Goal: Task Accomplishment & Management: Complete application form

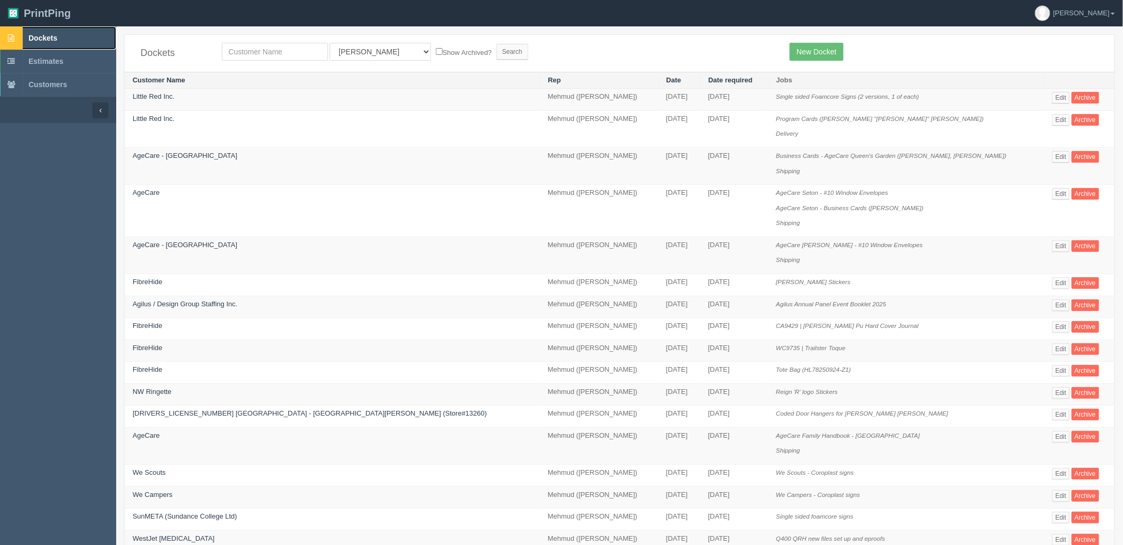
click at [81, 38] on link "Dockets" at bounding box center [58, 37] width 116 height 23
click at [70, 41] on link "Dockets" at bounding box center [58, 37] width 116 height 23
click at [76, 39] on link "Dockets" at bounding box center [58, 37] width 116 height 23
click at [59, 34] on link "Dockets" at bounding box center [58, 37] width 116 height 23
click at [293, 44] on input "text" at bounding box center [275, 52] width 106 height 18
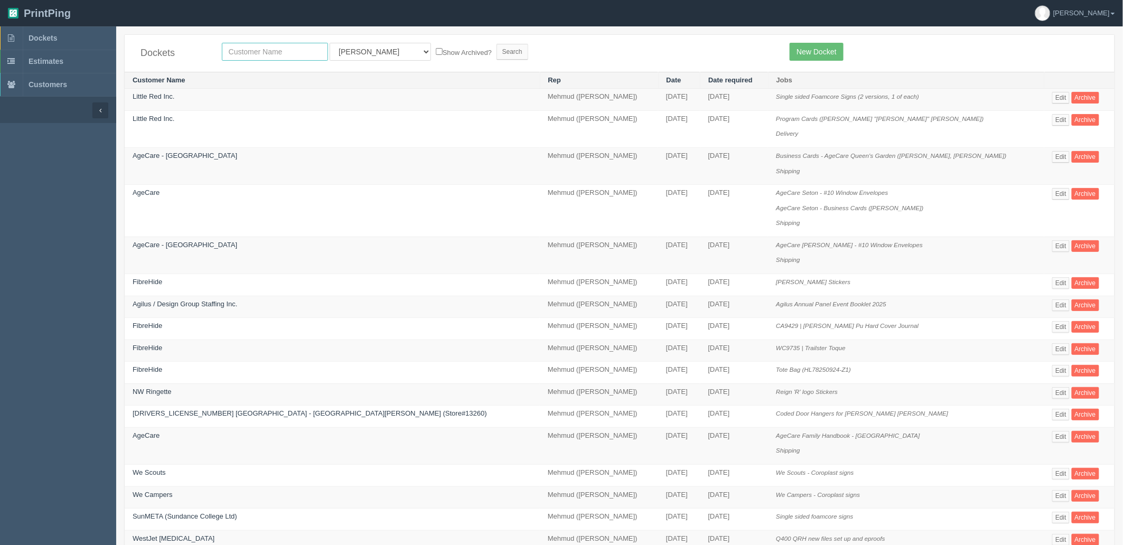
click at [293, 53] on input "text" at bounding box center [275, 52] width 106 height 18
type input "c"
type input "orteva"
click at [496, 44] on input "Search" at bounding box center [512, 52] width 32 height 16
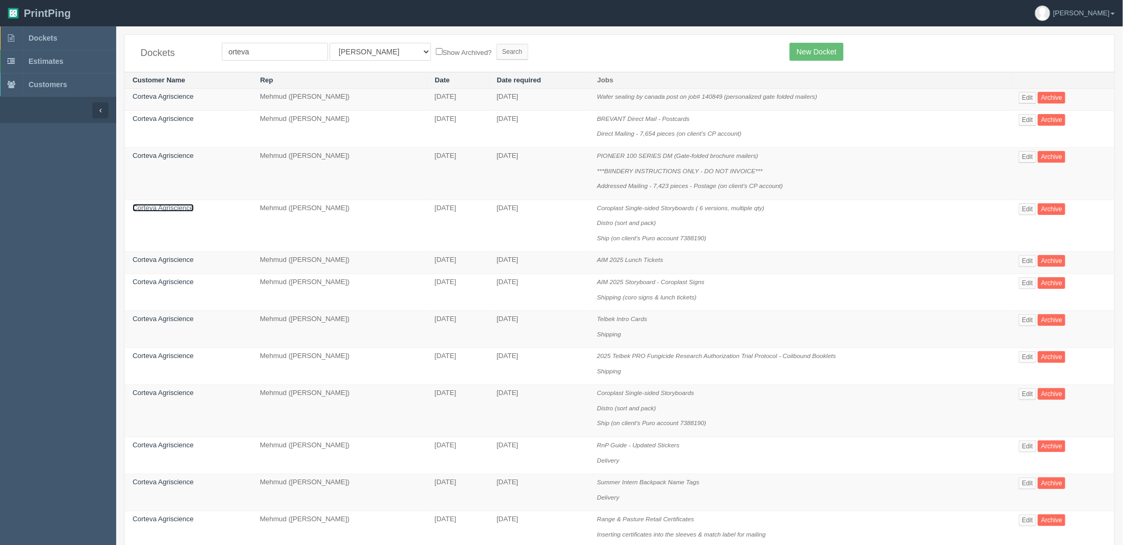
click at [172, 204] on link "Corteva Agriscience" at bounding box center [163, 208] width 61 height 8
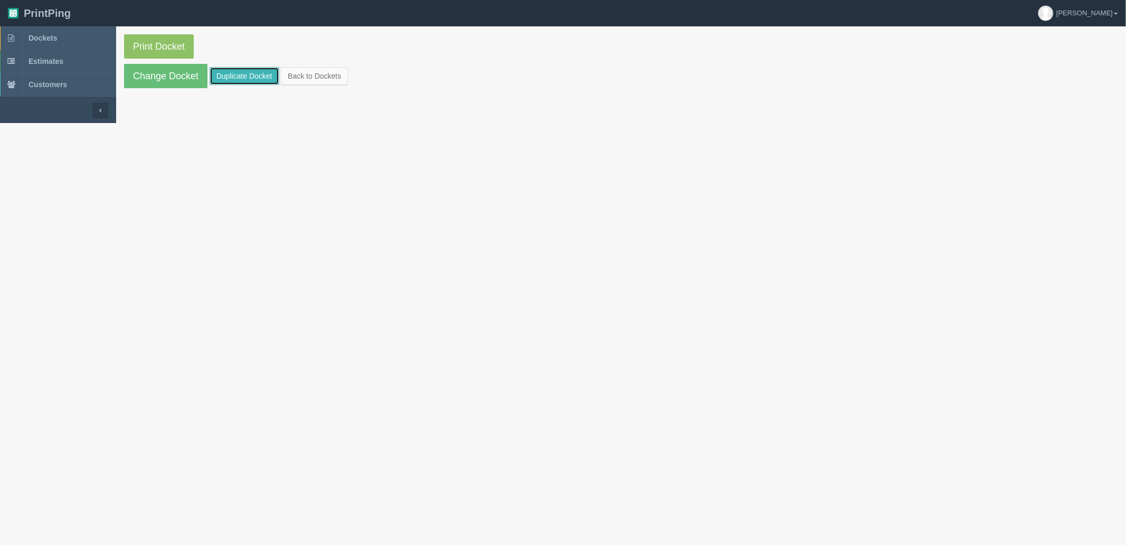
click at [242, 72] on link "Duplicate Docket" at bounding box center [245, 76] width 70 height 18
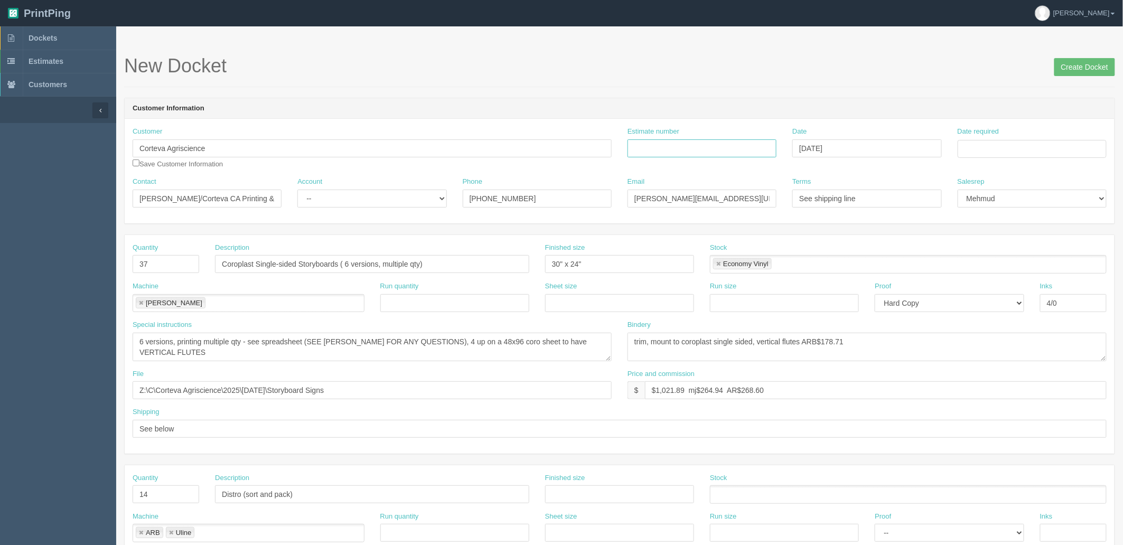
click at [699, 149] on input "Estimate number" at bounding box center [701, 148] width 149 height 18
paste input "092668"
type input "092668"
click at [1022, 146] on input "Date required" at bounding box center [1031, 149] width 149 height 18
click at [990, 271] on td "30" at bounding box center [996, 265] width 13 height 15
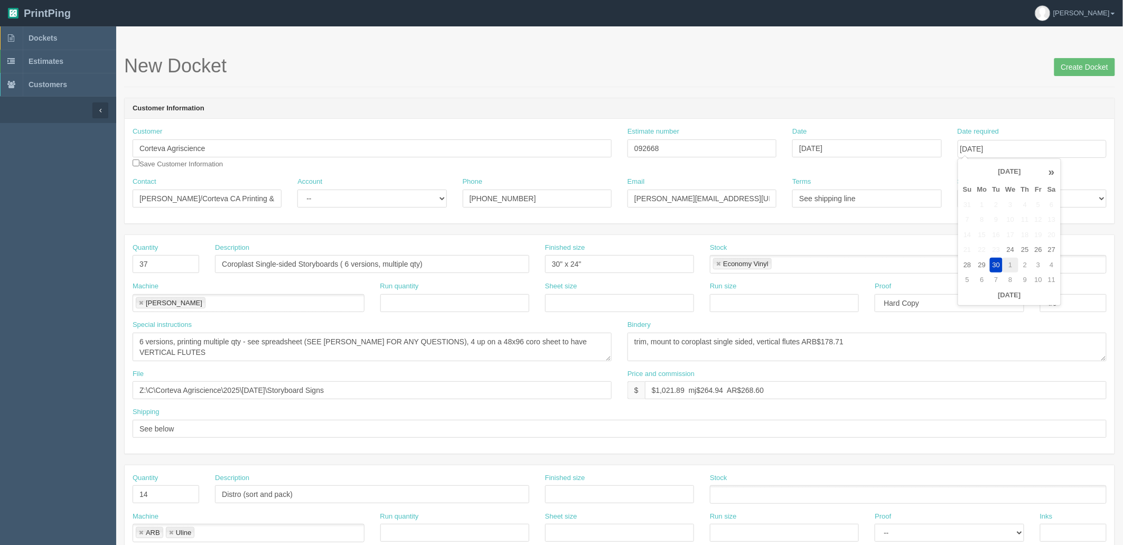
click at [1014, 262] on td "1" at bounding box center [1009, 265] width 15 height 15
type input "October 1, 2025"
click at [993, 96] on form "New Docket Create Docket Customer Information Customer Corteva Agriscience Save…" at bounding box center [619, 499] width 991 height 888
click at [358, 192] on select "-- Existing Client Allrush Client Rep Client" at bounding box center [371, 199] width 149 height 18
select select "Rep Client"
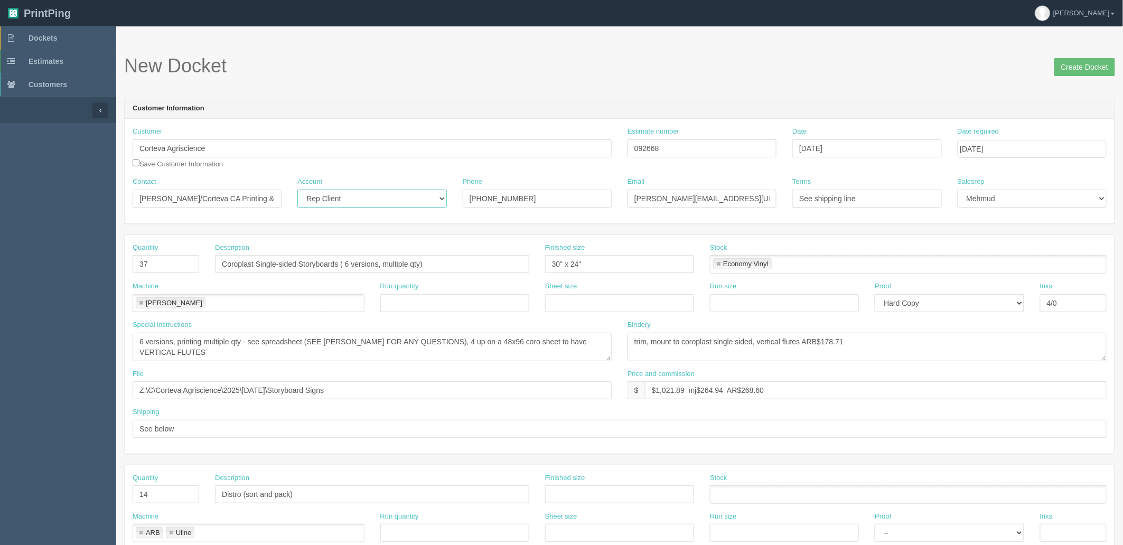
click at [297, 190] on select "-- Existing Client Allrush Client Rep Client" at bounding box center [371, 199] width 149 height 18
drag, startPoint x: 167, startPoint y: 266, endPoint x: 72, endPoint y: 252, distance: 95.4
click at [76, 259] on section "Dockets Estimates Customers" at bounding box center [561, 492] width 1123 height 933
type input "2"
type input "LUXE Foamcore Signs"
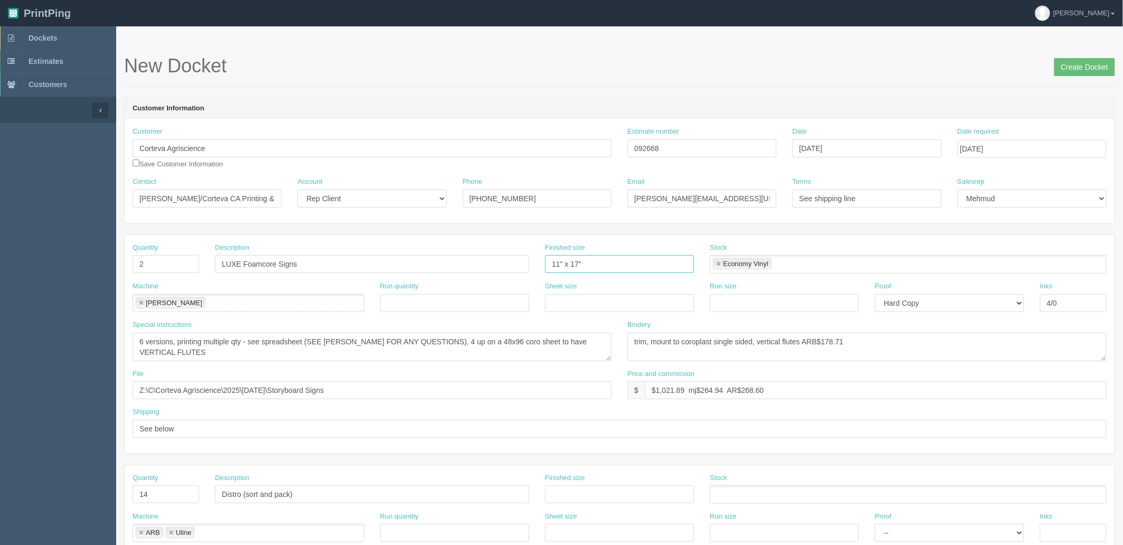
type input "11" x 17""
click at [451, 344] on textarea "6 versions, printing multiple qty - see spreadsheet (SEE ZACK FOR ANY QUESTIONS…" at bounding box center [372, 347] width 479 height 29
type textarea "1 version, 2 copies"
type textarea "trim, mount to foamcore single sided, ARB$30"
drag, startPoint x: 425, startPoint y: 389, endPoint x: 0, endPoint y: 393, distance: 425.1
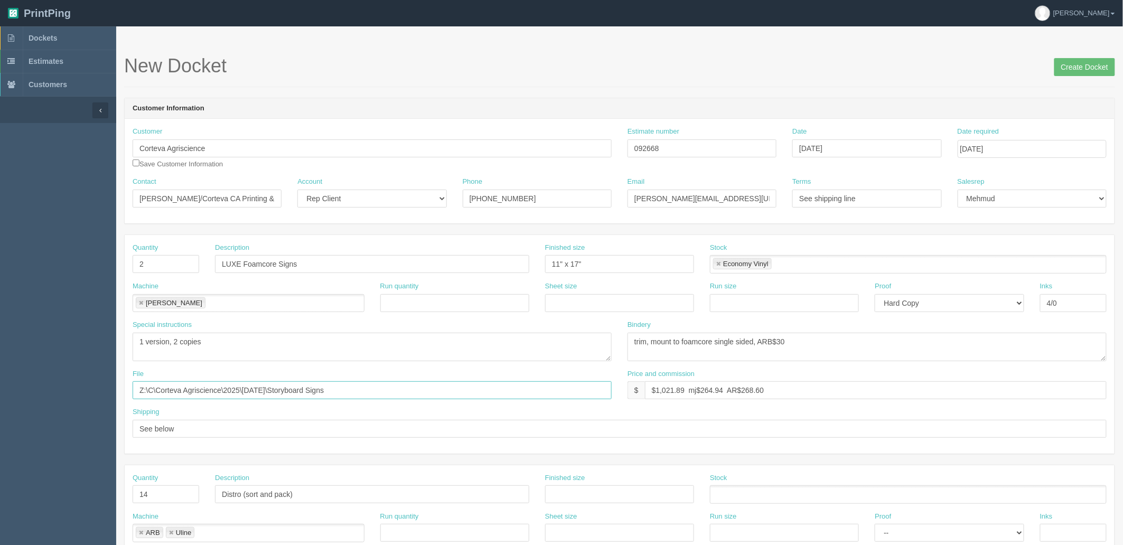
click at [0, 393] on section "Dockets Estimates Customers" at bounding box center [561, 492] width 1123 height 933
drag, startPoint x: 312, startPoint y: 261, endPoint x: 97, endPoint y: 256, distance: 215.0
click at [97, 256] on section "Dockets Estimates Customers" at bounding box center [561, 492] width 1123 height 933
click at [293, 393] on input "text" at bounding box center [372, 390] width 479 height 18
paste input "Corteva - LUXE Foamcore Signs"
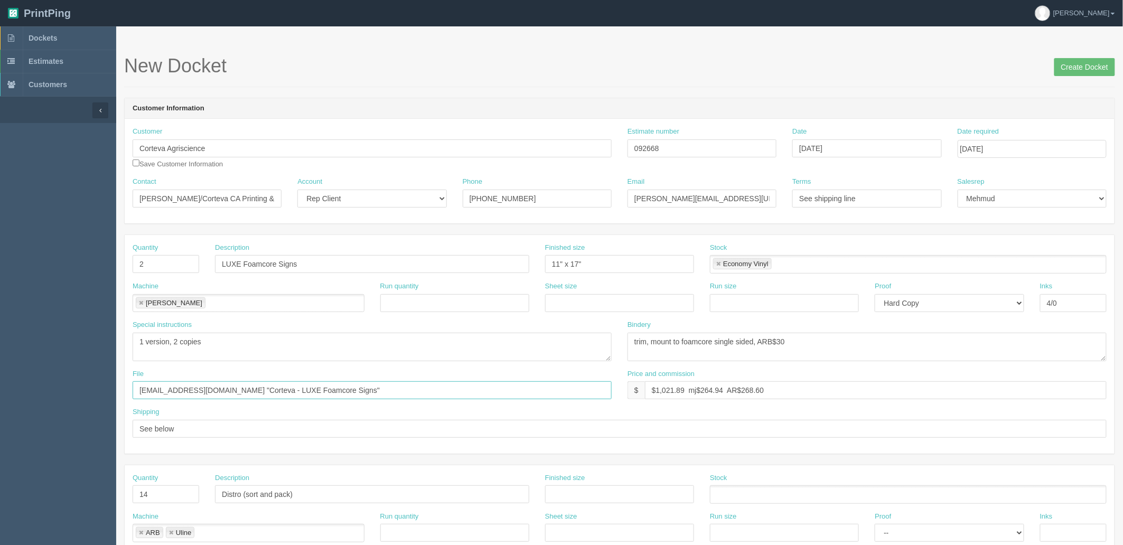
type input "files@allrush.ca "Corteva - LUXE Foamcore Signs""
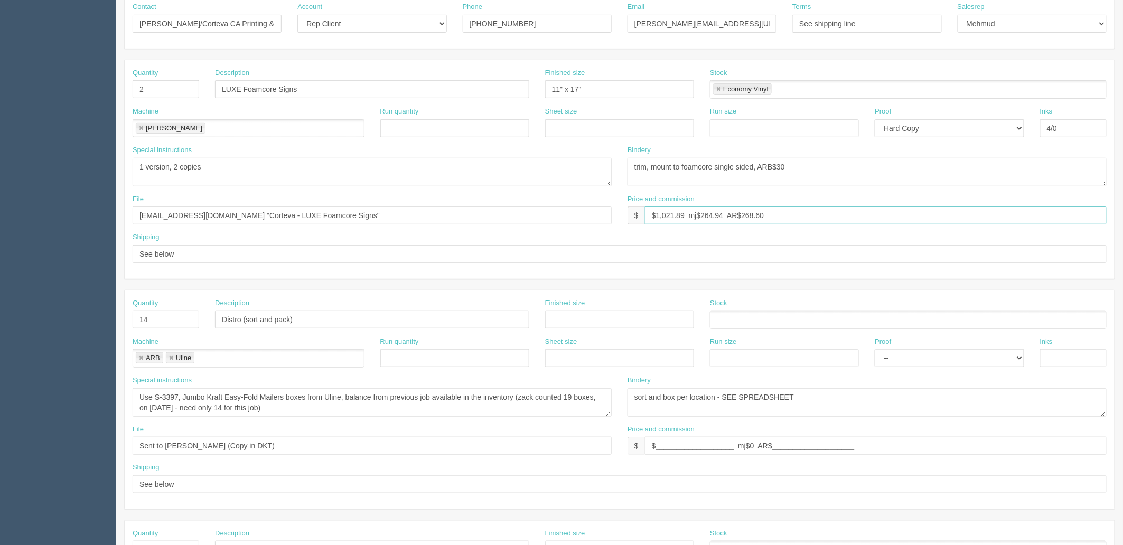
scroll to position [176, 0]
drag, startPoint x: 71, startPoint y: 318, endPoint x: 44, endPoint y: 304, distance: 30.5
click at [46, 318] on section "Dockets Estimates Customers" at bounding box center [561, 317] width 1123 height 933
type input "1"
type input "Delivery"
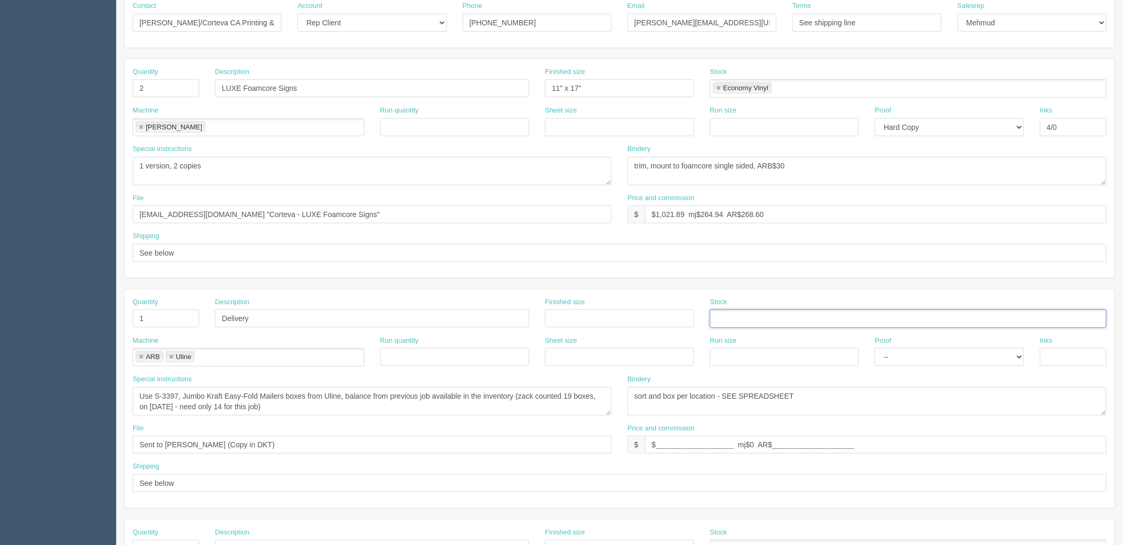
click at [141, 356] on link at bounding box center [141, 357] width 6 height 7
type input "Uline"
click at [141, 356] on link at bounding box center [141, 357] width 6 height 7
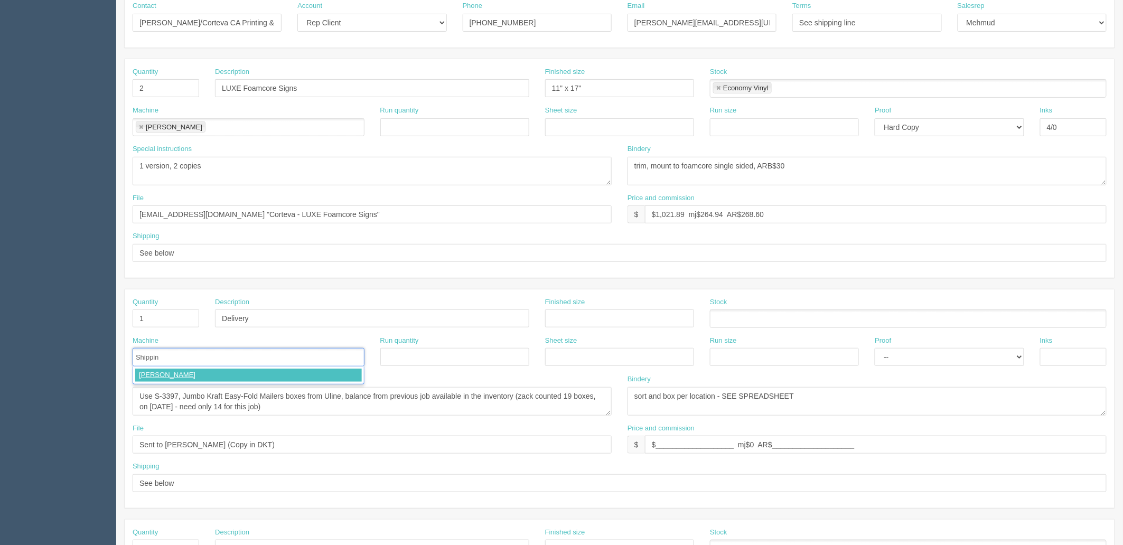
type input "Shipping"
click at [246, 405] on textarea "Use S-3397, Jumbo Kraft Easy-Fold Mailers boxes from Uline, balance from previo…" at bounding box center [372, 401] width 479 height 29
paste textarea "o Corteva Agriscience o Attn Kelsey McCay o Suite 240 115 Quarry Park Road SE o…"
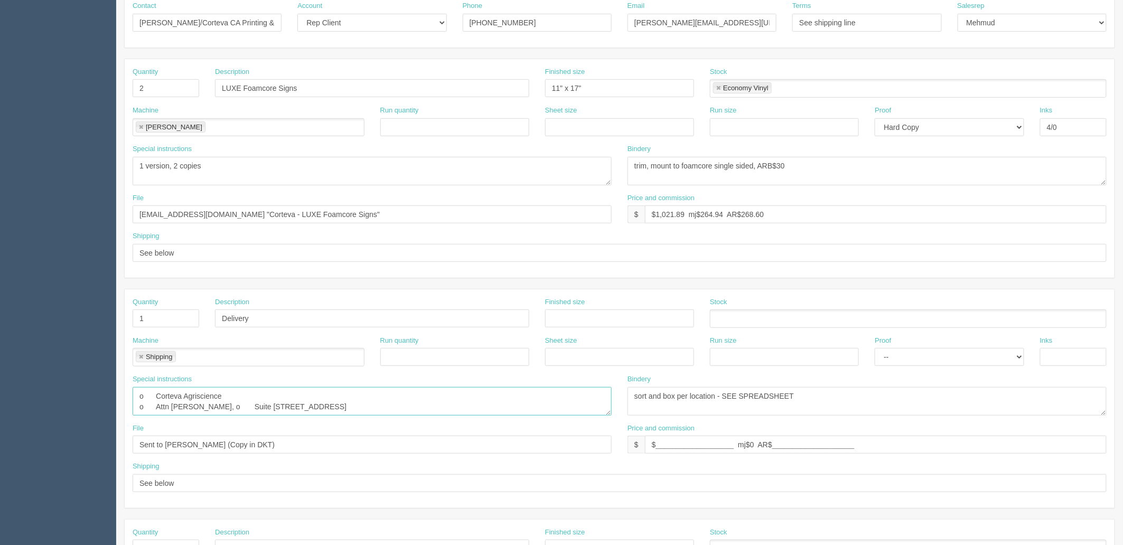
scroll to position [0, 0]
type textarea "Corteva Agriscience, Attn Kelsey McCay, Suite 240 115 Quarry Park Road SE, Calg…"
type textarea "ort and box per location - SEE SPREADSHEET"
type input "$25 mj$0 AR$5"
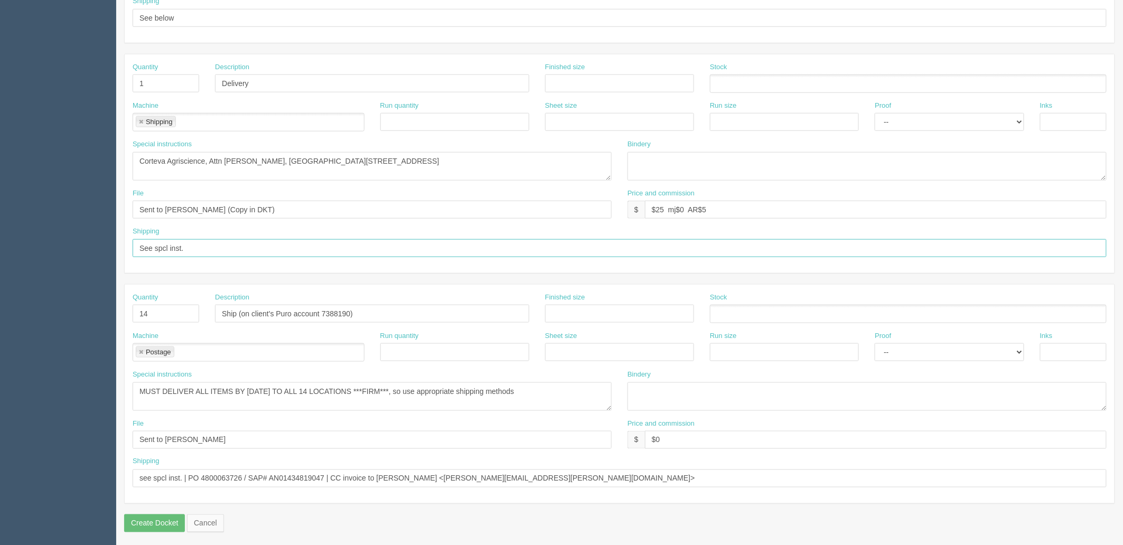
scroll to position [415, 0]
type input "See spcl inst."
drag, startPoint x: 378, startPoint y: 307, endPoint x: 1, endPoint y: 307, distance: 377.1
click at [2, 307] on section "Dockets Estimates Customers" at bounding box center [561, 78] width 1123 height 933
drag, startPoint x: 146, startPoint y: 308, endPoint x: 118, endPoint y: 305, distance: 27.7
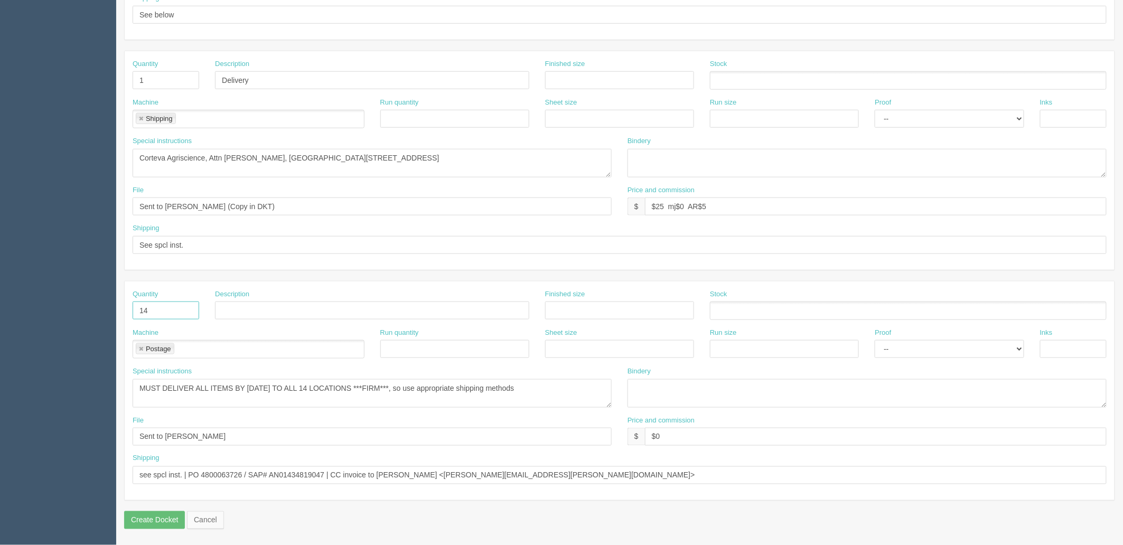
click at [118, 305] on section "New Docket Create Docket Customer Information Customer Corteva Agriscience Save…" at bounding box center [619, 78] width 1007 height 933
click at [139, 349] on link at bounding box center [141, 349] width 6 height 7
drag, startPoint x: 141, startPoint y: 388, endPoint x: 759, endPoint y: 383, distance: 618.4
click at [763, 382] on div "Special instructions MUST DELIVER ALL ITEMS BY 11th JULY TO ALL 14 LOCATIONS **…" at bounding box center [620, 391] width 990 height 49
drag, startPoint x: 563, startPoint y: 472, endPoint x: 33, endPoint y: 459, distance: 530.4
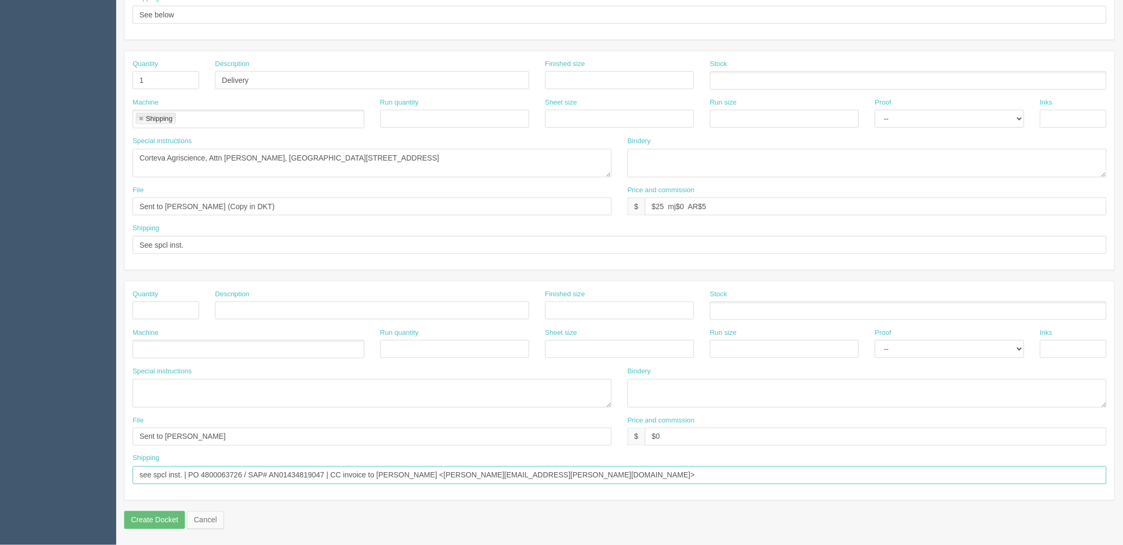
click at [33, 459] on section "Dockets Estimates Customers" at bounding box center [561, 78] width 1123 height 933
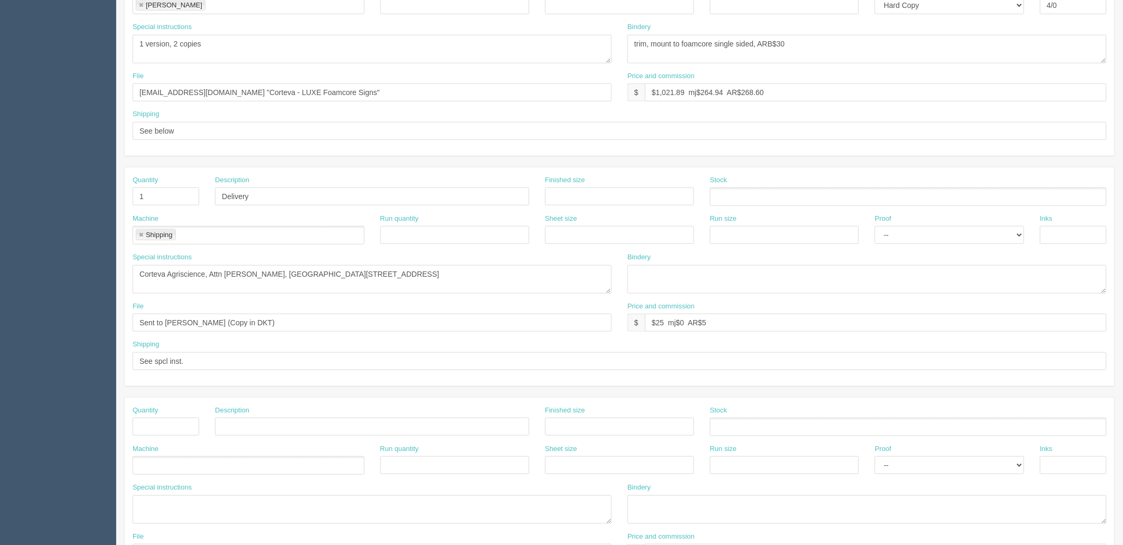
scroll to position [297, 0]
drag, startPoint x: 164, startPoint y: 131, endPoint x: 16, endPoint y: 148, distance: 148.9
click at [16, 148] on section "Dockets Estimates Customers" at bounding box center [561, 195] width 1123 height 933
paste input "see spcl inst. | PO 4800063726 / SAP# AN01434819047 | CC invoice to Jensen, Rac…"
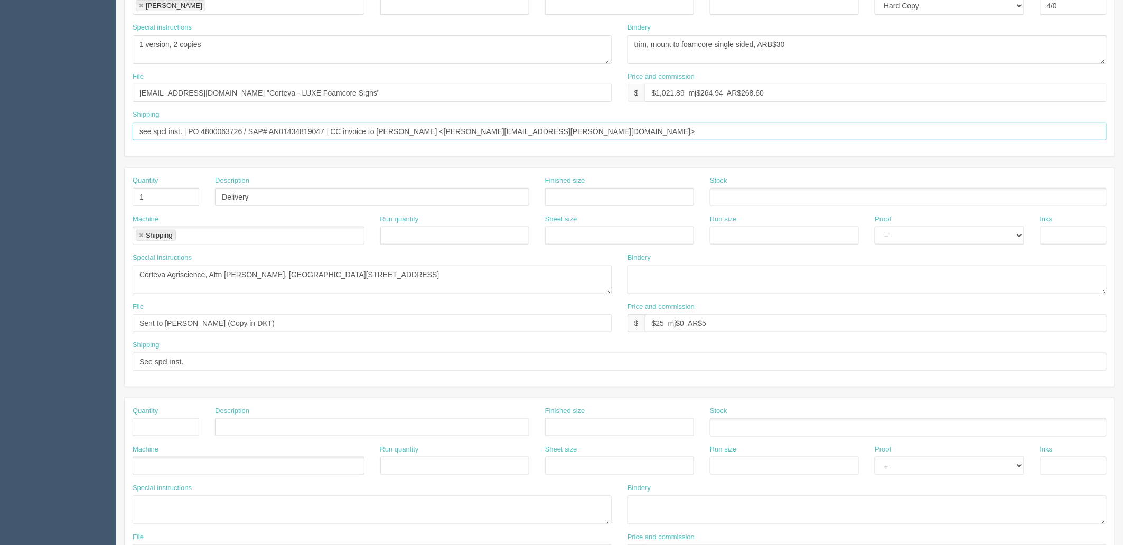
type input "see spcl inst. | PO 4800063726 / SAP# AN01434819047 | CC invoice to Jensen, Rac…"
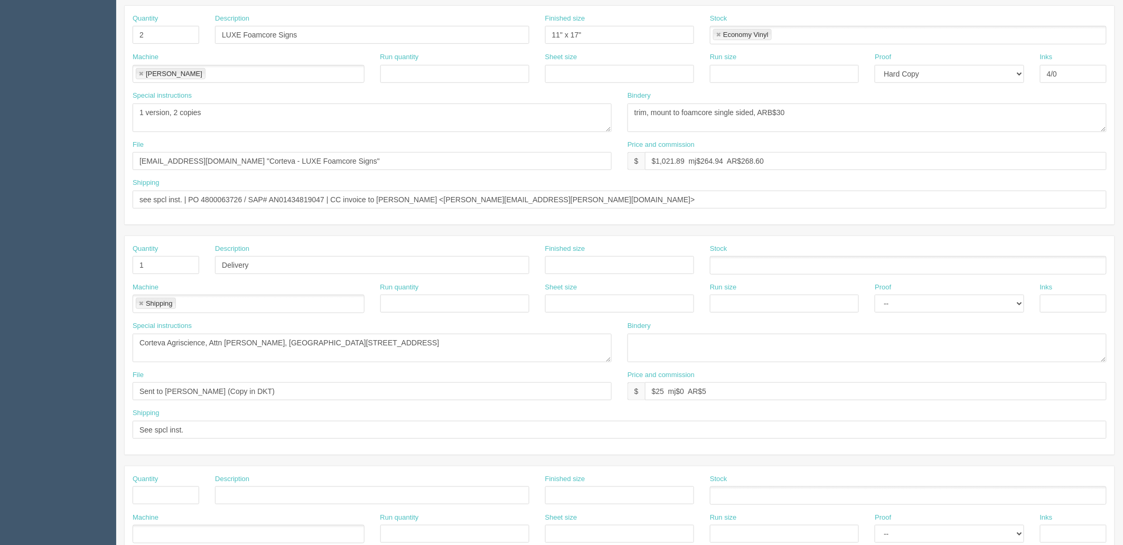
scroll to position [62, 0]
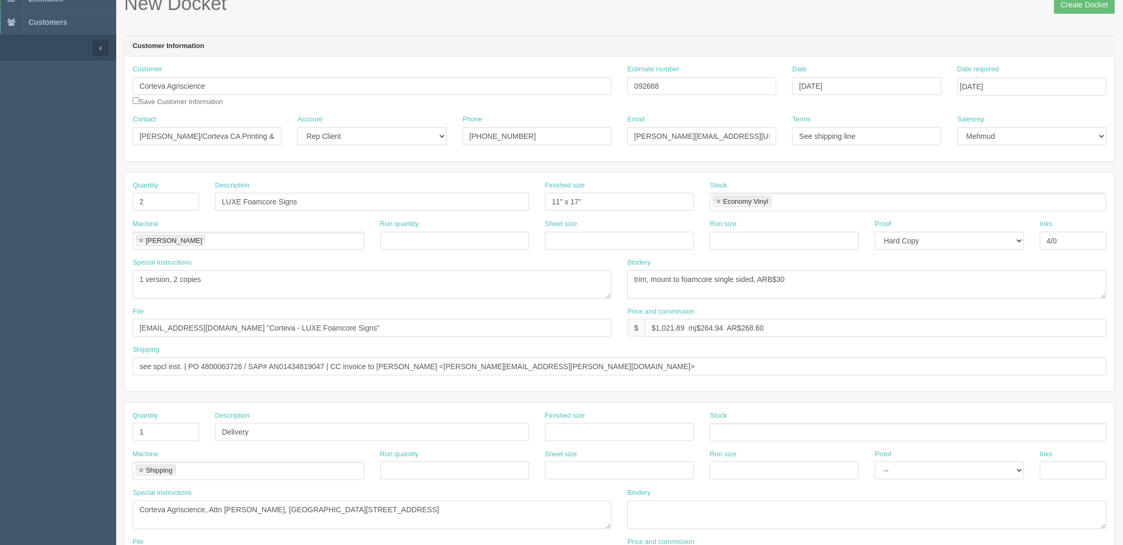
drag, startPoint x: 951, startPoint y: 307, endPoint x: 822, endPoint y: 317, distance: 128.7
click at [951, 307] on div "Price and commission $ $1,021.89 mj$264.94 AR$268.60" at bounding box center [866, 322] width 479 height 31
drag, startPoint x: 656, startPoint y: 325, endPoint x: 1445, endPoint y: 325, distance: 789.0
click at [1122, 325] on html "PrintPing Zack Edit account ( zack@allrush.ca ) Logout Dockets Estimates" at bounding box center [561, 417] width 1123 height 959
type input "$136.71 mj$31.55 AR$37.31"
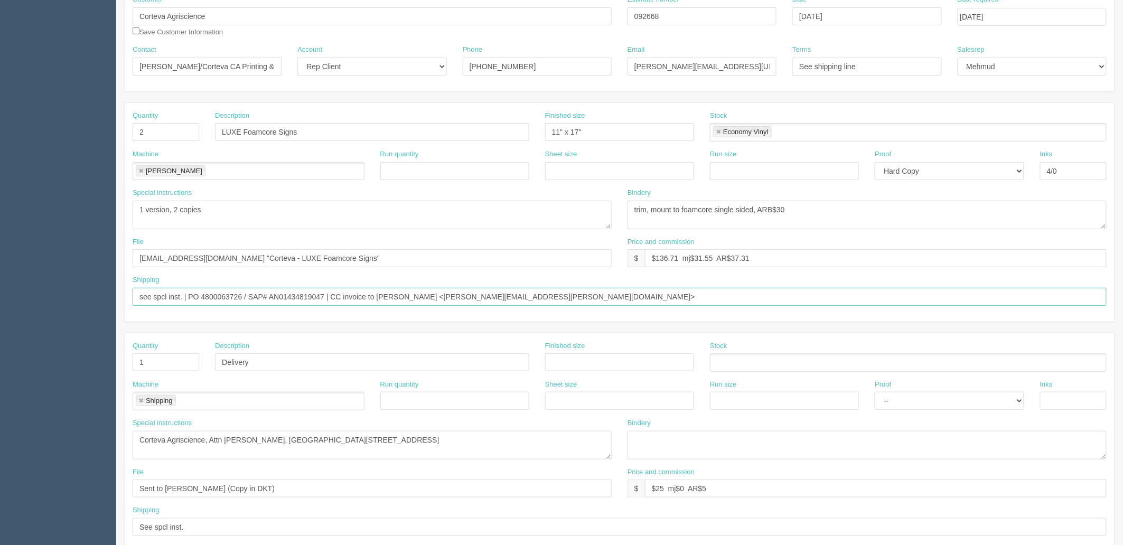
scroll to position [239, 0]
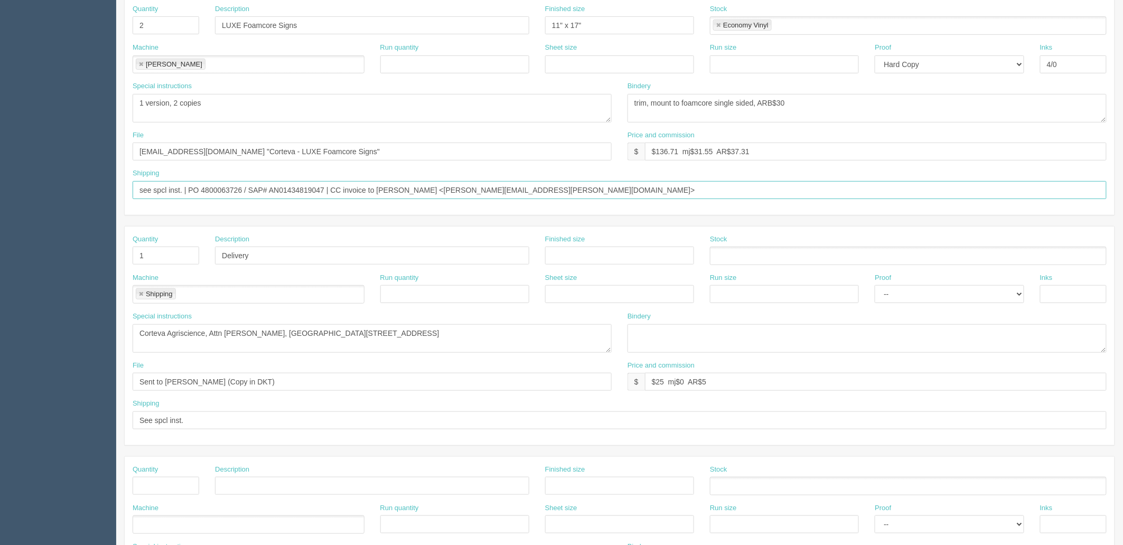
click at [185, 187] on input "see spcl inst. | PO 4800063726 / SAP# AN01434819047 | CC invoice to Jensen, Rac…" at bounding box center [620, 190] width 974 height 18
type input "see below| PO 4800063726 / SAP# AN01434819047 | CC invoice to Jensen, Rachel <r…"
drag, startPoint x: 261, startPoint y: 388, endPoint x: 0, endPoint y: 381, distance: 261.0
click at [0, 381] on section "Dockets Estimates Customers" at bounding box center [561, 254] width 1123 height 933
click at [537, 334] on textarea "Use S-3397, Jumbo Kraft Easy-Fold Mailers boxes from Uline, balance from previo…" at bounding box center [372, 338] width 479 height 29
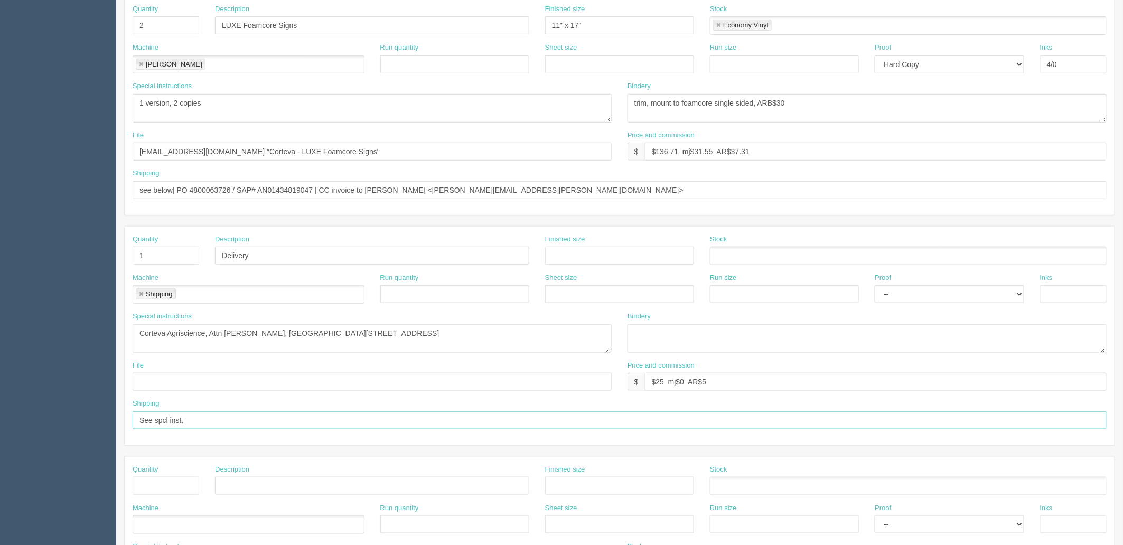
click at [262, 419] on input "See spcl inst." at bounding box center [620, 420] width 974 height 18
type input "See spcl inst. | By Wednesday EOD"
click at [441, 148] on input "files@allrush.ca "Corteva - LUXE Foamcore Signs"" at bounding box center [372, 152] width 479 height 18
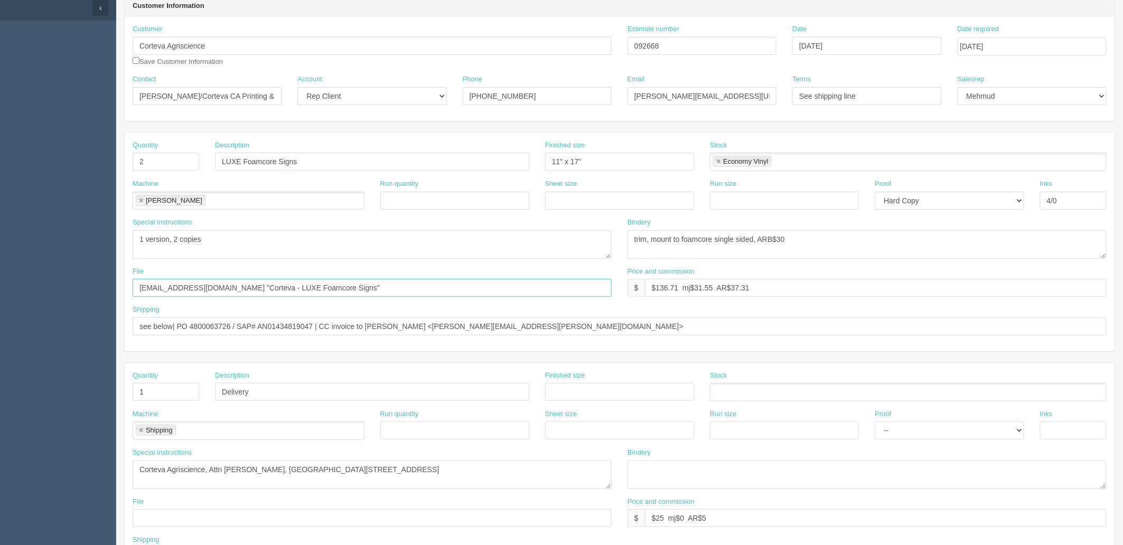
scroll to position [0, 0]
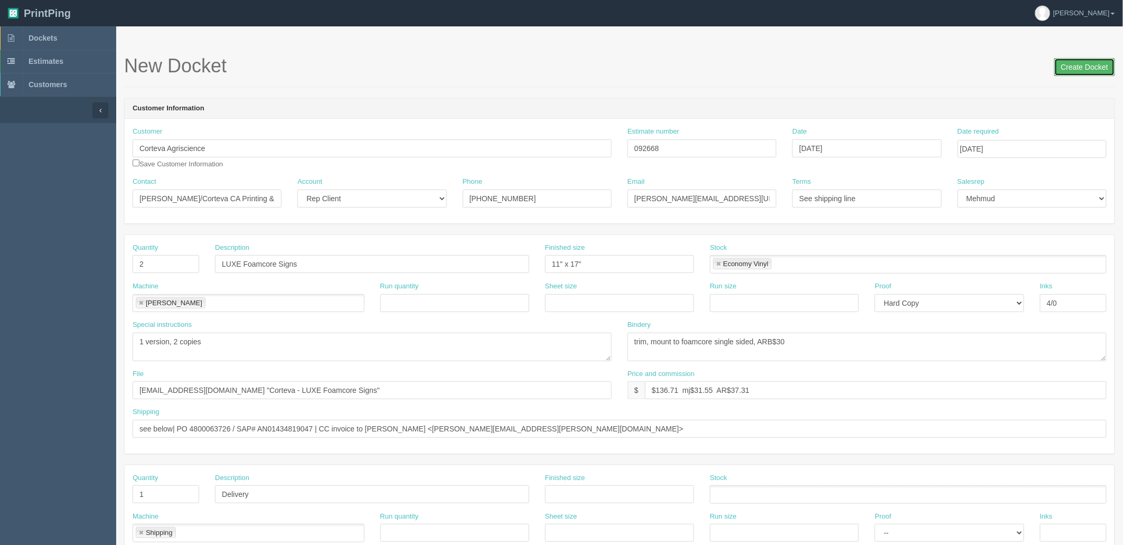
click at [1083, 62] on input "Create Docket" at bounding box center [1084, 67] width 61 height 18
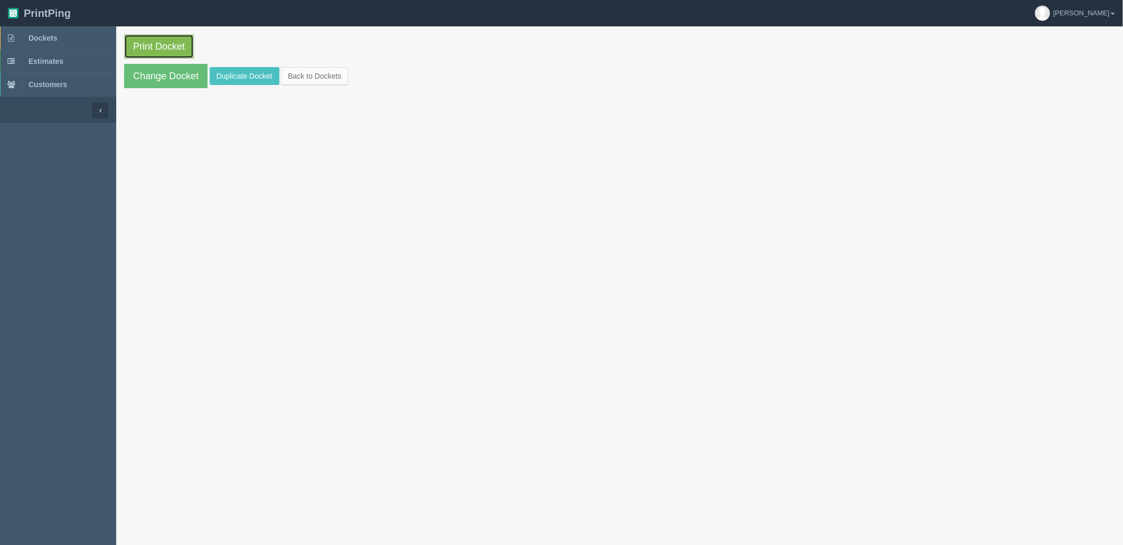
click at [187, 49] on link "Print Docket" at bounding box center [159, 46] width 70 height 24
click at [183, 77] on link "Change Docket" at bounding box center [165, 76] width 83 height 24
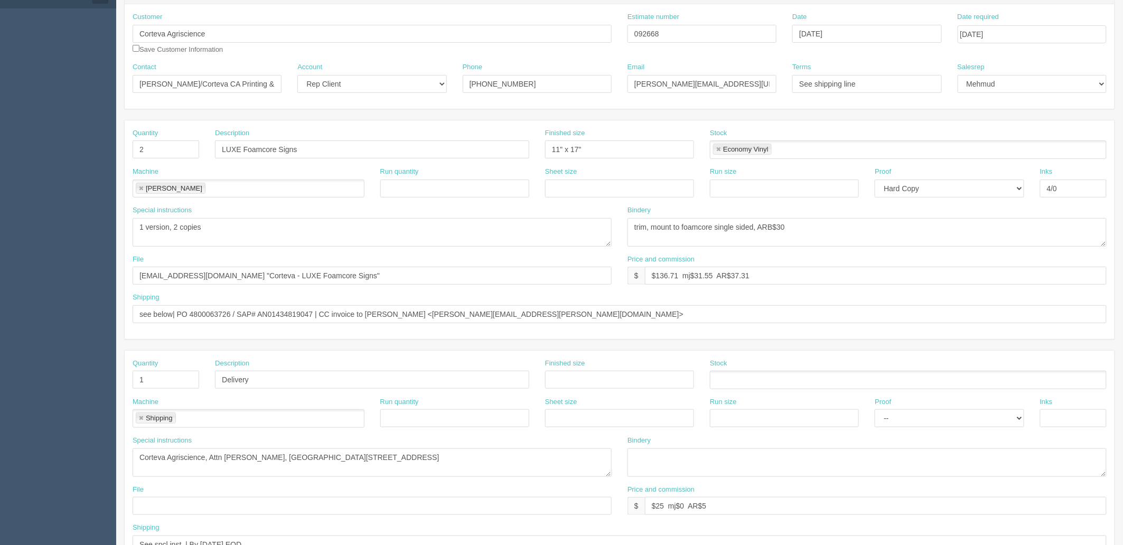
scroll to position [415, 0]
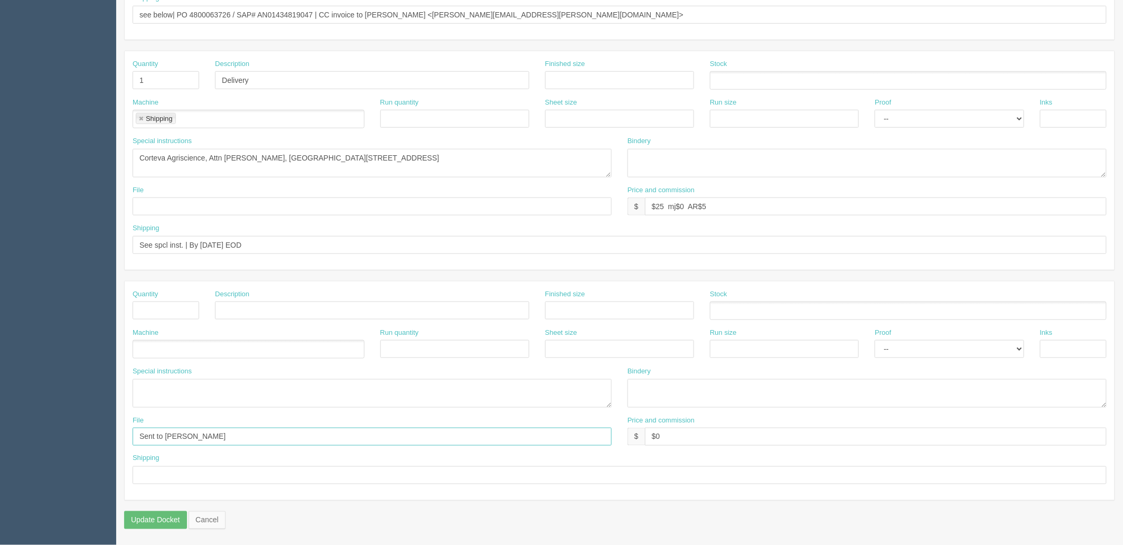
drag, startPoint x: 244, startPoint y: 434, endPoint x: 0, endPoint y: 416, distance: 244.6
click at [0, 416] on section "Dockets Estimates Customers" at bounding box center [561, 78] width 1123 height 933
drag, startPoint x: 677, startPoint y: 442, endPoint x: 545, endPoint y: 431, distance: 131.9
click at [545, 431] on div "File Price and commission $ $0" at bounding box center [620, 435] width 990 height 39
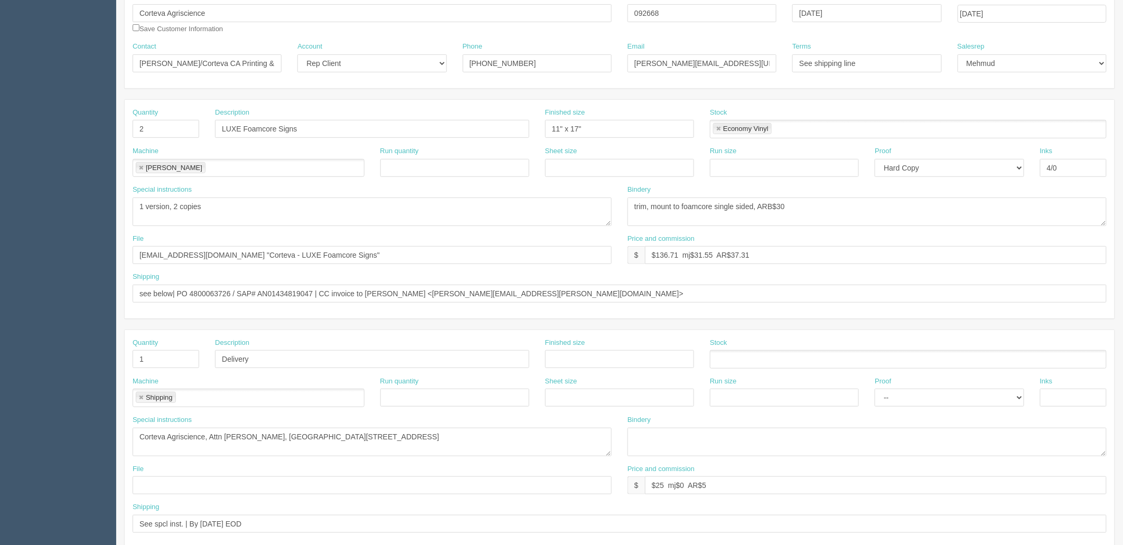
scroll to position [0, 0]
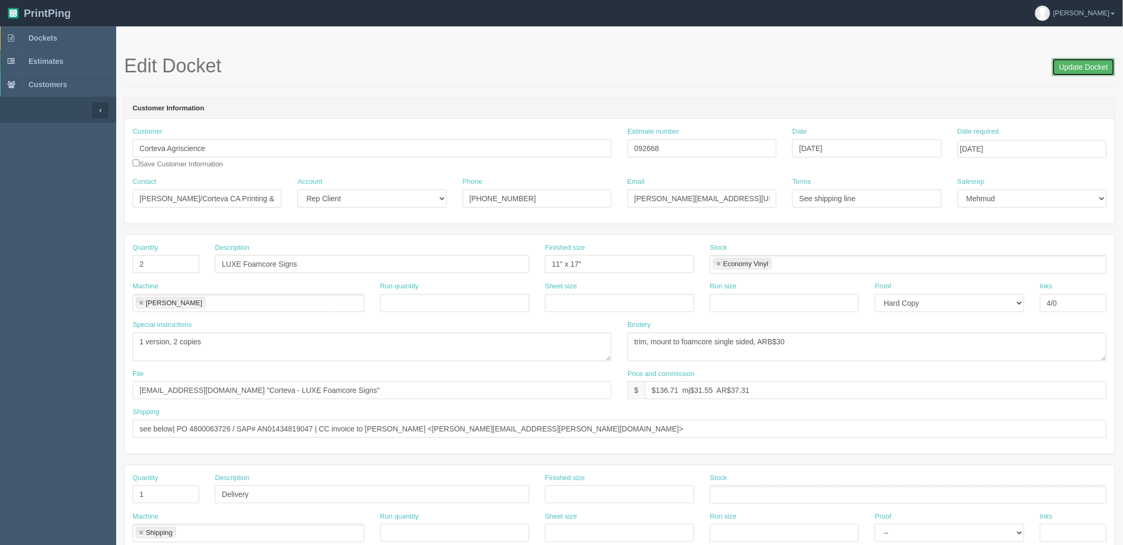
click at [1070, 69] on input "Update Docket" at bounding box center [1083, 67] width 63 height 18
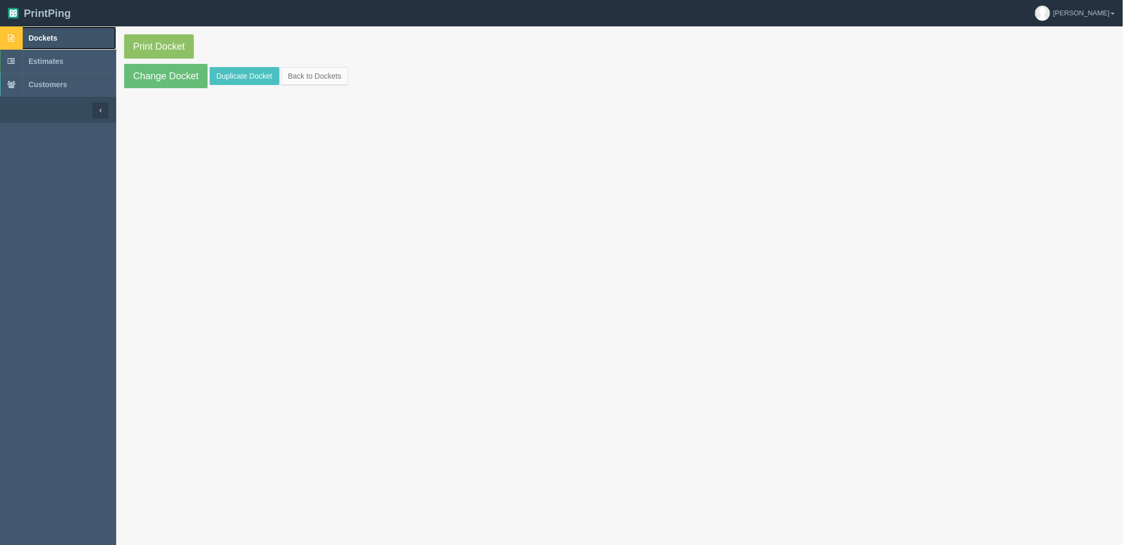
click at [100, 38] on link "Dockets" at bounding box center [58, 37] width 116 height 23
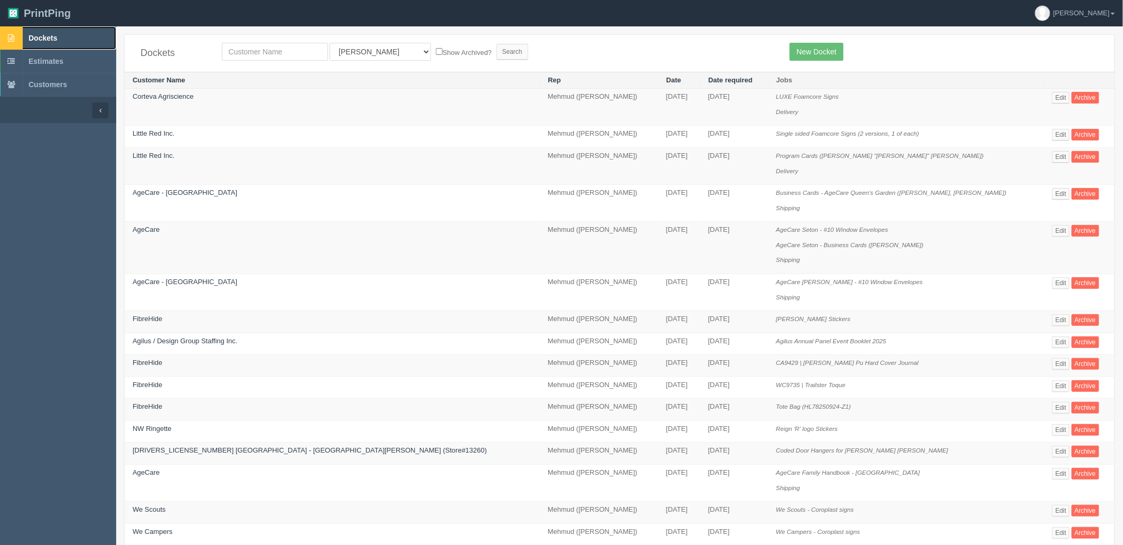
click at [65, 32] on link "Dockets" at bounding box center [58, 37] width 116 height 23
click at [60, 35] on link "Dockets" at bounding box center [58, 37] width 116 height 23
click at [805, 53] on link "New Docket" at bounding box center [816, 52] width 53 height 18
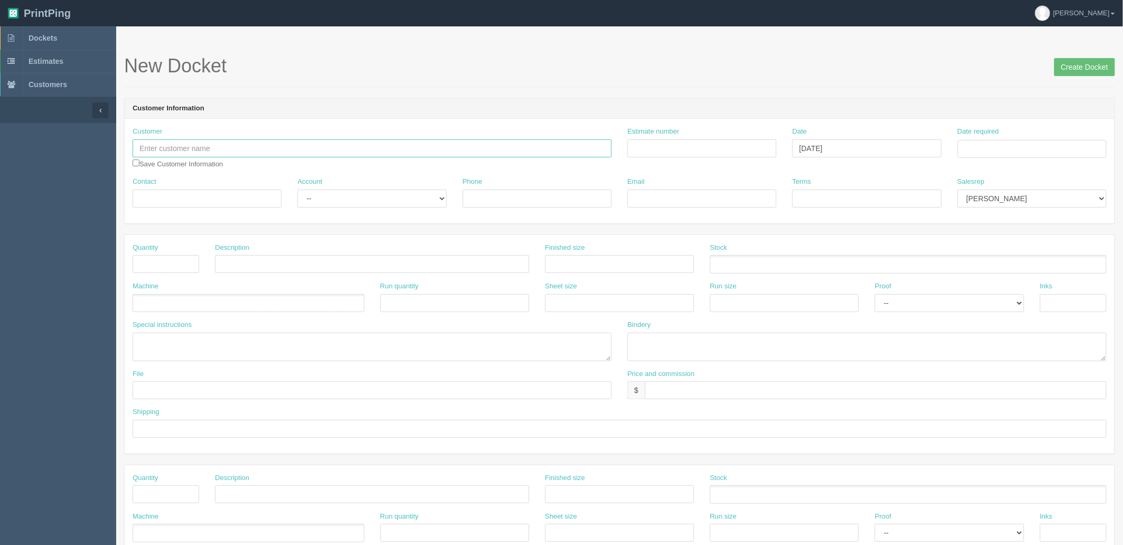
click at [480, 145] on input "text" at bounding box center [372, 148] width 479 height 18
type input "[PERSON_NAME]"
click at [706, 150] on input "Estimate number" at bounding box center [701, 148] width 149 height 18
paste input "092669"
type input "092669"
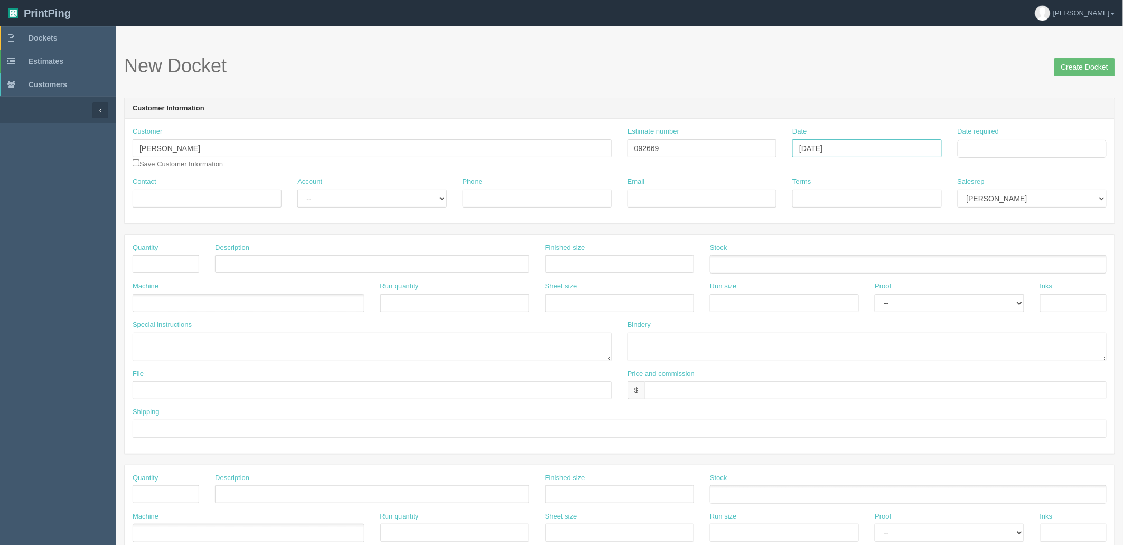
click at [905, 148] on input "[DATE]" at bounding box center [866, 148] width 149 height 18
click at [834, 265] on td "30" at bounding box center [830, 264] width 13 height 15
type input "[DATE]"
click at [999, 145] on input "Date required" at bounding box center [1031, 149] width 149 height 18
click at [1010, 267] on td "1" at bounding box center [1009, 265] width 15 height 15
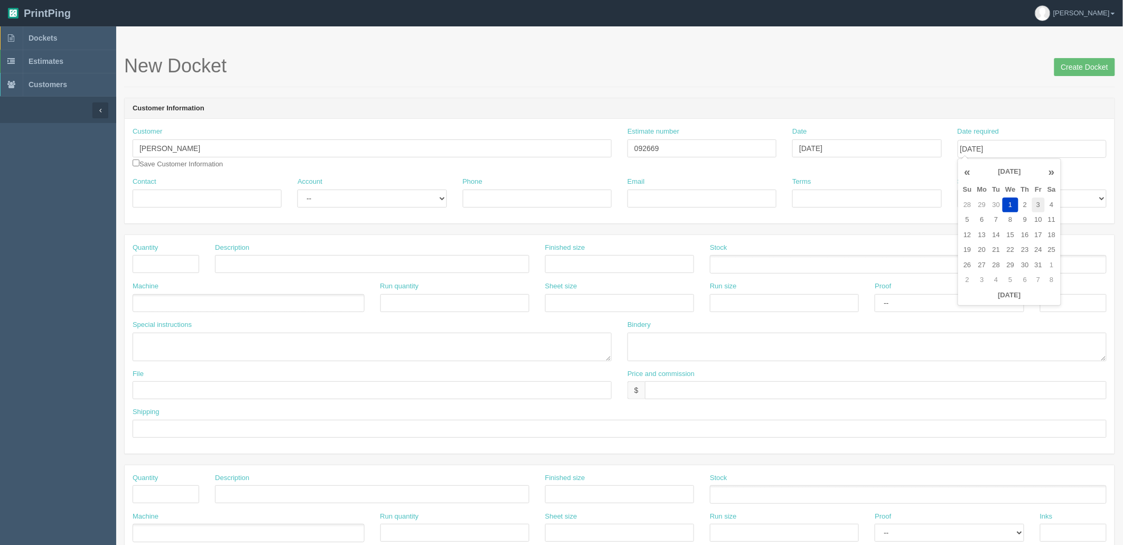
click at [1037, 201] on td "3" at bounding box center [1038, 205] width 13 height 15
type input "[DATE]"
drag, startPoint x: 1033, startPoint y: 108, endPoint x: 1020, endPoint y: 170, distance: 62.7
click at [1031, 112] on header "Customer Information" at bounding box center [620, 108] width 990 height 21
click at [1020, 199] on select "Mark Mikayla Aly Mehmud Stacy Rebecca Matthew Viki Phil Greg Jim Sam Brandon Za…" at bounding box center [1031, 199] width 149 height 18
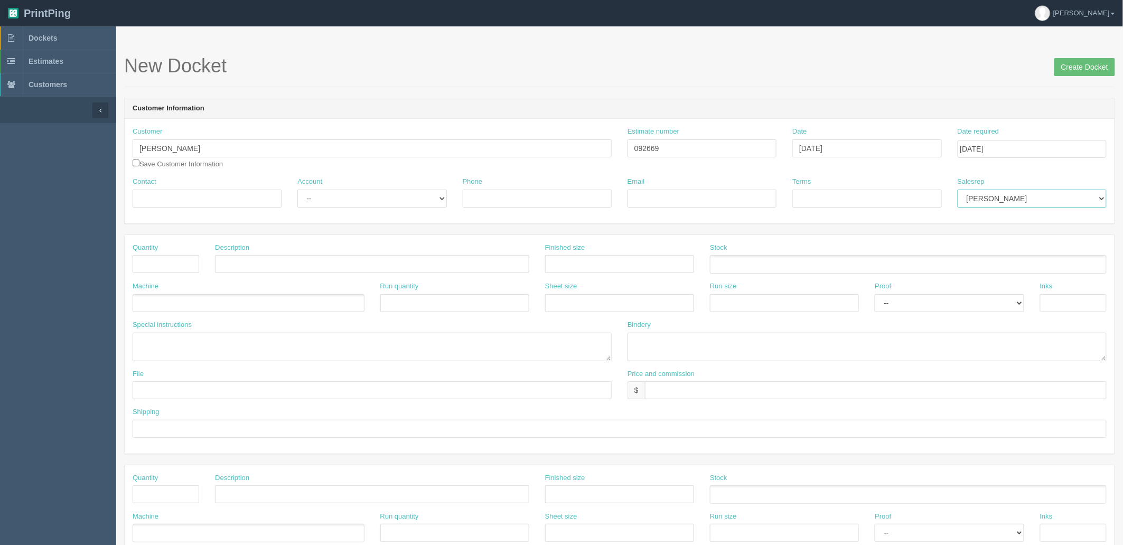
select select "8"
click at [957, 190] on select "Mark Mikayla Aly Mehmud Stacy Rebecca Matthew Viki Phil Greg Jim Sam Brandon Za…" at bounding box center [1031, 199] width 149 height 18
click at [315, 141] on input "[PERSON_NAME]" at bounding box center [372, 148] width 479 height 18
click at [171, 194] on input "Contact" at bounding box center [207, 199] width 149 height 18
paste input "[PERSON_NAME]"
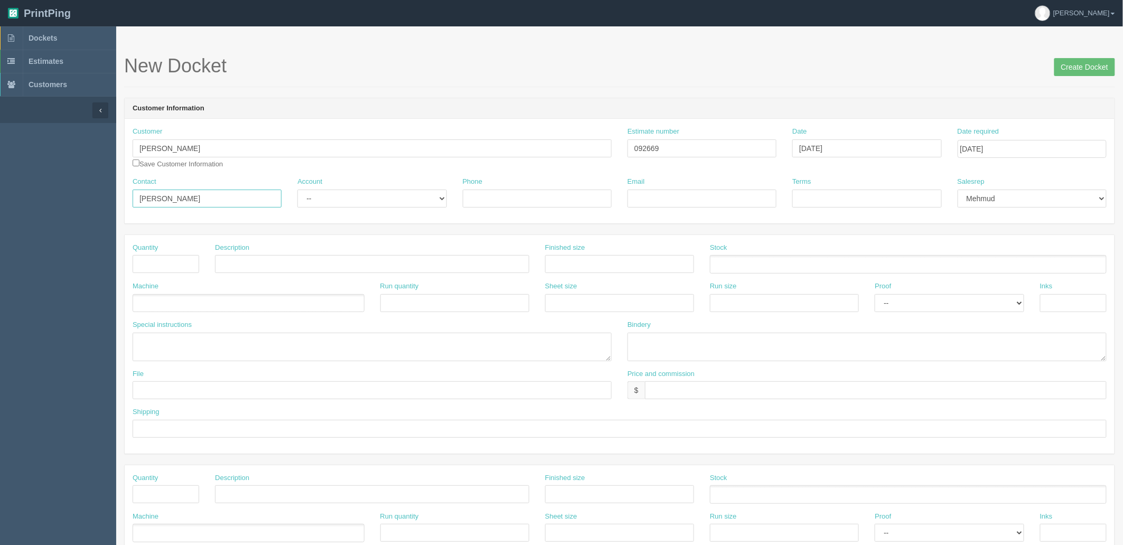
type input "[PERSON_NAME]"
click at [330, 192] on select "-- Existing Client Allrush Client Rep Client" at bounding box center [371, 199] width 149 height 18
select select "Rep Client"
click at [297, 190] on select "-- Existing Client Allrush Client Rep Client" at bounding box center [371, 199] width 149 height 18
click at [579, 198] on input "Phone" at bounding box center [537, 199] width 149 height 18
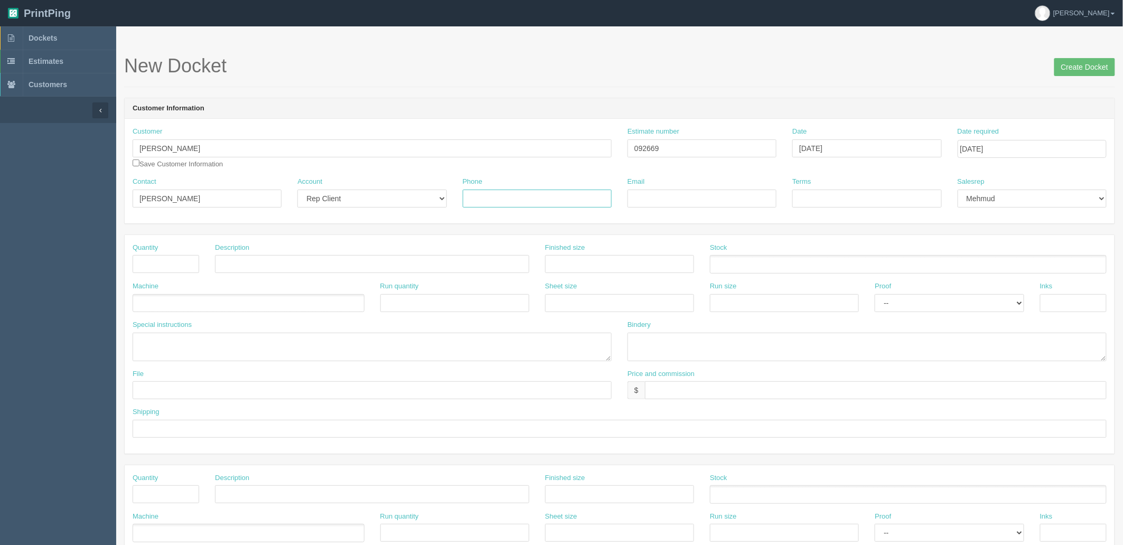
paste input "403.336.6176"
type input "403.336.6176"
click at [646, 201] on input "Email" at bounding box center [701, 199] width 149 height 18
paste input "[PERSON_NAME][EMAIL_ADDRESS][PERSON_NAME][DOMAIN_NAME]"
type input "[PERSON_NAME][EMAIL_ADDRESS][PERSON_NAME][DOMAIN_NAME]"
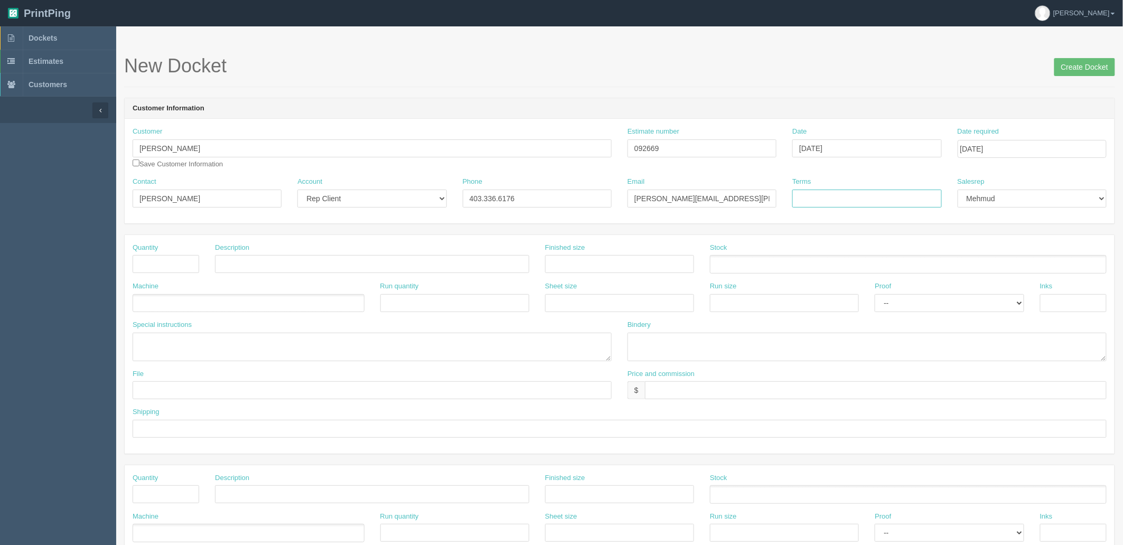
click at [830, 196] on input "Terms" at bounding box center [866, 199] width 149 height 18
type input "COD"
click at [153, 266] on input "text" at bounding box center [166, 264] width 67 height 18
type input "12"
type input "Table Cards (12 versions, qty 1 of each)"
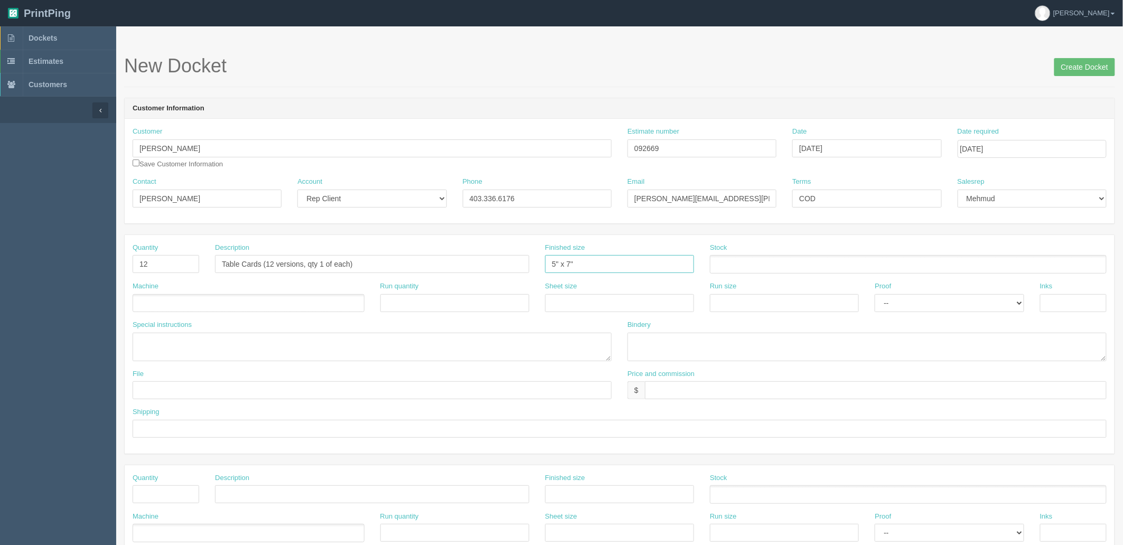
type input "5" x 7""
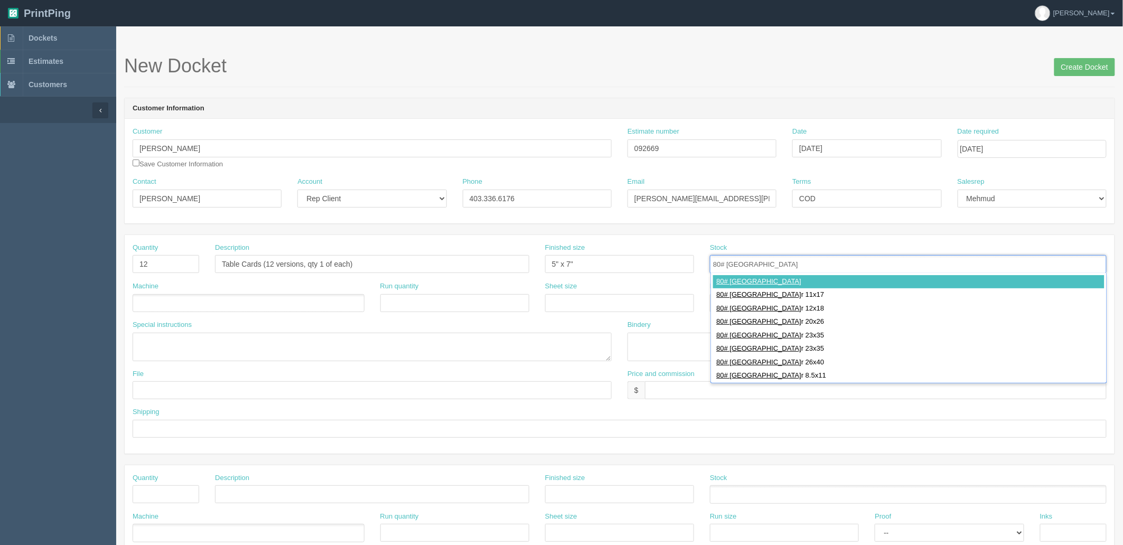
type input "80# Cougar Cover"
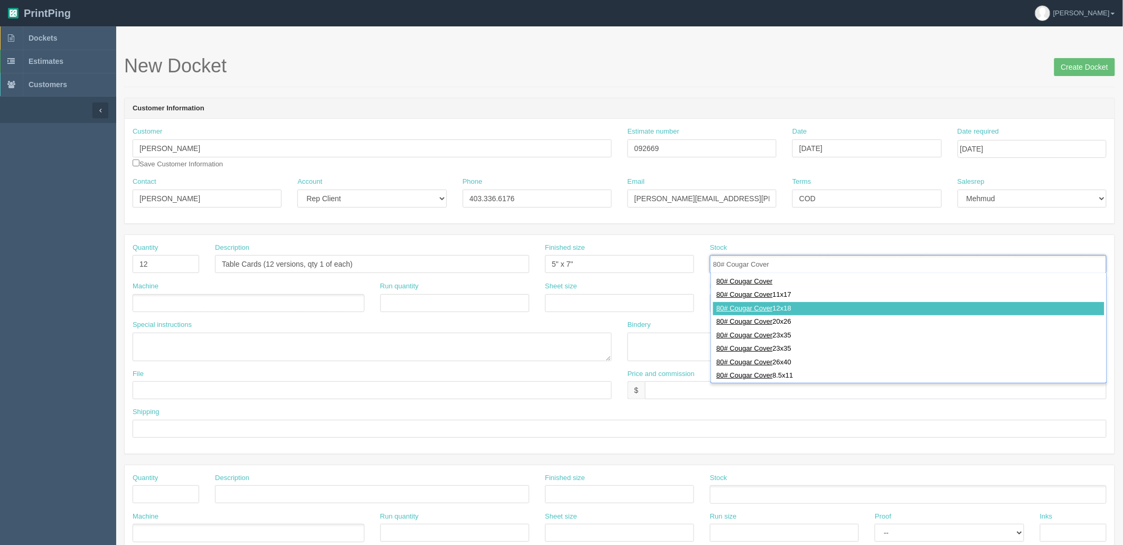
type input "80# Cougar Cover 12x18"
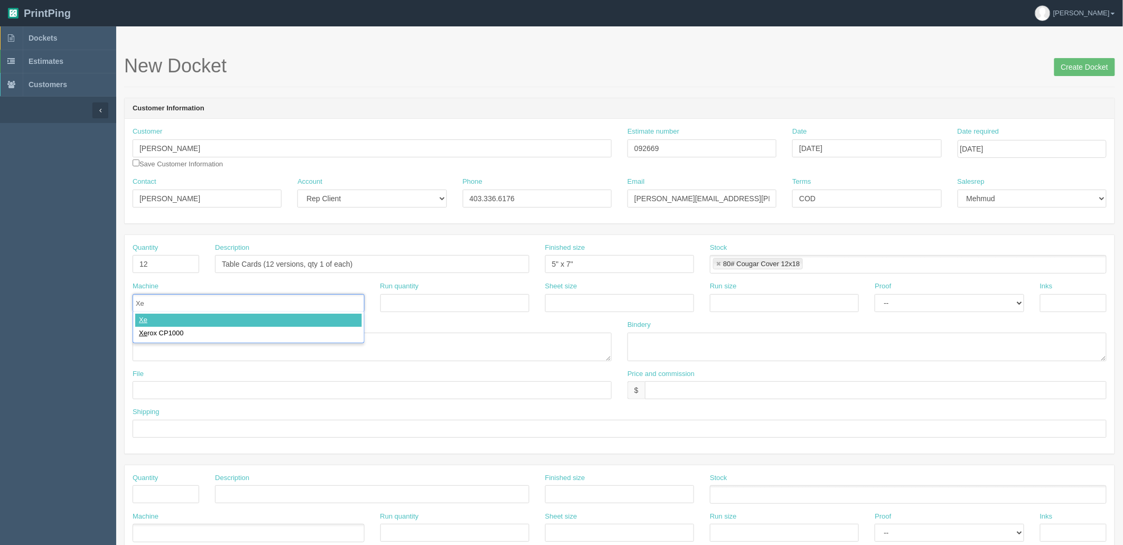
type input "Xer"
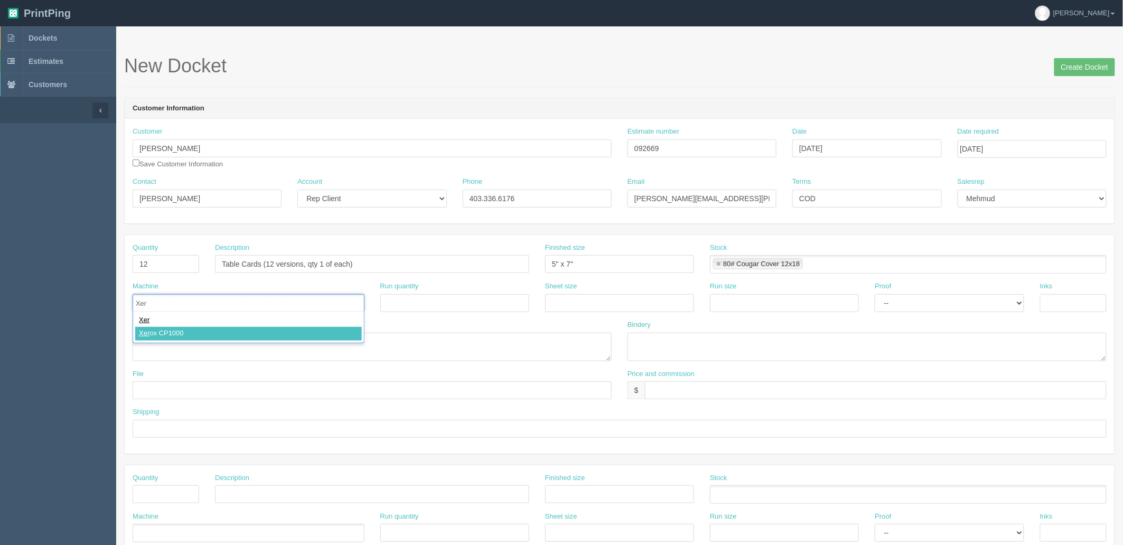
type input "Xerox CP1000"
type input "12" x 18""
paste input "12" x 18""
type input "12" x 18""
select select "Hard Copy"
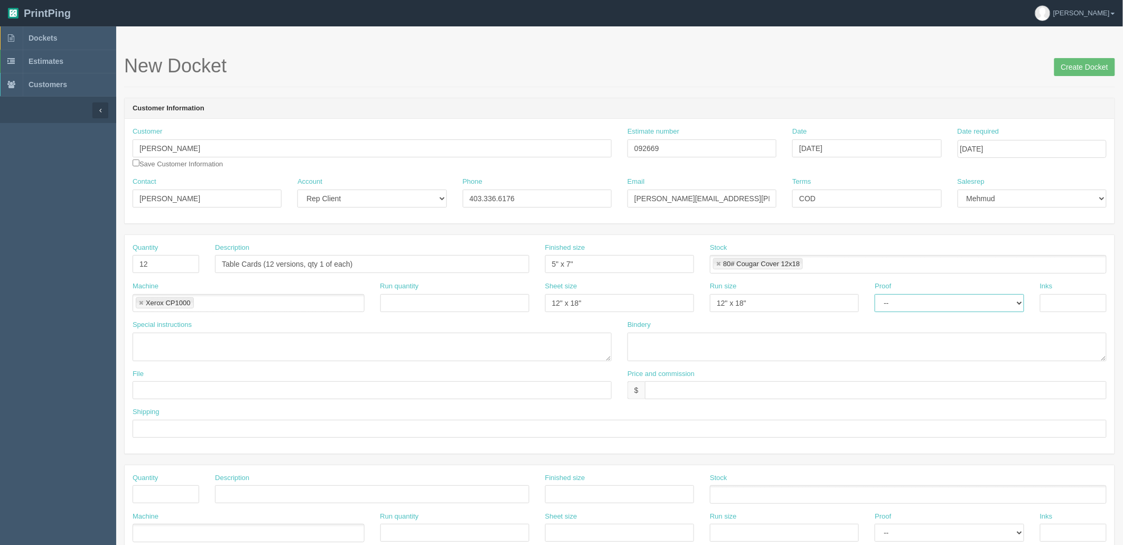
click at [875, 294] on select "-- Email Hard Copy" at bounding box center [949, 303] width 149 height 18
type input "4/0"
type textarea "single sided"
click at [658, 341] on textarea at bounding box center [866, 347] width 479 height 29
type textarea "trim to size"
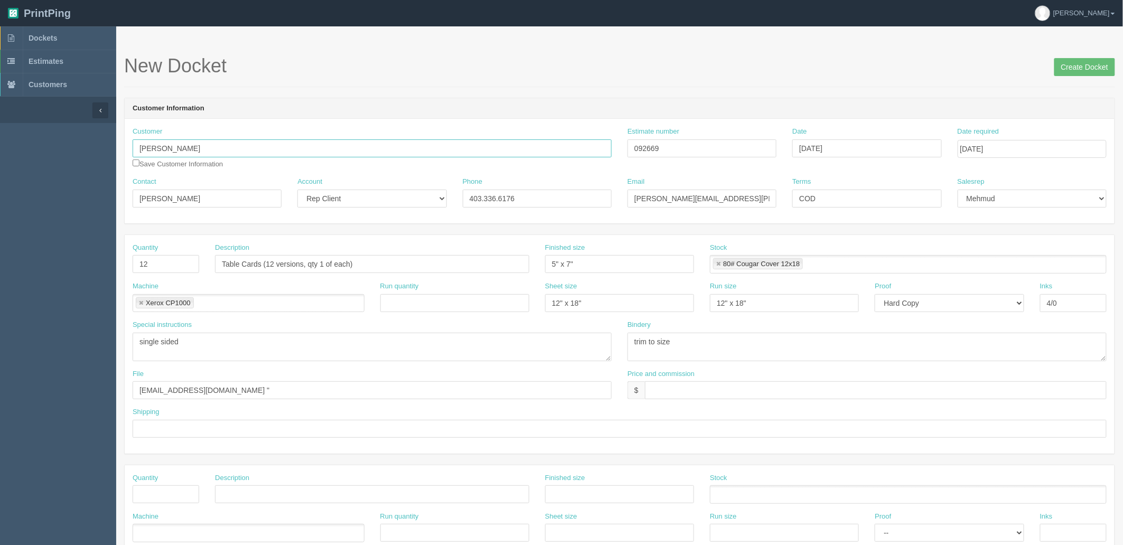
drag, startPoint x: 125, startPoint y: 149, endPoint x: 0, endPoint y: 154, distance: 124.7
click at [0, 153] on section "Dockets Estimates Customers" at bounding box center [561, 492] width 1123 height 933
click at [281, 397] on input "files@allrush.ca "" at bounding box center [372, 390] width 479 height 18
paste input "[PERSON_NAME]"
type input "[EMAIL_ADDRESS][DOMAIN_NAME] "[PERSON_NAME] - Table Cards and photo sharing car…"
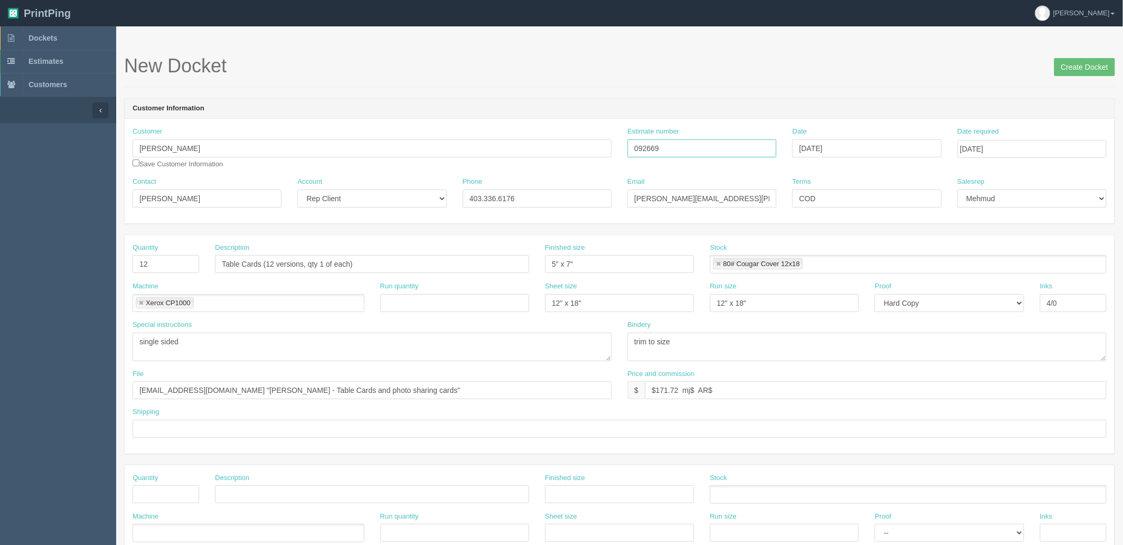
click at [645, 145] on input "092669" at bounding box center [701, 148] width 149 height 18
click at [727, 384] on input "$171.72 mj$ AR$" at bounding box center [876, 390] width 462 height 18
paste input "32.20"
type input "$171.72 mj$32.20 AR$32.20"
type input "See below"
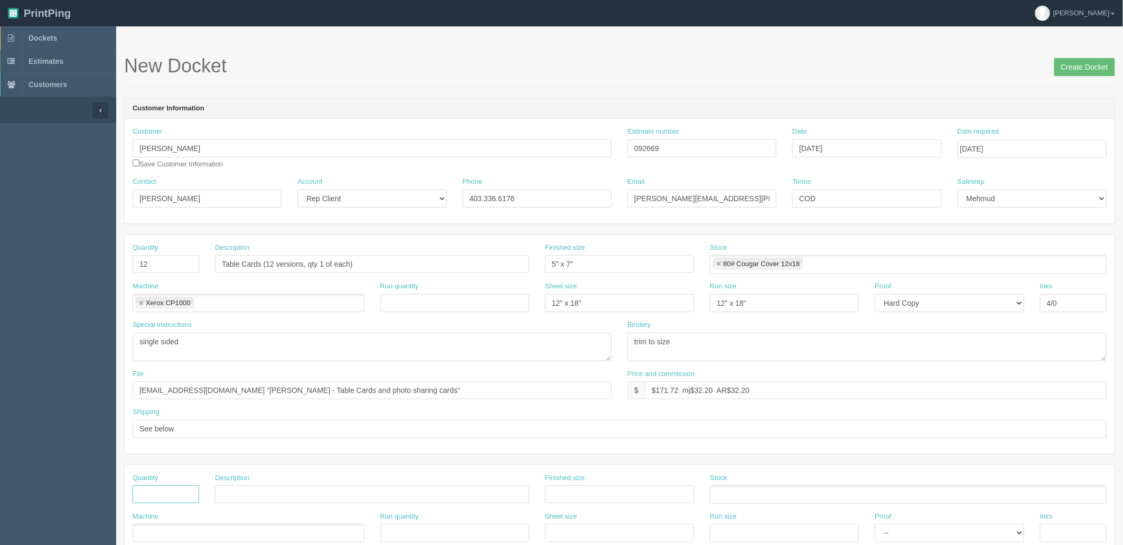
type input "1"
type input "40"
drag, startPoint x: 286, startPoint y: 492, endPoint x: 299, endPoint y: 495, distance: 13.2
click at [286, 492] on input "text" at bounding box center [372, 494] width 314 height 18
paste input "Photo Sharing Cards"
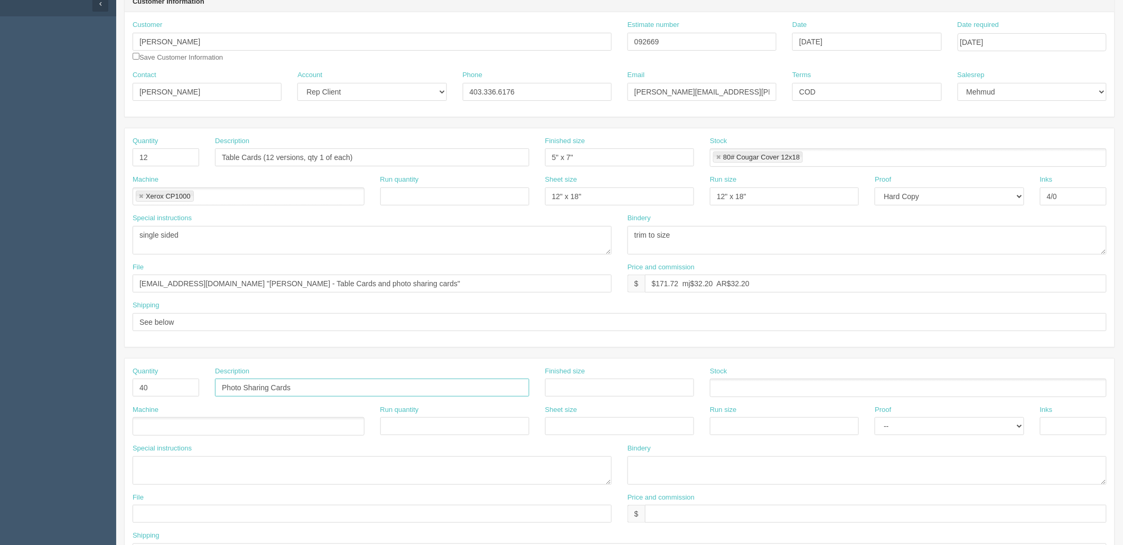
scroll to position [117, 0]
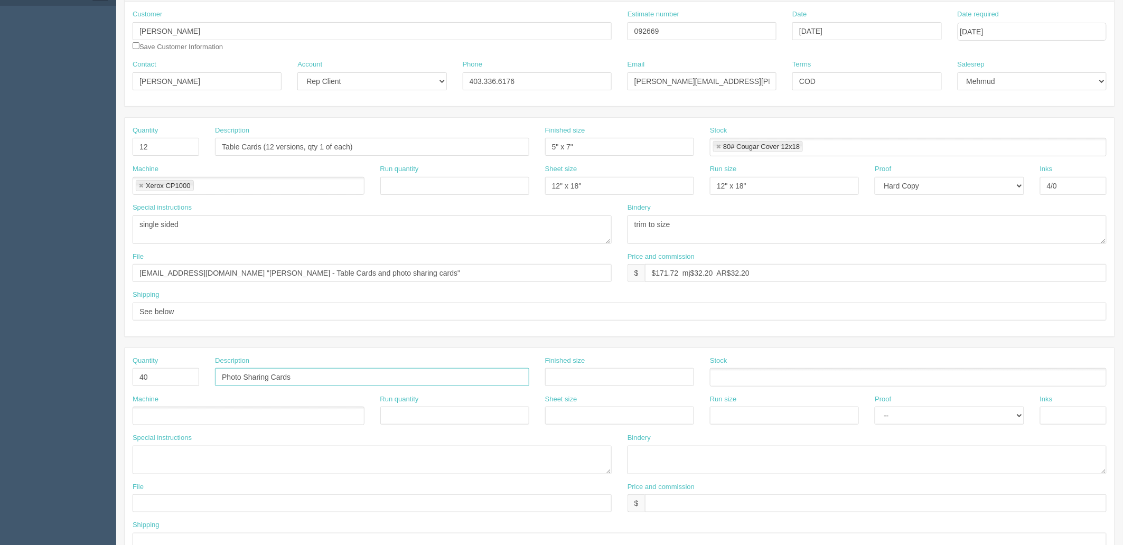
type input "Photo Sharing Cards"
click at [612, 371] on input "text" at bounding box center [619, 377] width 149 height 18
type input "4" x 4""
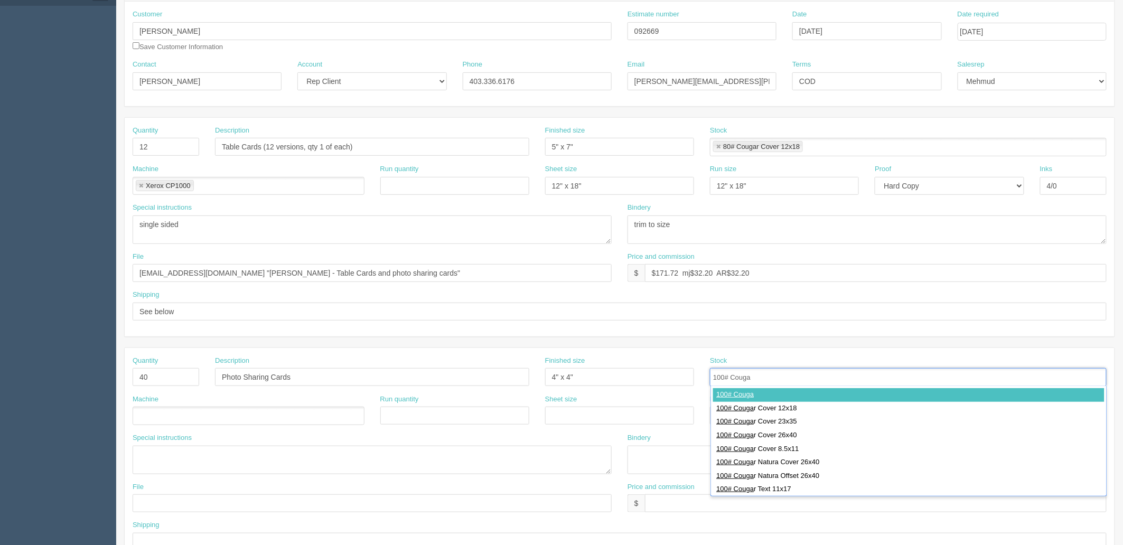
type input "100# Cougar"
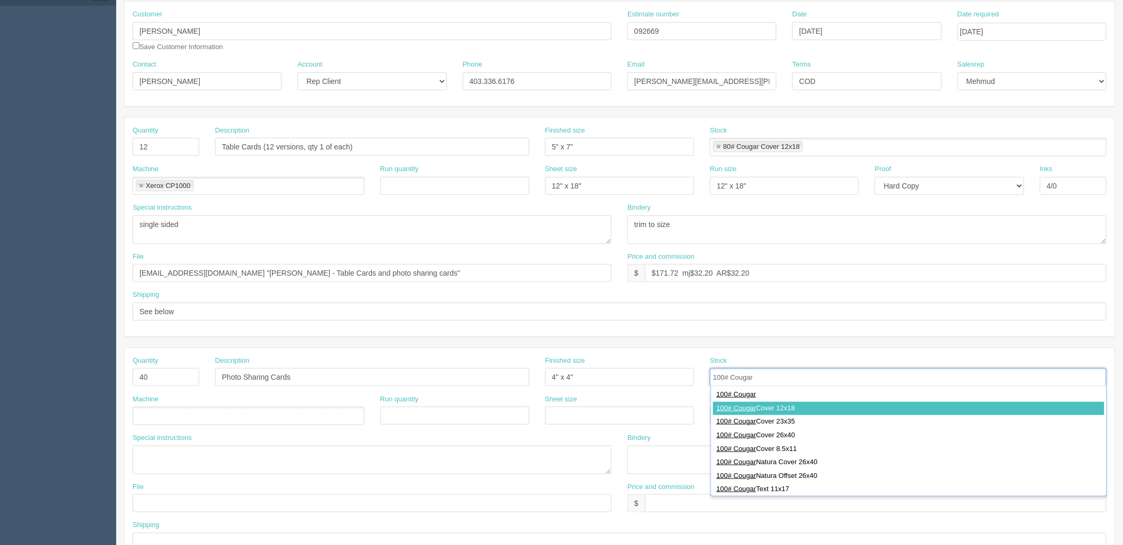
type input "100# Cougar Cover 12x18"
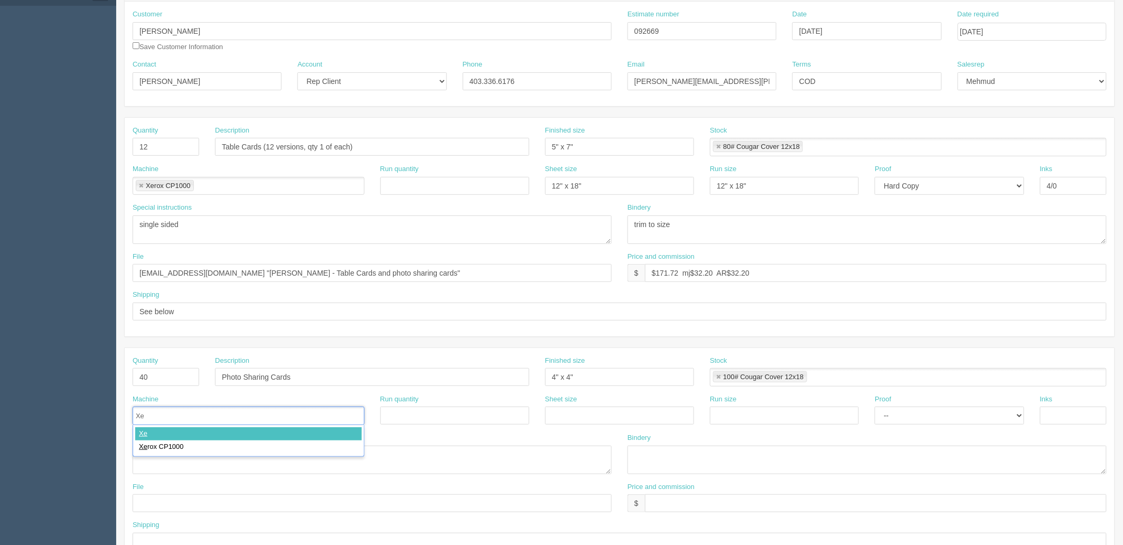
type input "Xer"
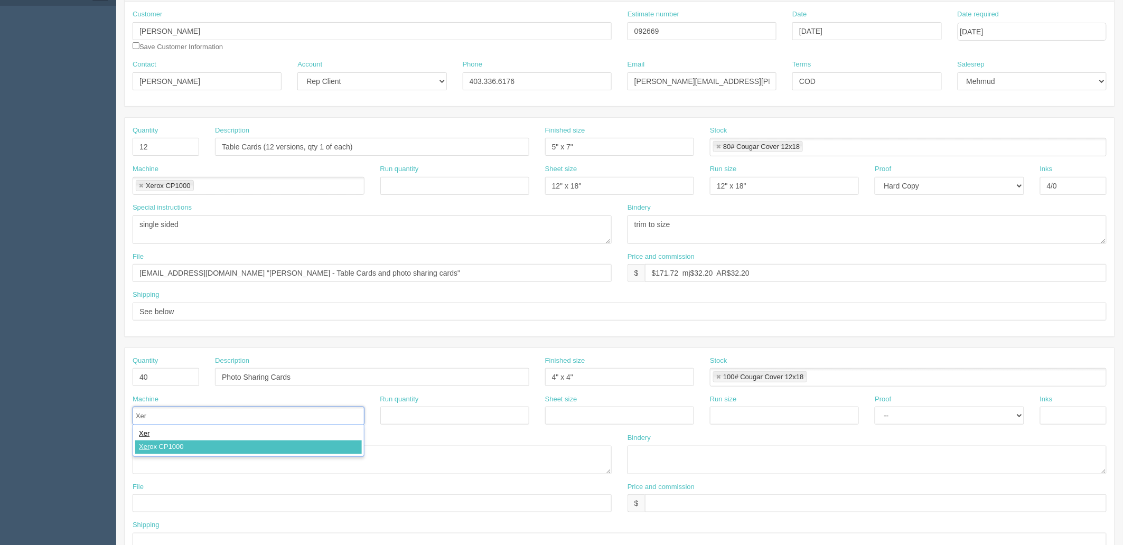
type input "Xerox CP1000"
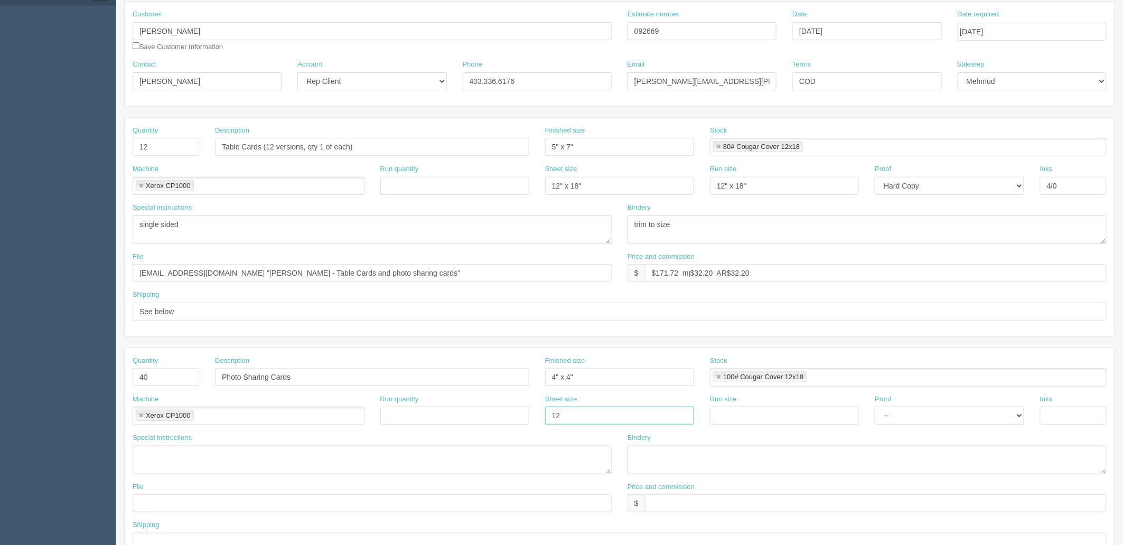
type input "12" x 18""
paste input "12" x 18""
type input "12" x 18""
select select "Hard Copy"
click at [875, 407] on select "-- Email Hard Copy" at bounding box center [949, 416] width 149 height 18
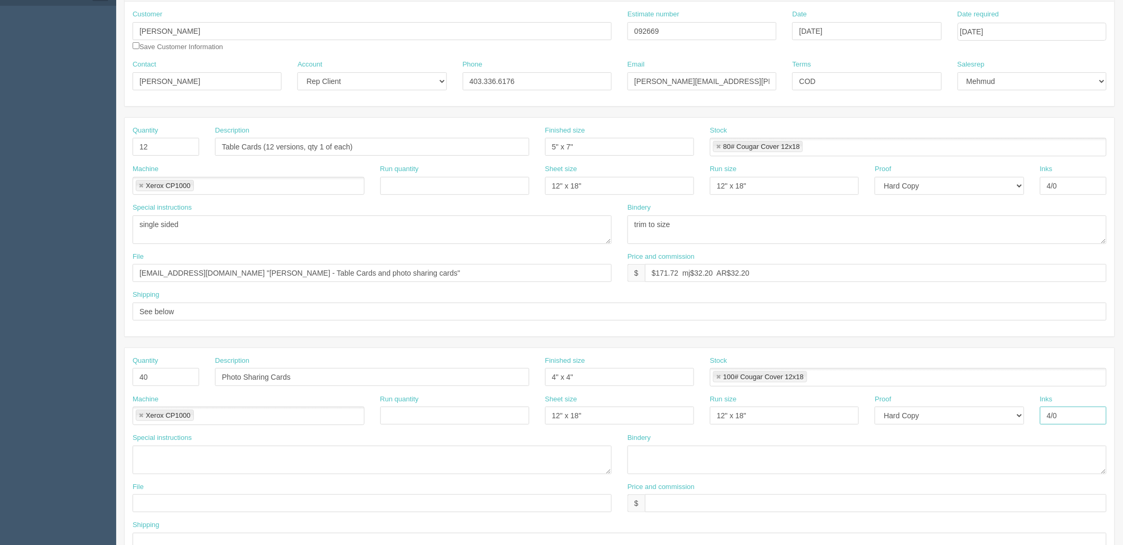
type input "4/0"
type textarea "single sided"
type textarea "trim to size"
click at [428, 271] on input "[EMAIL_ADDRESS][DOMAIN_NAME] "[PERSON_NAME] - Table Cards and photo sharing car…" at bounding box center [372, 273] width 479 height 18
click at [257, 503] on input "text" at bounding box center [372, 503] width 479 height 18
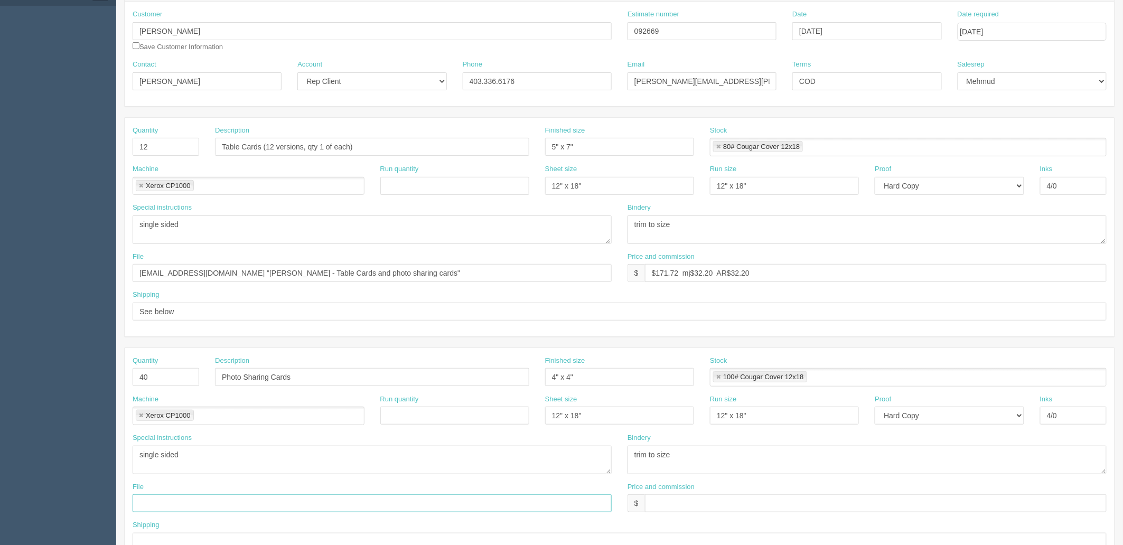
paste input "[EMAIL_ADDRESS][DOMAIN_NAME] "[PERSON_NAME] - Table Cards and photo sharing car…"
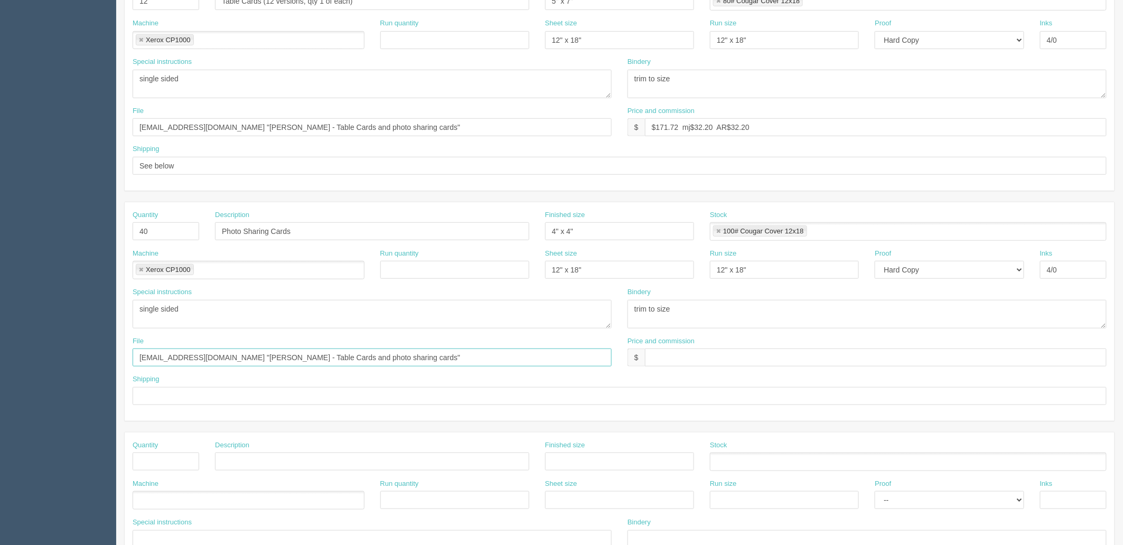
scroll to position [293, 0]
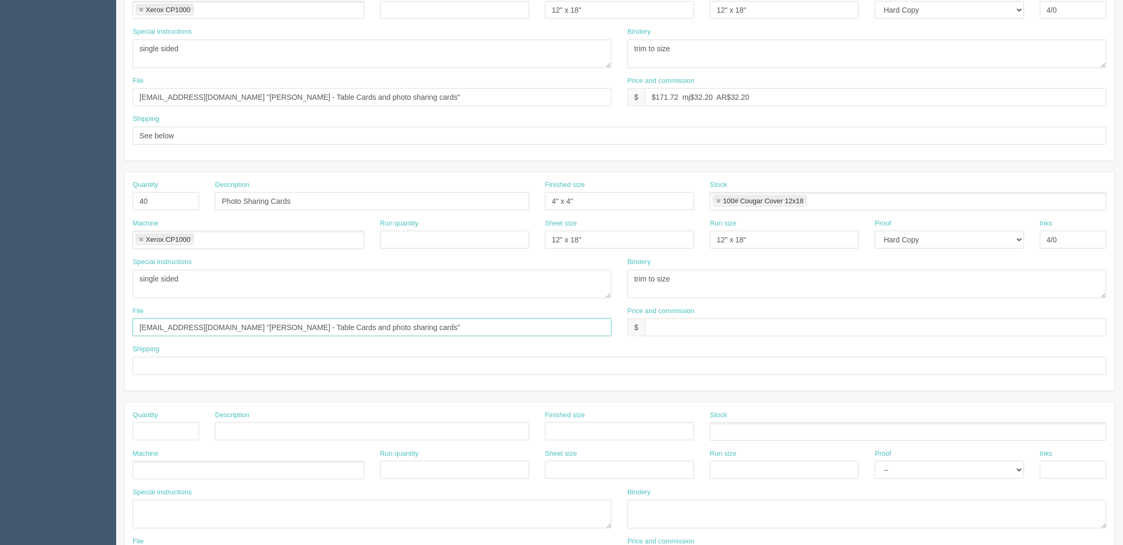
type input "[EMAIL_ADDRESS][DOMAIN_NAME] "[PERSON_NAME] - Table Cards and photo sharing car…"
drag, startPoint x: 661, startPoint y: 327, endPoint x: 655, endPoint y: 325, distance: 6.2
click at [661, 327] on input "text" at bounding box center [876, 327] width 462 height 18
type input "$(incl above)"
click at [292, 372] on input "Email/Call for pcikup when ready |" at bounding box center [620, 366] width 974 height 18
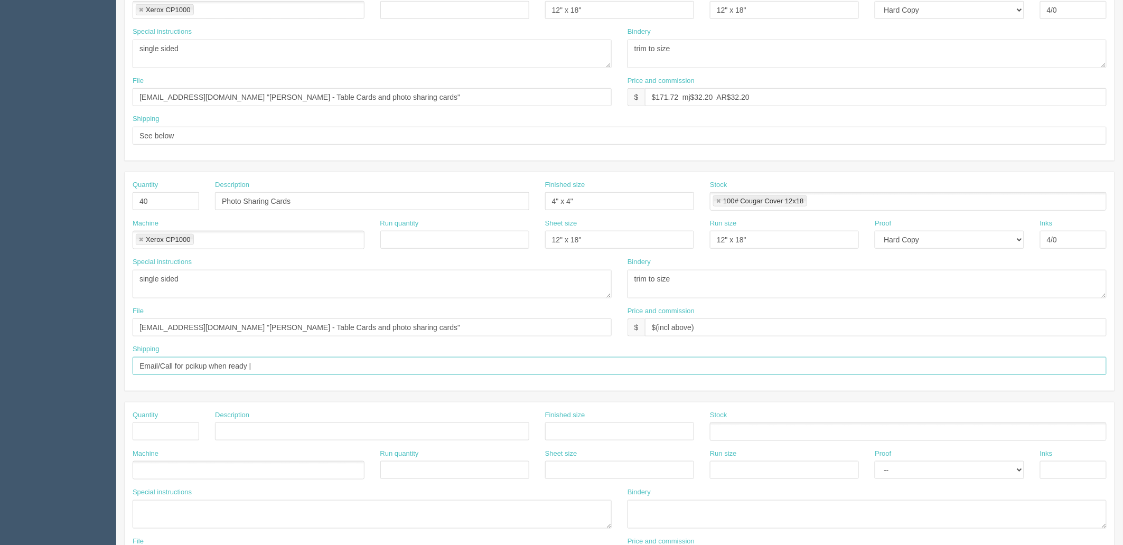
paste input "Lynn La Saga"
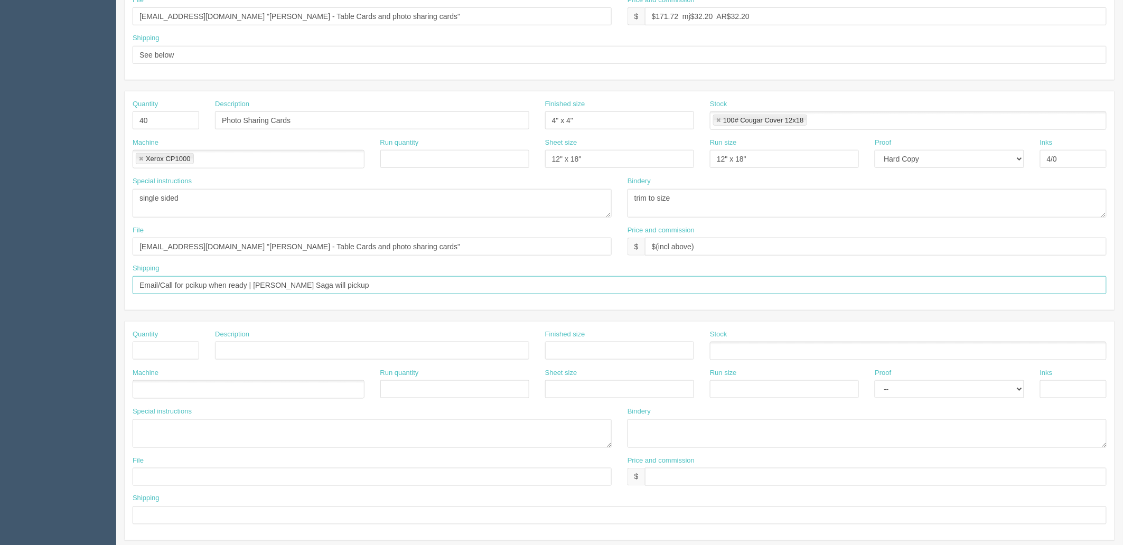
scroll to position [415, 0]
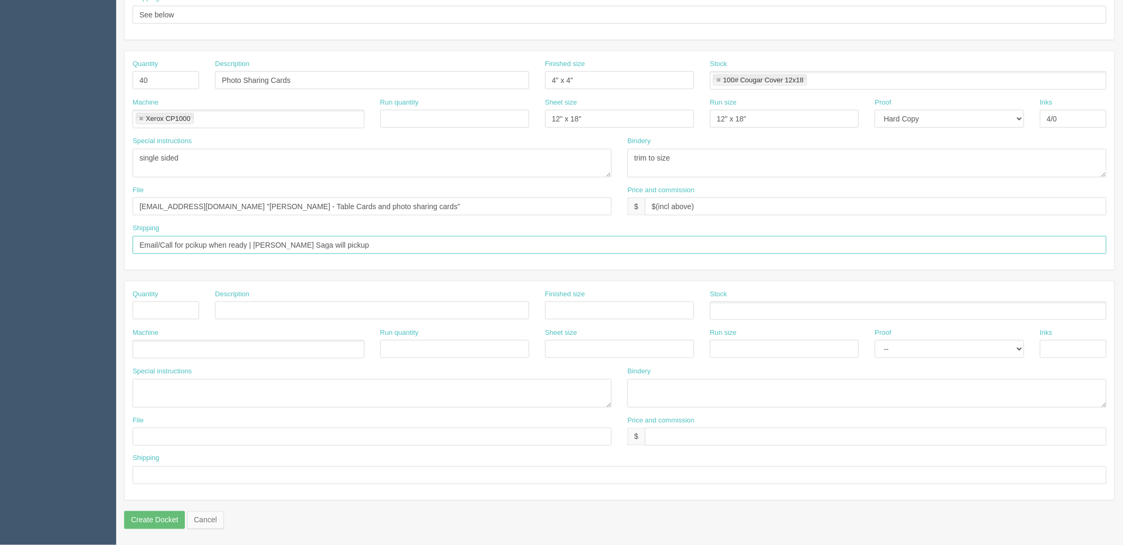
click at [358, 248] on input "Email/Call for pcikup when ready | Lynn La Saga will pickup" at bounding box center [620, 245] width 974 height 18
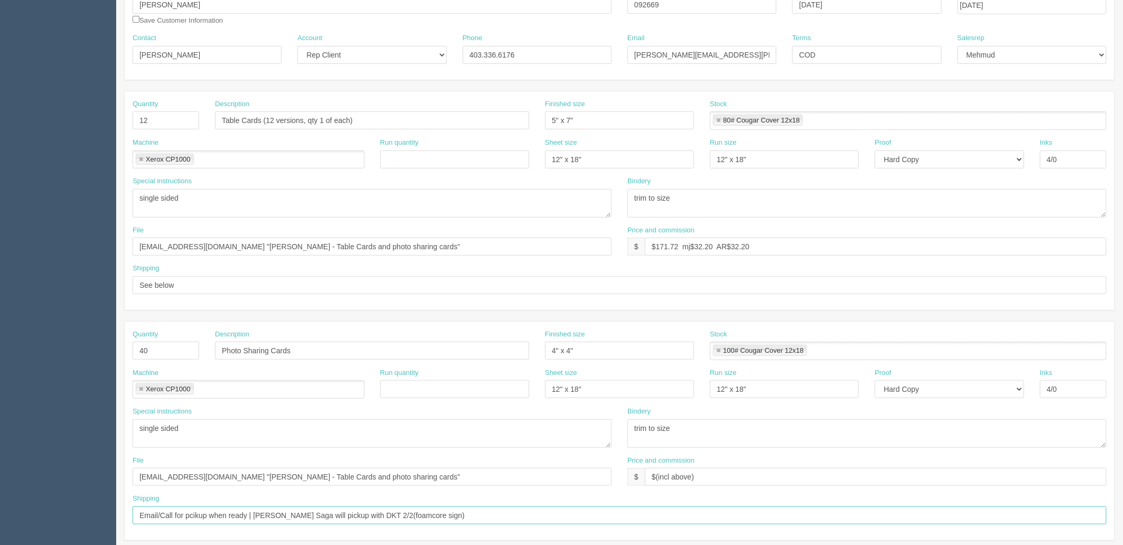
scroll to position [0, 0]
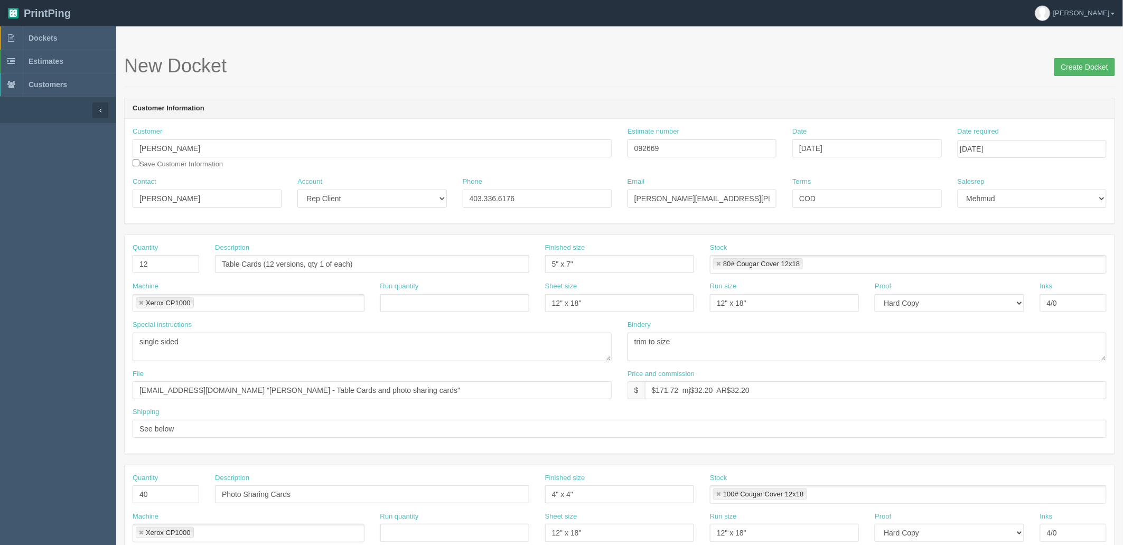
type input "Email/Call for pcikup when ready | [PERSON_NAME] Saga will pickup with DKT 2/2(…"
click at [1079, 65] on input "Create Docket" at bounding box center [1084, 67] width 61 height 18
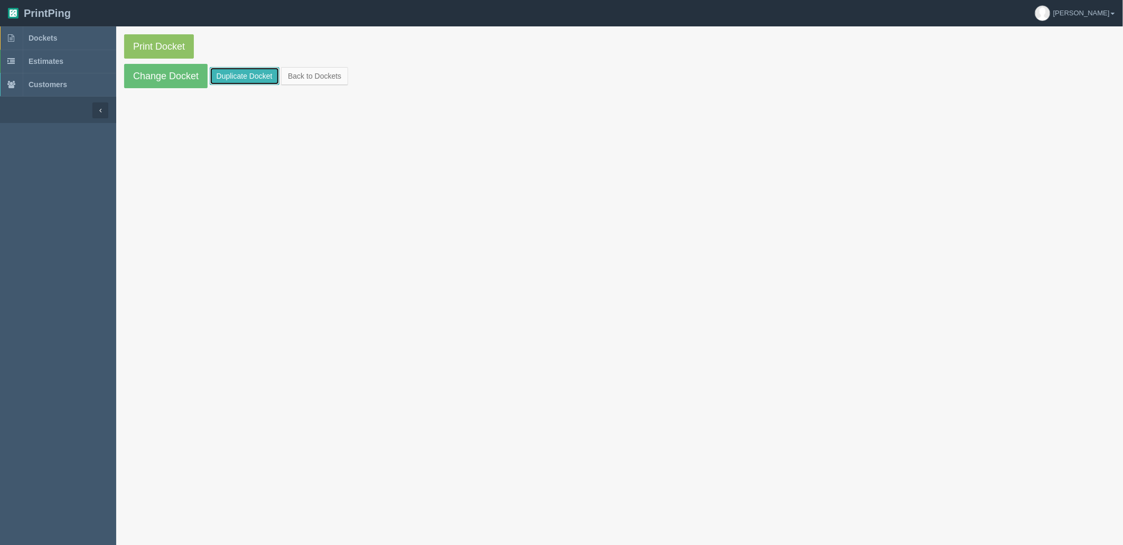
click at [267, 77] on link "Duplicate Docket" at bounding box center [245, 76] width 70 height 18
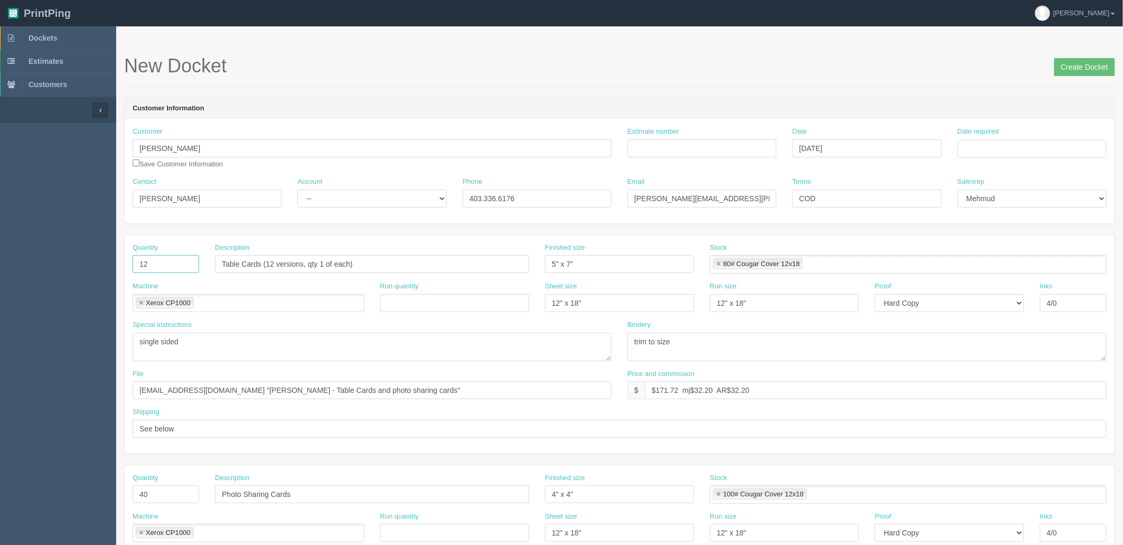
drag, startPoint x: 165, startPoint y: 267, endPoint x: 35, endPoint y: 218, distance: 139.2
click at [69, 246] on section "Dockets Estimates Customers" at bounding box center [561, 492] width 1123 height 933
type input "1"
type input "Welcome sign on foamcore"
type input "24" x 18""
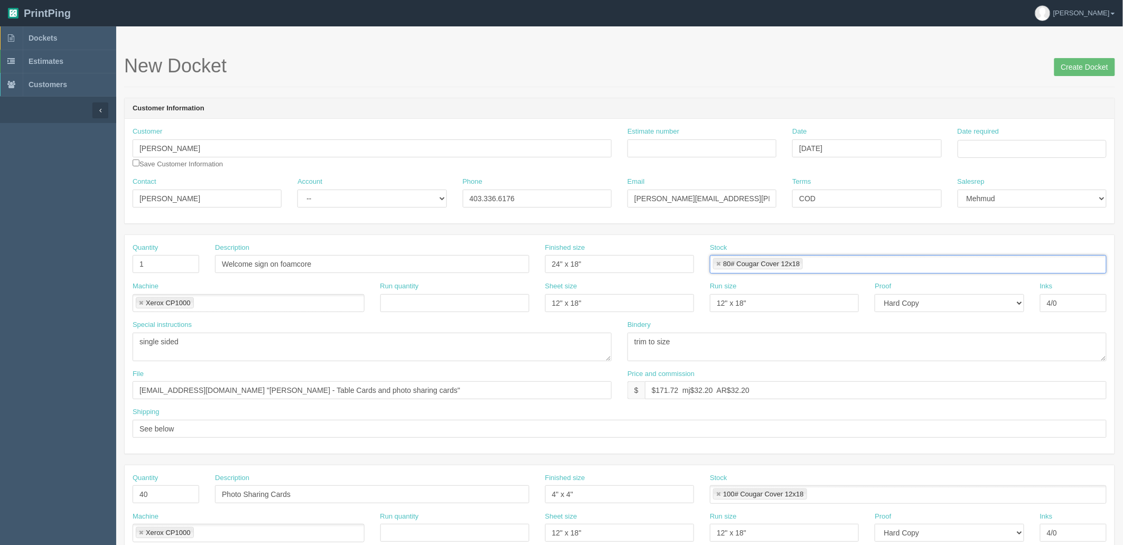
click at [717, 261] on link at bounding box center [718, 264] width 6 height 7
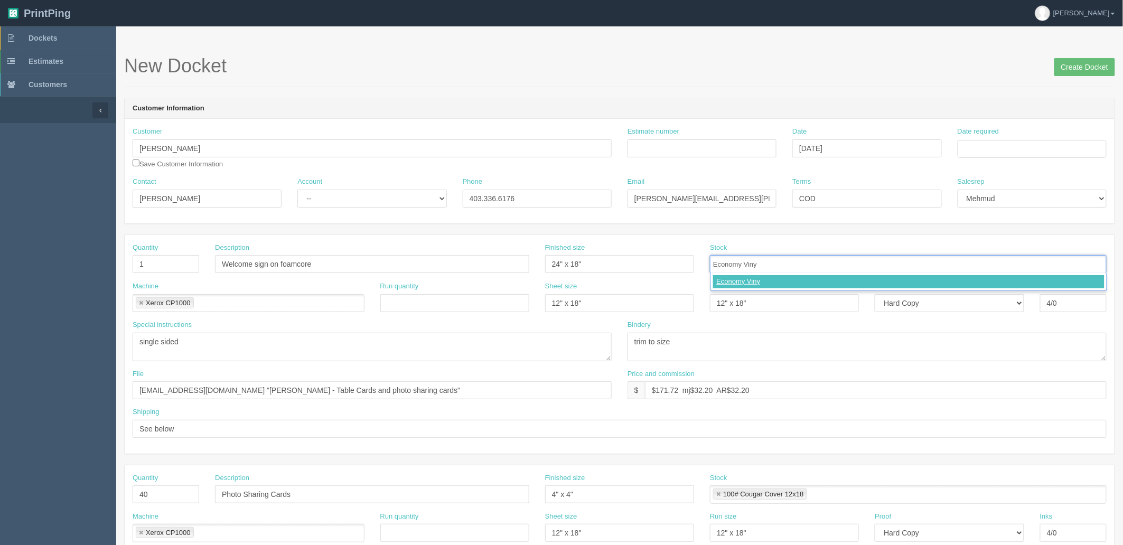
type input "Economy Vinyl"
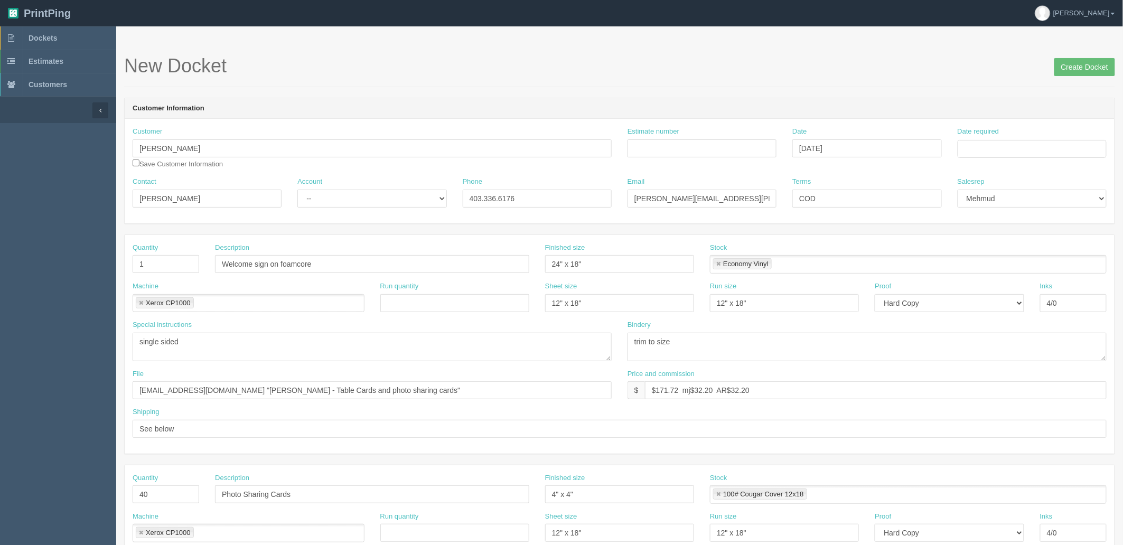
click at [140, 300] on link at bounding box center [141, 303] width 6 height 7
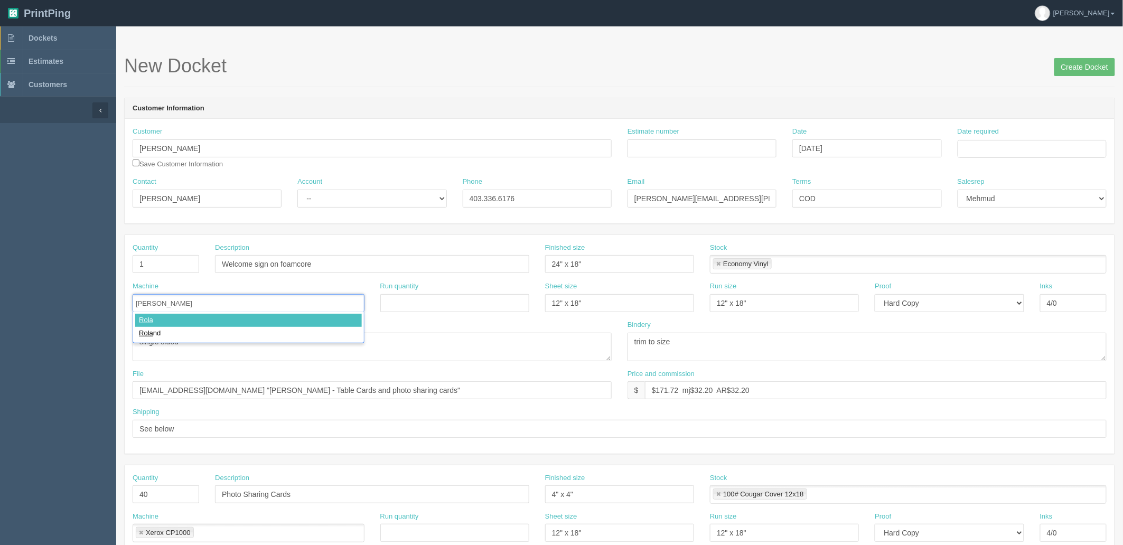
type input "[PERSON_NAME]"
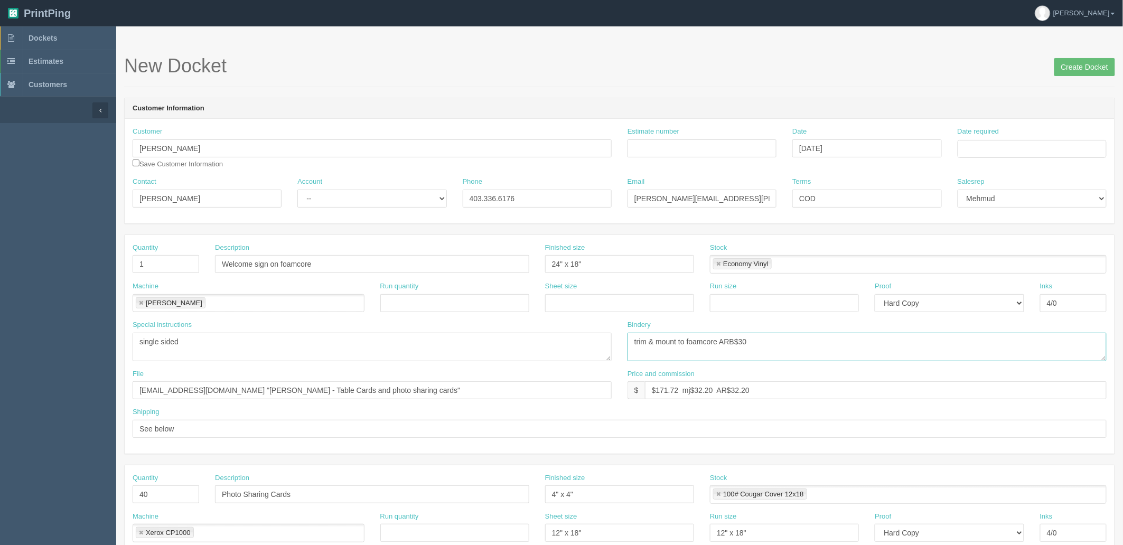
type textarea "trim & mount to foamcore ARB$30"
type input "[EMAIL_ADDRESS][DOMAIN_NAME] "[PERSON_NAME] - Wedding Sign""
type input "$118.39 mj$ AR$"
click at [747, 147] on input "Estimate number" at bounding box center [701, 148] width 149 height 18
paste input "092670"
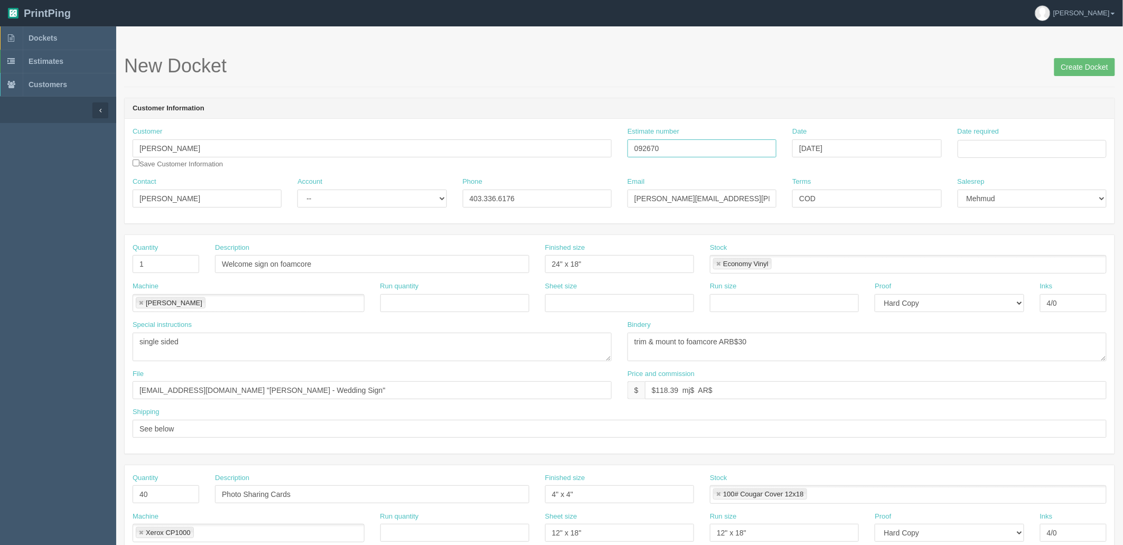
type input "092670"
click at [936, 146] on input "[DATE]" at bounding box center [866, 148] width 149 height 18
click at [835, 260] on td "30" at bounding box center [830, 264] width 13 height 15
type input "[DATE]"
click at [1004, 136] on div "Date required" at bounding box center [1031, 142] width 149 height 31
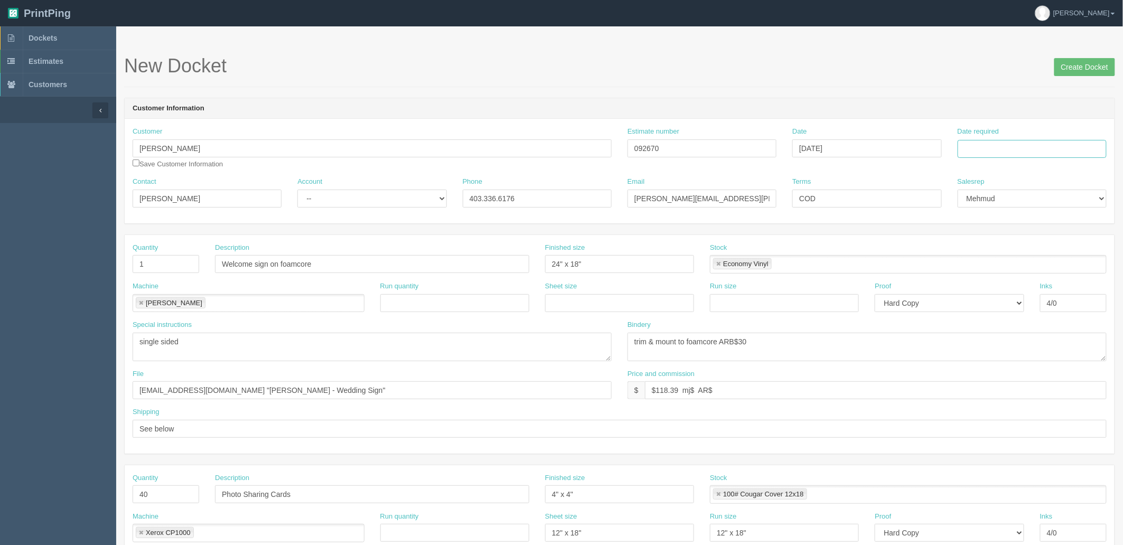
click at [999, 154] on input "Date required" at bounding box center [1031, 149] width 149 height 18
click at [993, 266] on td "30" at bounding box center [996, 265] width 13 height 15
click at [1034, 266] on td "3" at bounding box center [1038, 265] width 13 height 15
type input "October 3, 2025"
drag, startPoint x: 952, startPoint y: 81, endPoint x: 919, endPoint y: 126, distance: 55.5
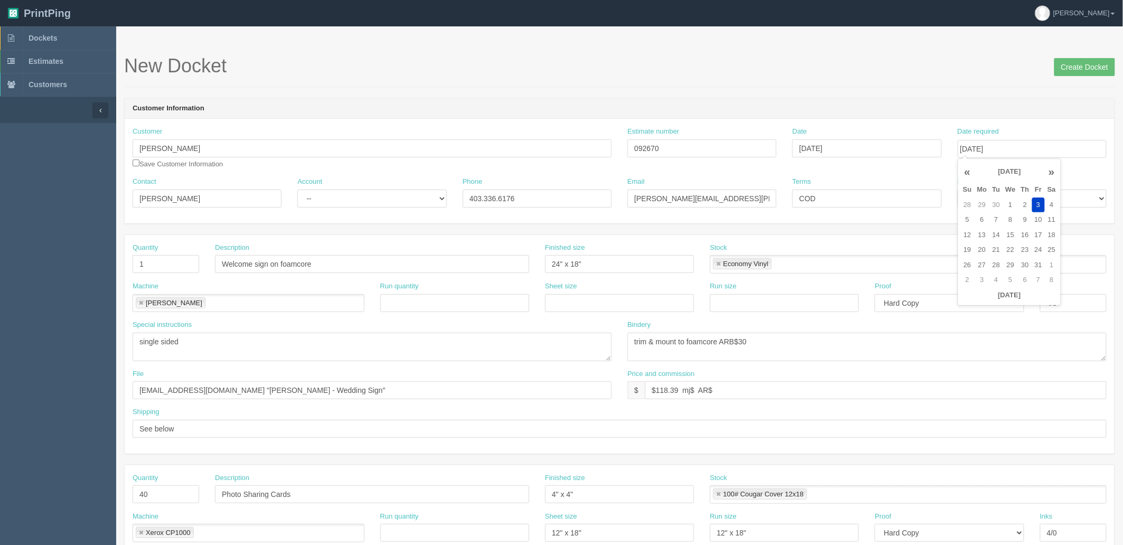
click at [952, 81] on div "New Docket Create Docket" at bounding box center [619, 71] width 991 height 32
click at [698, 389] on input "$118.39 mj$ AR$" at bounding box center [876, 390] width 462 height 18
type input "$118.39 mj$27.32 AR$32.32"
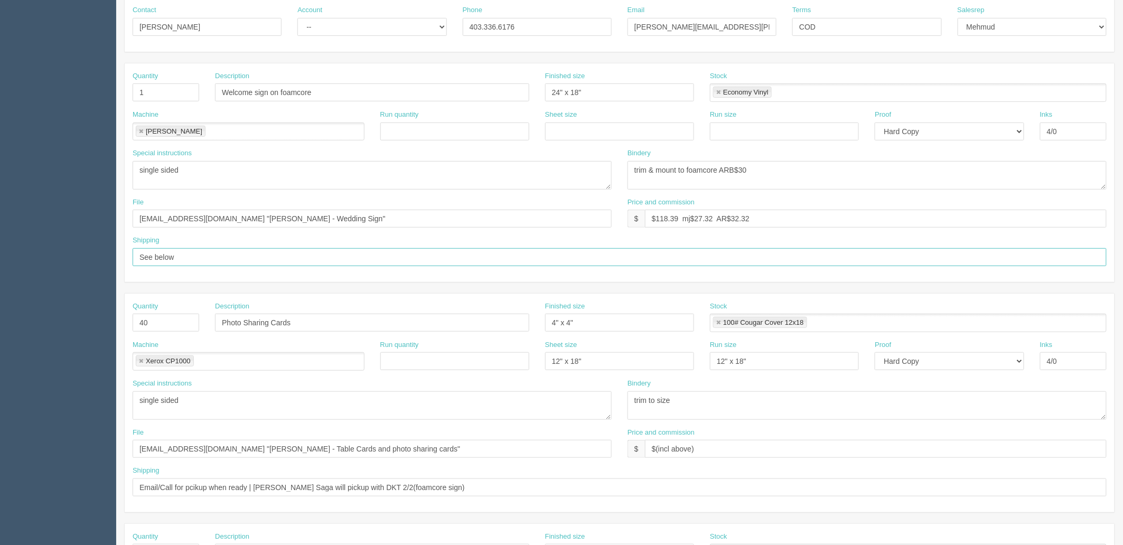
scroll to position [176, 0]
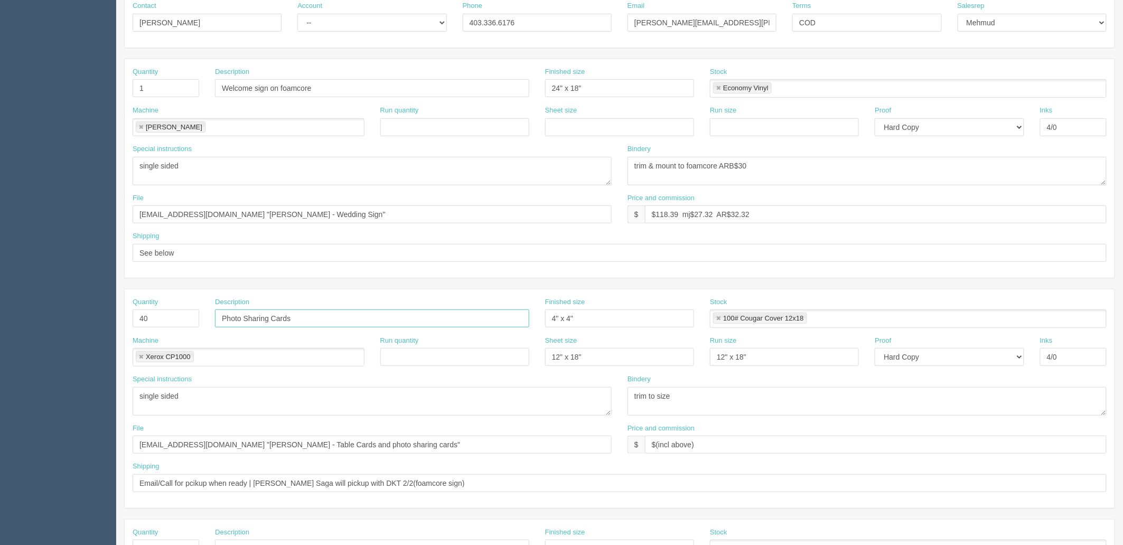
drag, startPoint x: 293, startPoint y: 311, endPoint x: 0, endPoint y: 299, distance: 293.3
click at [0, 299] on section "Dockets Estimates Customers" at bounding box center [561, 317] width 1123 height 933
drag, startPoint x: 487, startPoint y: 487, endPoint x: 0, endPoint y: 447, distance: 489.1
click at [0, 449] on section "Dockets Estimates Customers" at bounding box center [561, 317] width 1123 height 933
drag, startPoint x: 138, startPoint y: 249, endPoint x: 51, endPoint y: 260, distance: 87.4
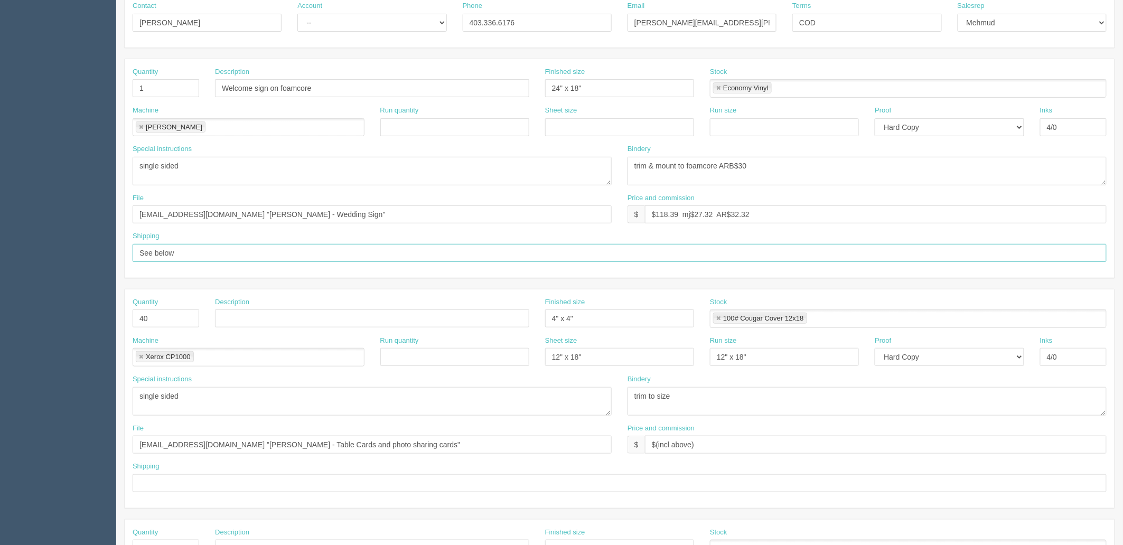
click at [0, 251] on section "Dockets Estimates Customers" at bounding box center [561, 317] width 1123 height 933
paste input "Email/Call for pcikup when ready | [PERSON_NAME] Saga will pickup with DKT 2/2(…"
click at [323, 252] on input "Email/Call for pcikup when ready | [PERSON_NAME] Saga will pickup with DKT 2/2(…" at bounding box center [620, 253] width 974 height 18
click at [365, 250] on input "Email/Call for pcikup when ready | [PERSON_NAME] Saga will pickup with DKT 2/2(…" at bounding box center [620, 253] width 974 height 18
type input "Email/Call for pcikup when ready | Lynn La Saga will pickup with DKT 1/2(table …"
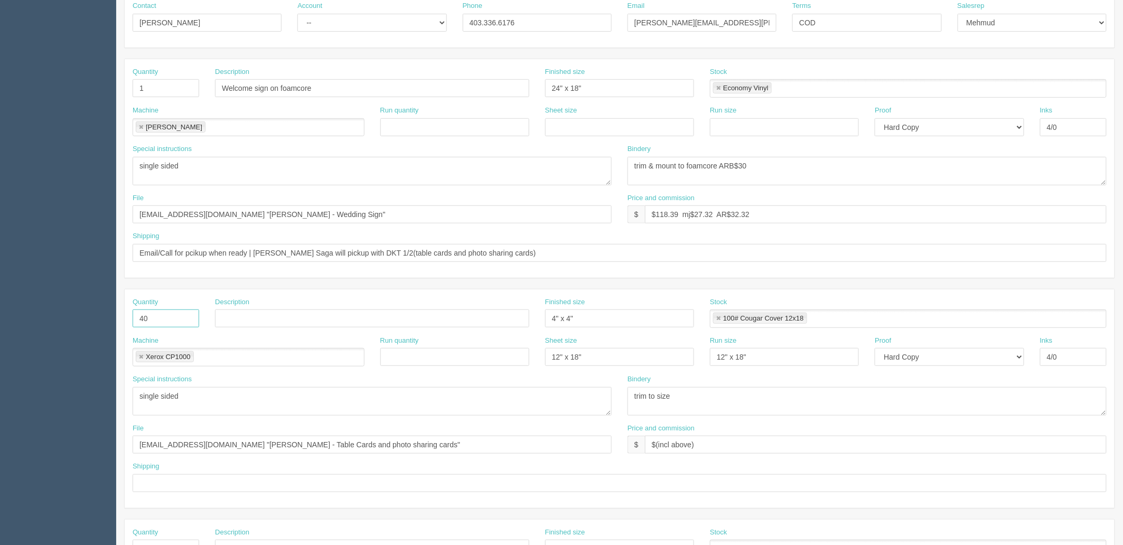
drag, startPoint x: 158, startPoint y: 319, endPoint x: 120, endPoint y: 350, distance: 49.6
click at [96, 313] on section "Dockets Estimates Customers" at bounding box center [561, 317] width 1123 height 933
click at [139, 355] on link at bounding box center [141, 357] width 6 height 7
drag, startPoint x: 158, startPoint y: 395, endPoint x: 20, endPoint y: 383, distance: 139.4
click at [19, 382] on section "Dockets Estimates Customers" at bounding box center [561, 317] width 1123 height 933
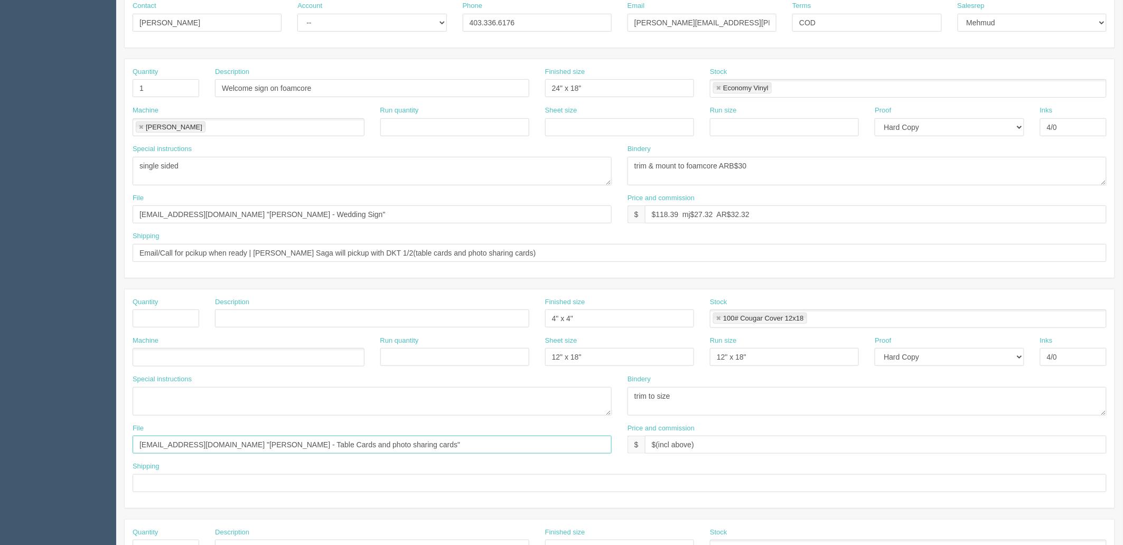
drag, startPoint x: 453, startPoint y: 444, endPoint x: 0, endPoint y: 439, distance: 452.6
click at [0, 439] on section "Dockets Estimates Customers" at bounding box center [561, 317] width 1123 height 933
drag, startPoint x: 497, startPoint y: 401, endPoint x: 471, endPoint y: 401, distance: 26.9
click at [471, 401] on div "Special instructions single sided Bindery trim to size" at bounding box center [620, 398] width 990 height 49
drag, startPoint x: 631, startPoint y: 355, endPoint x: 420, endPoint y: 346, distance: 210.9
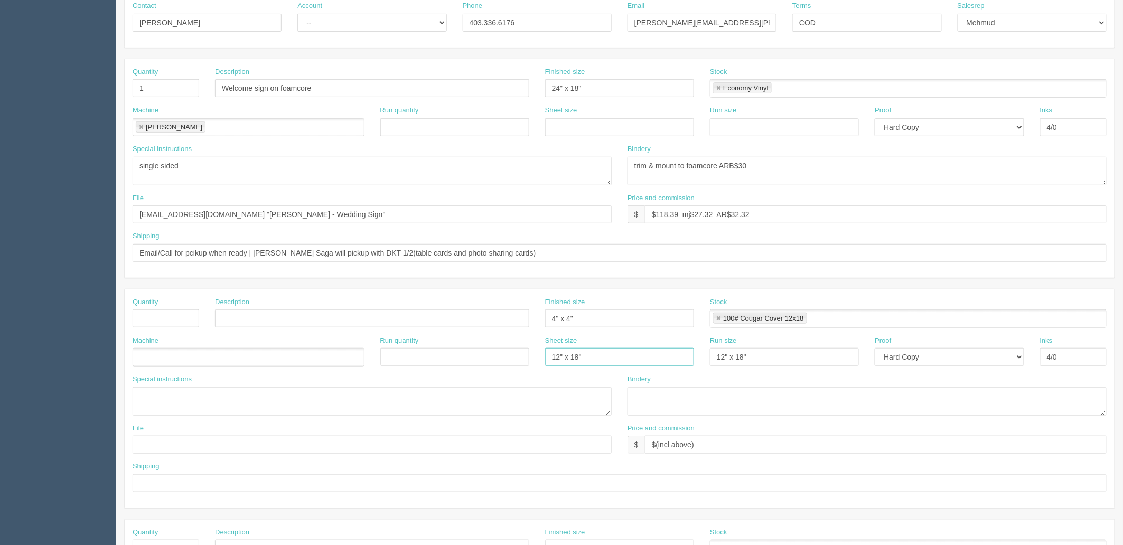
click at [420, 346] on div "Machine Run quantity Sheet size 12" x 18" Run size 12" x 18" Proof -- Email Har…" at bounding box center [620, 355] width 990 height 39
drag, startPoint x: 587, startPoint y: 312, endPoint x: 552, endPoint y: 313, distance: 35.4
click at [549, 312] on div "Finished size 4" x 4"" at bounding box center [619, 312] width 149 height 31
click at [394, 313] on div "Quantity Description Finished size 4" x 4" Stock 100# Cougar Cover 12x18 100# C…" at bounding box center [620, 316] width 990 height 39
click at [720, 315] on link at bounding box center [718, 318] width 6 height 7
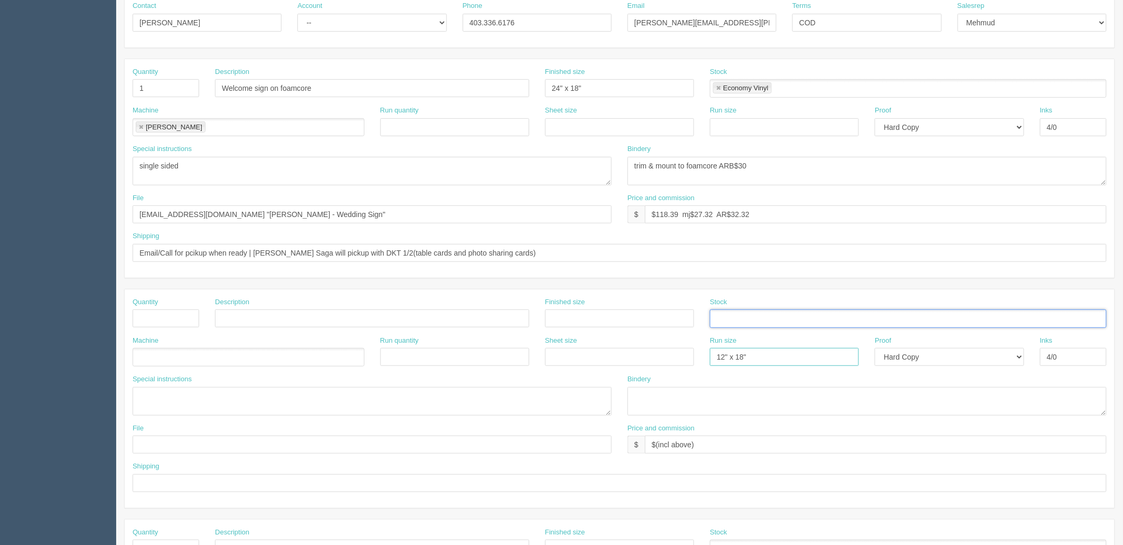
drag, startPoint x: 652, startPoint y: 357, endPoint x: 588, endPoint y: 357, distance: 63.4
click at [588, 357] on div "Machine Run quantity Sheet size Run size 12" x 18" Proof -- Email Hard Copy Ink…" at bounding box center [620, 355] width 990 height 39
drag, startPoint x: 919, startPoint y: 359, endPoint x: 919, endPoint y: 365, distance: 6.3
click at [919, 365] on select "-- Email Hard Copy" at bounding box center [949, 357] width 149 height 18
select select
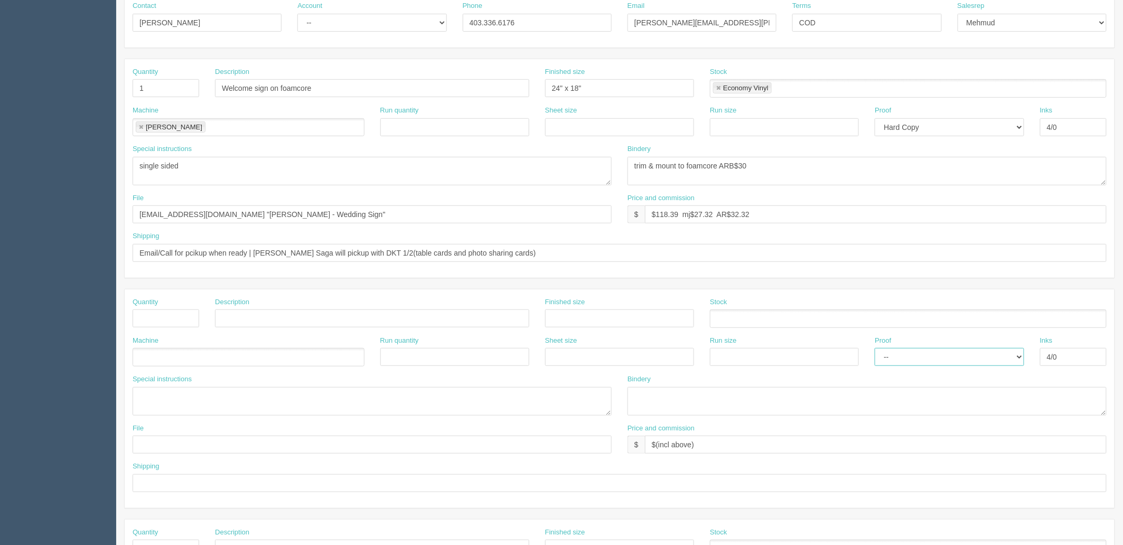
click at [875, 348] on select "-- Email Hard Copy" at bounding box center [949, 357] width 149 height 18
drag, startPoint x: 844, startPoint y: 375, endPoint x: 774, endPoint y: 409, distance: 77.7
click at [810, 383] on div "Quantity Description Finished size Stock Machine Run quantity Sheet size Run si…" at bounding box center [620, 398] width 990 height 219
drag, startPoint x: 748, startPoint y: 440, endPoint x: 489, endPoint y: 404, distance: 261.3
click at [425, 429] on div "File Price and commission $ $(incl above)" at bounding box center [620, 443] width 990 height 39
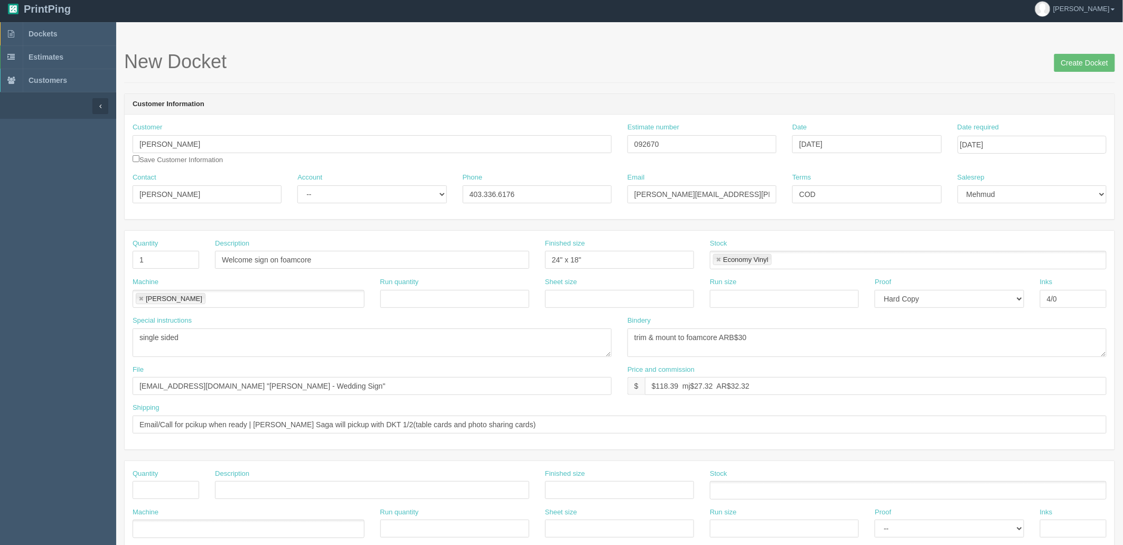
scroll to position [4, 0]
click at [326, 195] on select "-- Existing Client Allrush Client Rep Client" at bounding box center [371, 195] width 149 height 18
select select "Rep Client"
click at [297, 186] on select "-- Existing Client Allrush Client Rep Client" at bounding box center [371, 195] width 149 height 18
click at [1086, 60] on input "Create Docket" at bounding box center [1084, 63] width 61 height 18
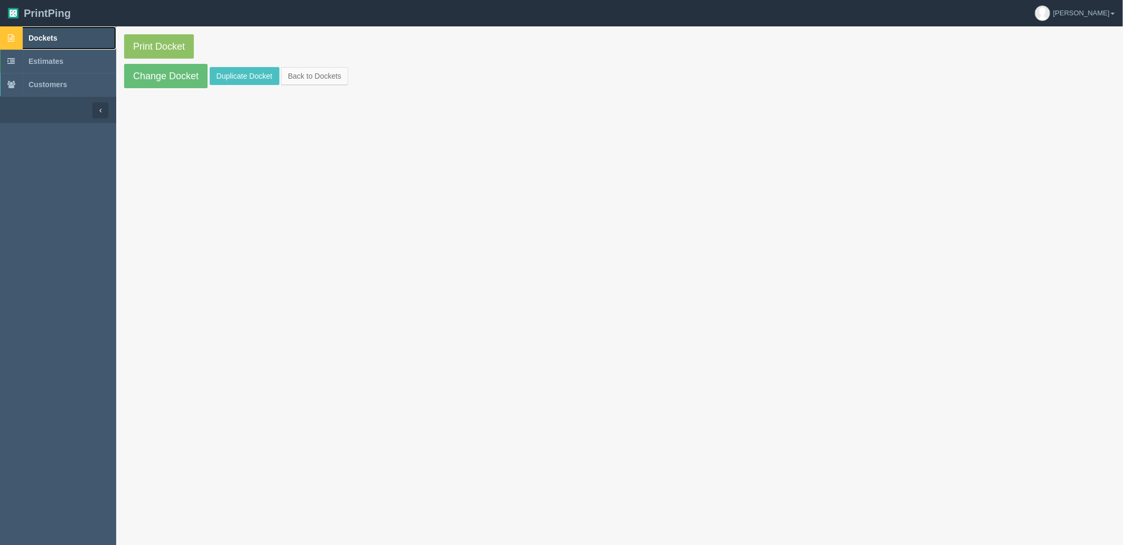
click at [62, 35] on link "Dockets" at bounding box center [58, 37] width 116 height 23
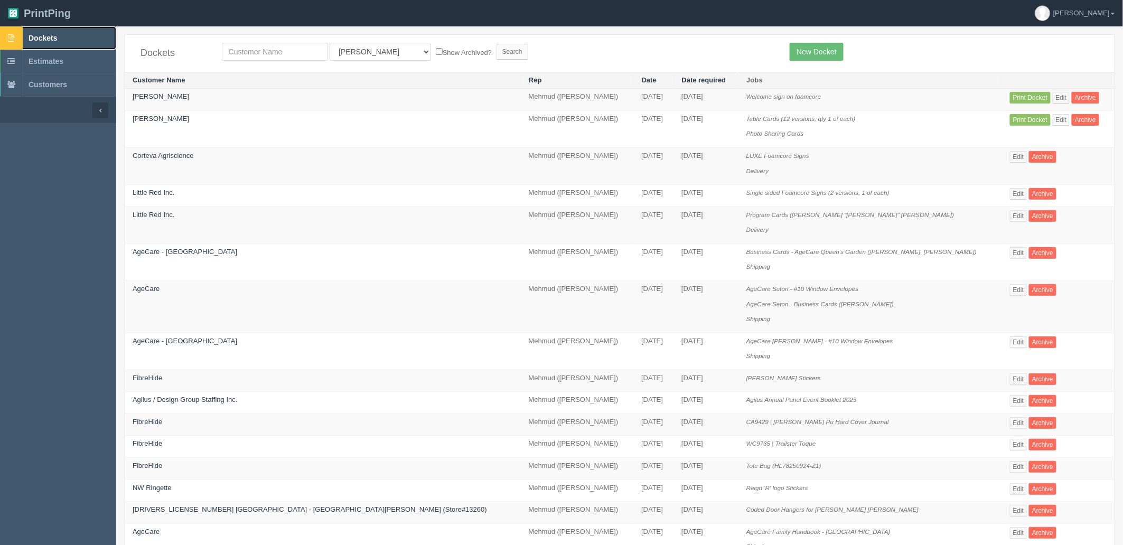
click at [71, 45] on link "Dockets" at bounding box center [58, 37] width 116 height 23
click at [1053, 94] on link "Edit" at bounding box center [1061, 98] width 17 height 12
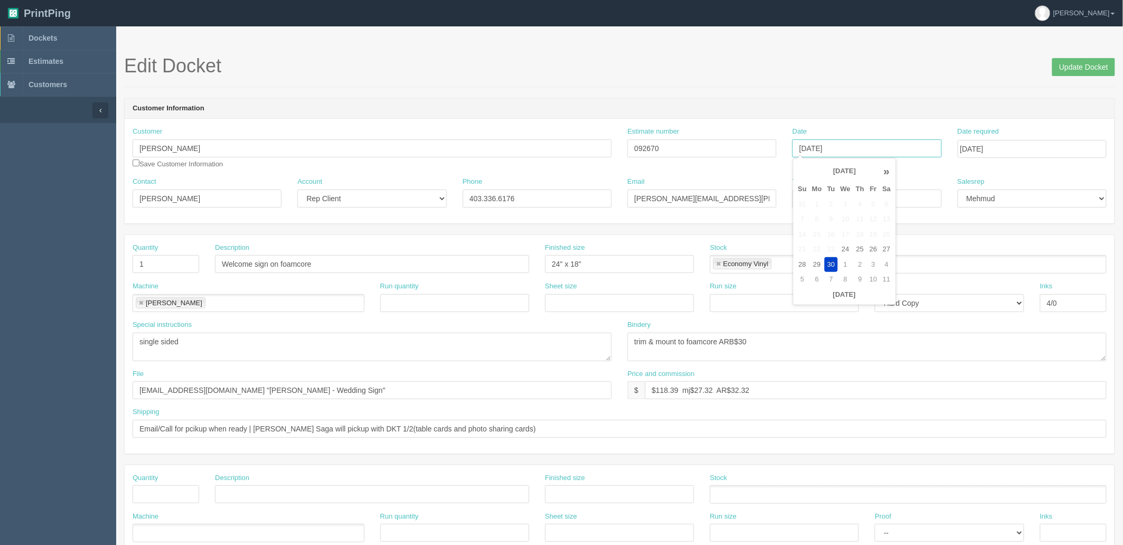
click at [869, 153] on input "[DATE]" at bounding box center [866, 148] width 149 height 18
drag, startPoint x: 816, startPoint y: 261, endPoint x: 903, endPoint y: 215, distance: 98.0
click at [816, 260] on td "29" at bounding box center [816, 264] width 15 height 15
type input "[DATE]"
click at [1030, 144] on input "[DATE]" at bounding box center [1031, 149] width 149 height 18
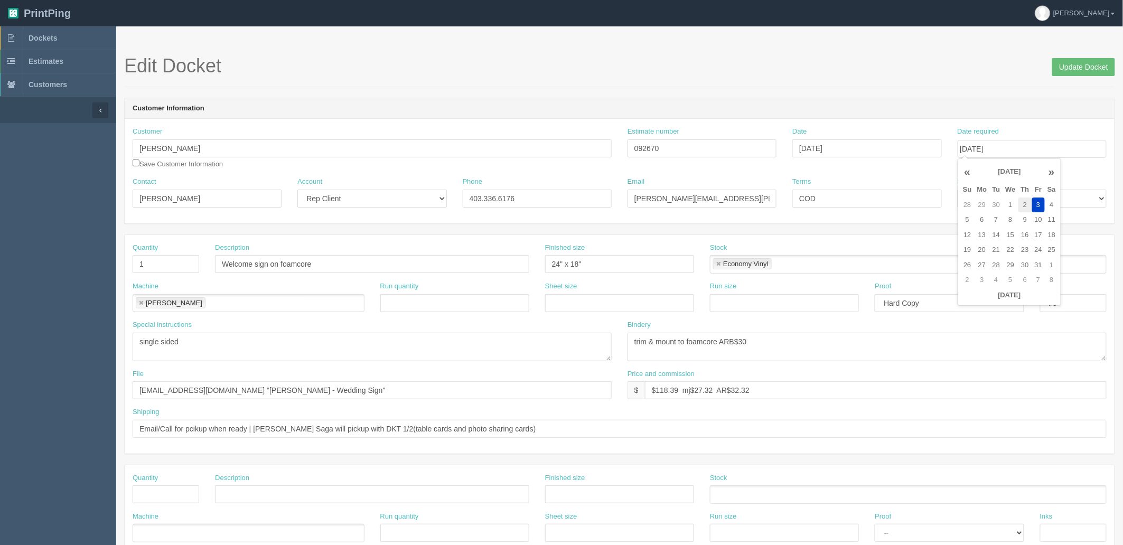
click at [1023, 201] on td "2" at bounding box center [1025, 205] width 14 height 15
type input "[DATE]"
click at [994, 90] on form "Edit Docket Update Docket Customer Information Customer [PERSON_NAME] Save Cust…" at bounding box center [619, 499] width 991 height 888
click at [1058, 66] on input "Update Docket" at bounding box center [1083, 67] width 63 height 18
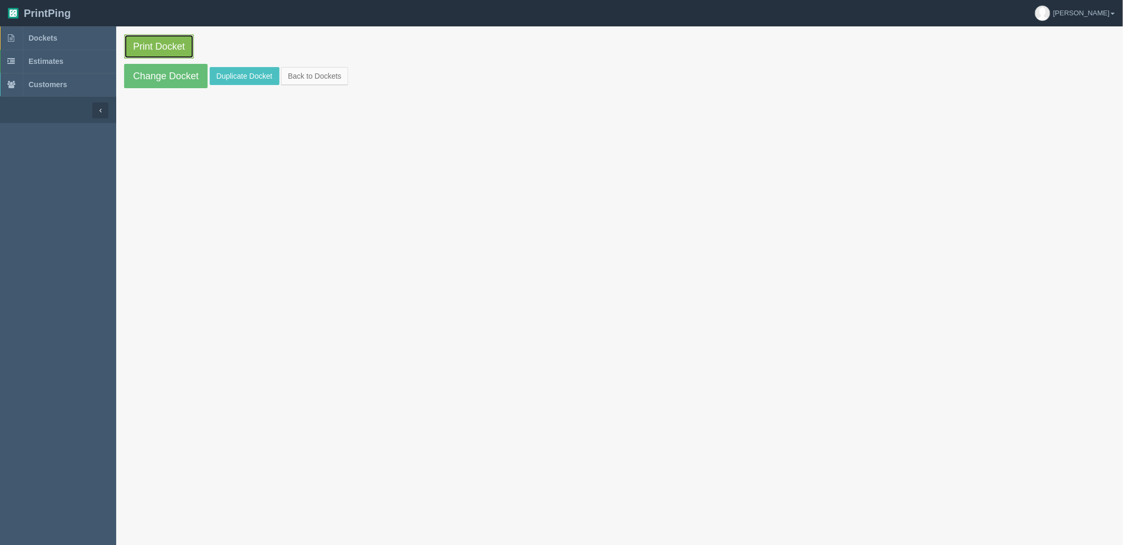
click at [173, 35] on link "Print Docket" at bounding box center [159, 46] width 70 height 24
click at [44, 35] on span "Dockets" at bounding box center [43, 38] width 29 height 8
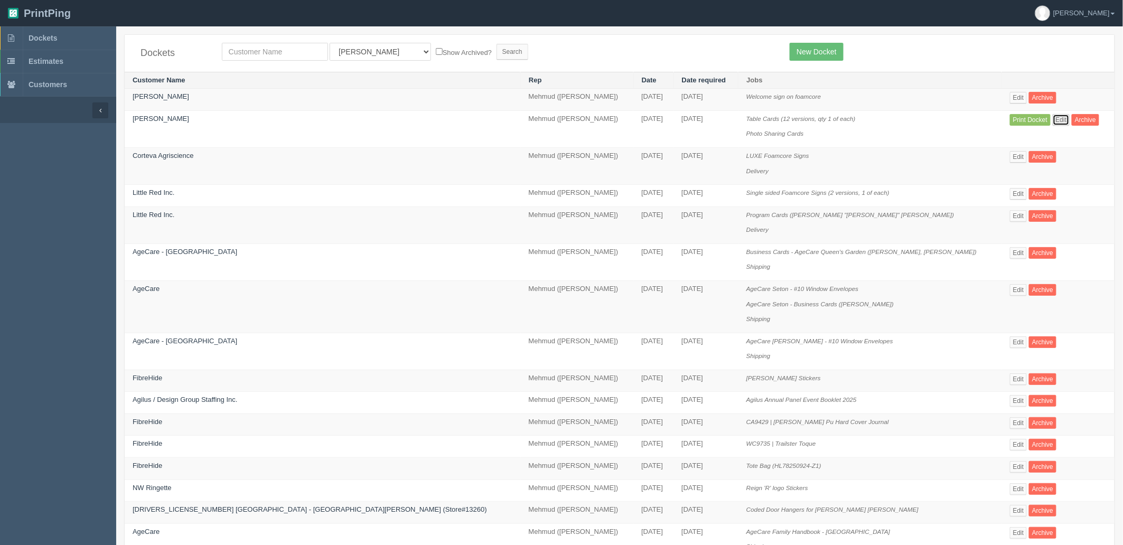
click at [1053, 119] on link "Edit" at bounding box center [1061, 120] width 17 height 12
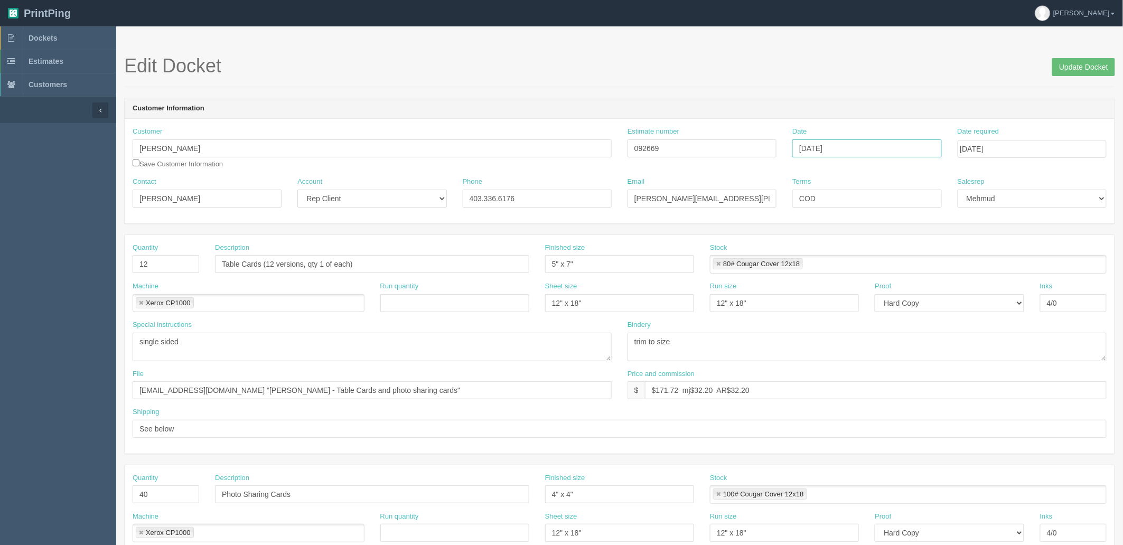
click at [882, 147] on input "[DATE]" at bounding box center [866, 148] width 149 height 18
click at [828, 265] on td "30" at bounding box center [830, 264] width 13 height 15
click at [1038, 144] on input "[DATE]" at bounding box center [1031, 149] width 149 height 18
click at [1026, 203] on td "2" at bounding box center [1025, 205] width 14 height 15
type input "[DATE]"
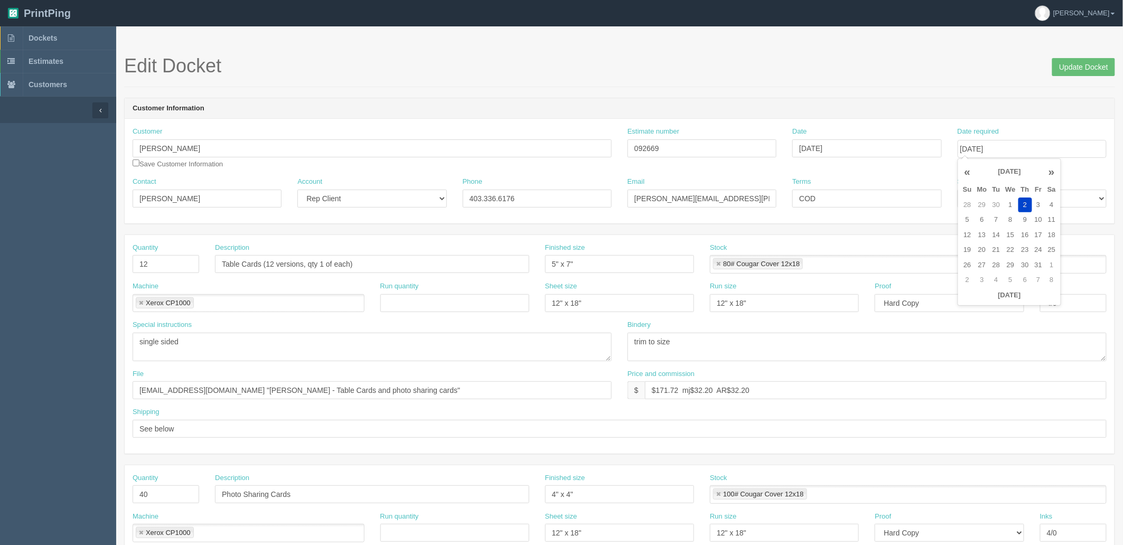
click at [969, 88] on form "Edit Docket Update Docket Customer Information Customer [PERSON_NAME] Save Cust…" at bounding box center [619, 499] width 991 height 888
click at [1064, 69] on input "Update Docket" at bounding box center [1083, 67] width 63 height 18
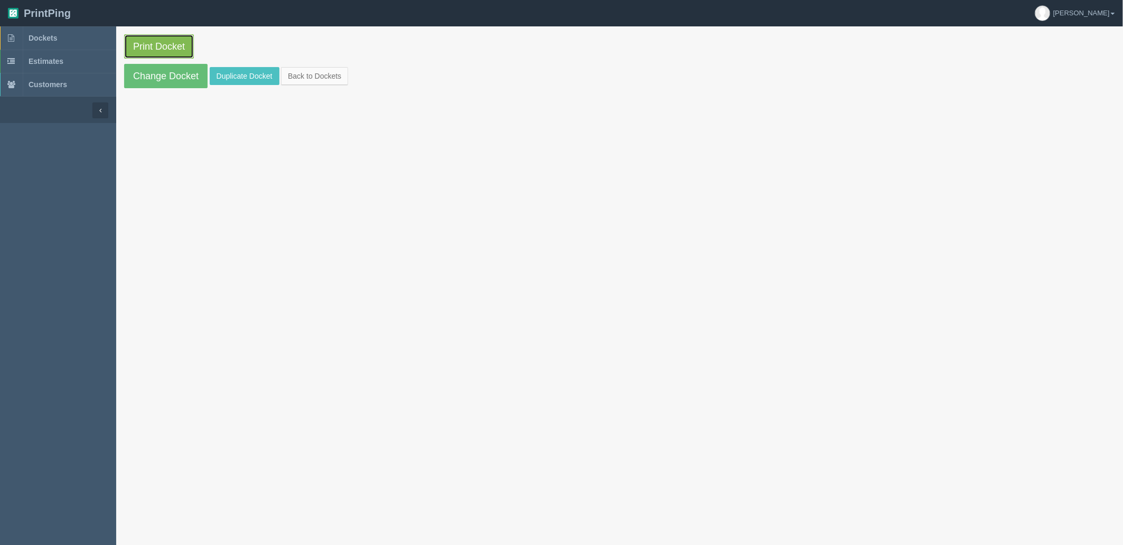
click at [149, 48] on link "Print Docket" at bounding box center [159, 46] width 70 height 24
click at [44, 35] on span "Dockets" at bounding box center [43, 38] width 29 height 8
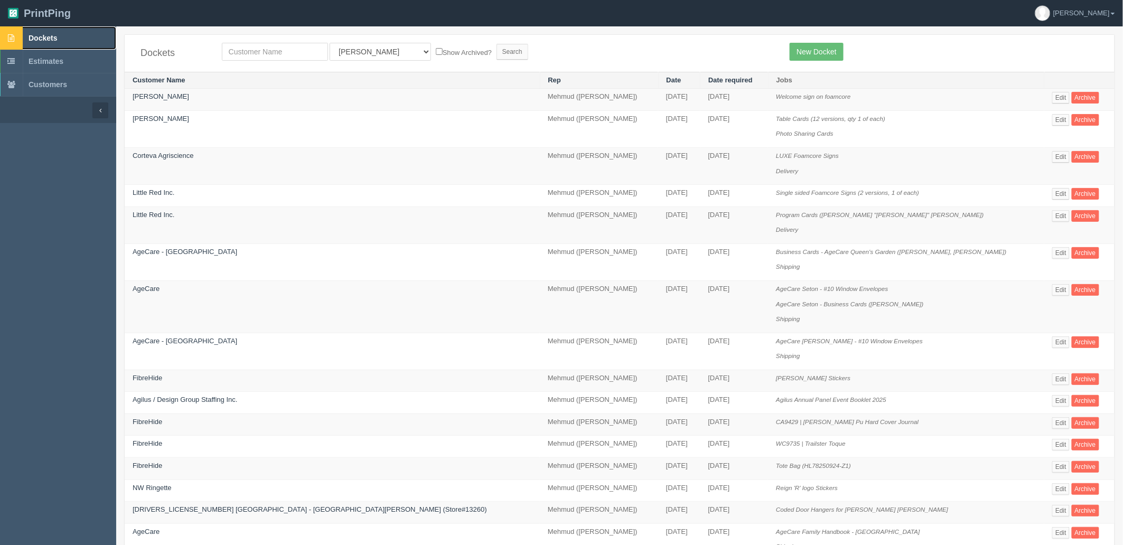
drag, startPoint x: 36, startPoint y: 37, endPoint x: 41, endPoint y: 34, distance: 5.7
click at [36, 37] on span "Dockets" at bounding box center [43, 38] width 29 height 8
click at [74, 41] on link "Dockets" at bounding box center [58, 37] width 116 height 23
click at [1052, 118] on link "Edit" at bounding box center [1060, 120] width 17 height 12
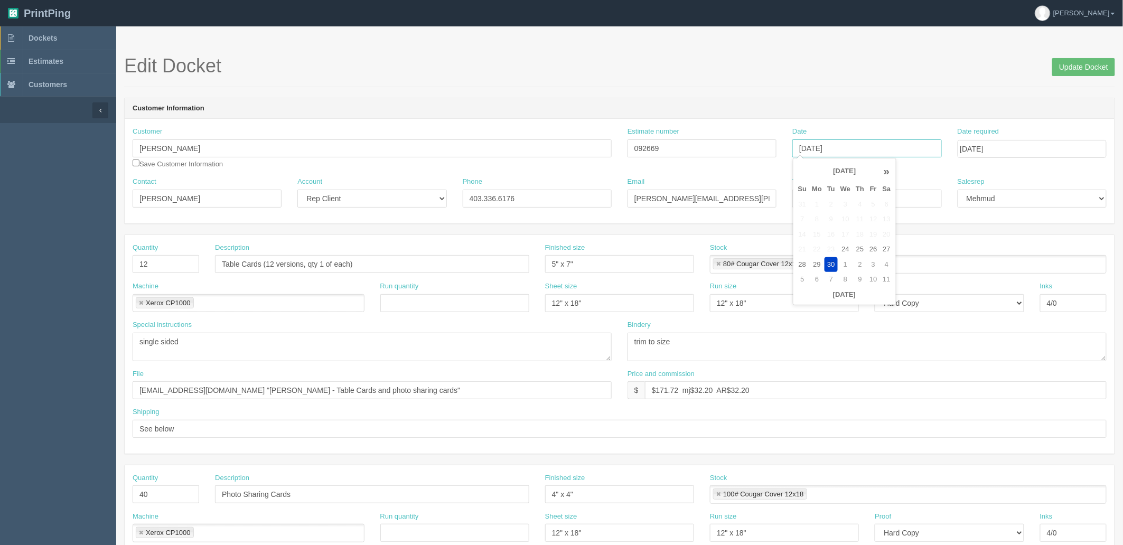
click at [885, 150] on input "[DATE]" at bounding box center [866, 148] width 149 height 18
click at [820, 261] on td "29" at bounding box center [816, 264] width 15 height 15
type input "[DATE]"
click at [1068, 72] on input "Update Docket" at bounding box center [1083, 67] width 63 height 18
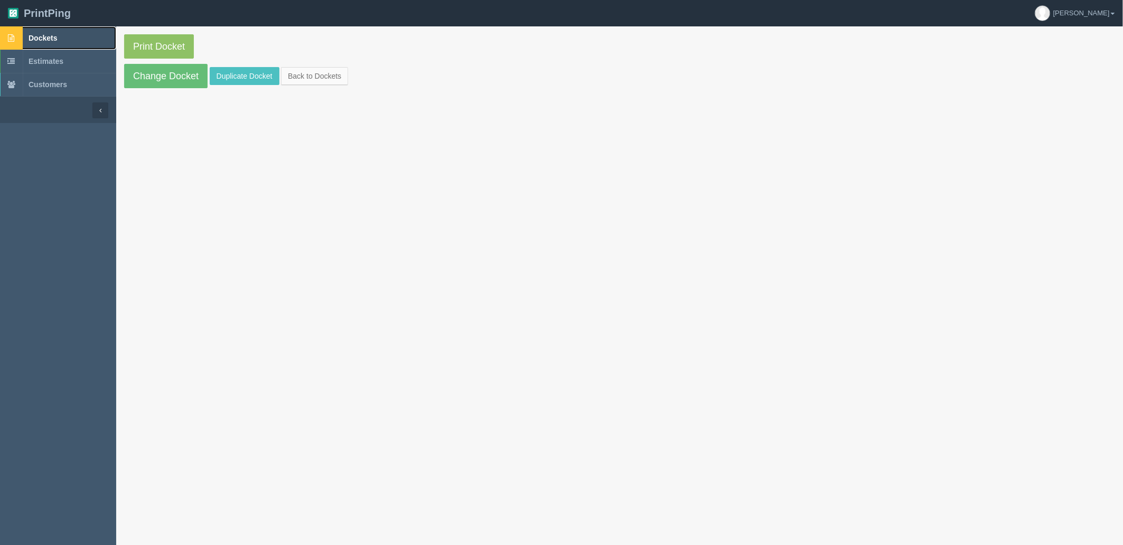
click at [53, 36] on span "Dockets" at bounding box center [43, 38] width 29 height 8
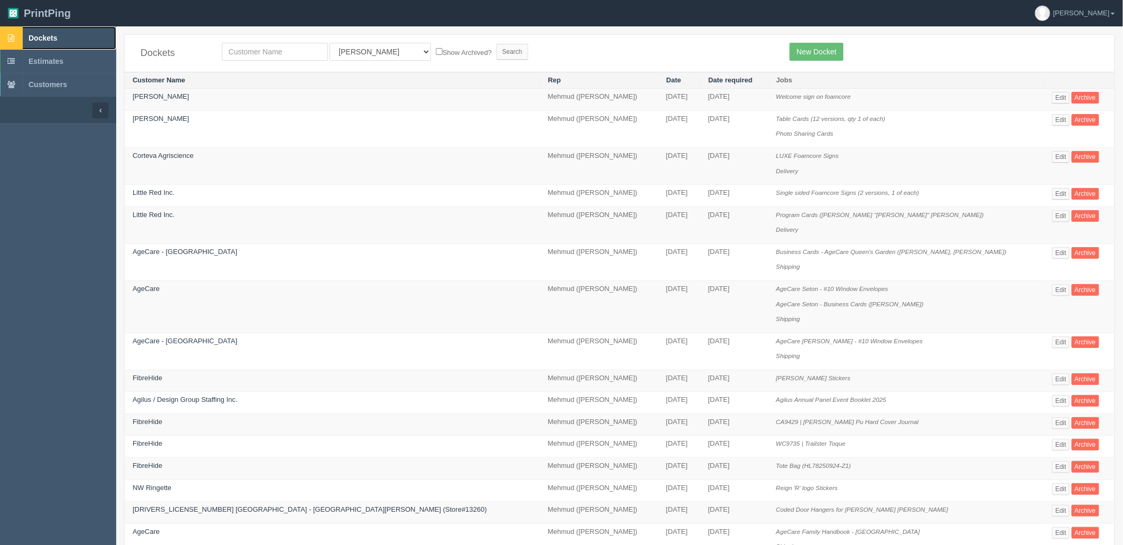
click at [81, 39] on link "Dockets" at bounding box center [58, 37] width 116 height 23
click at [1052, 119] on link "Edit" at bounding box center [1060, 120] width 17 height 12
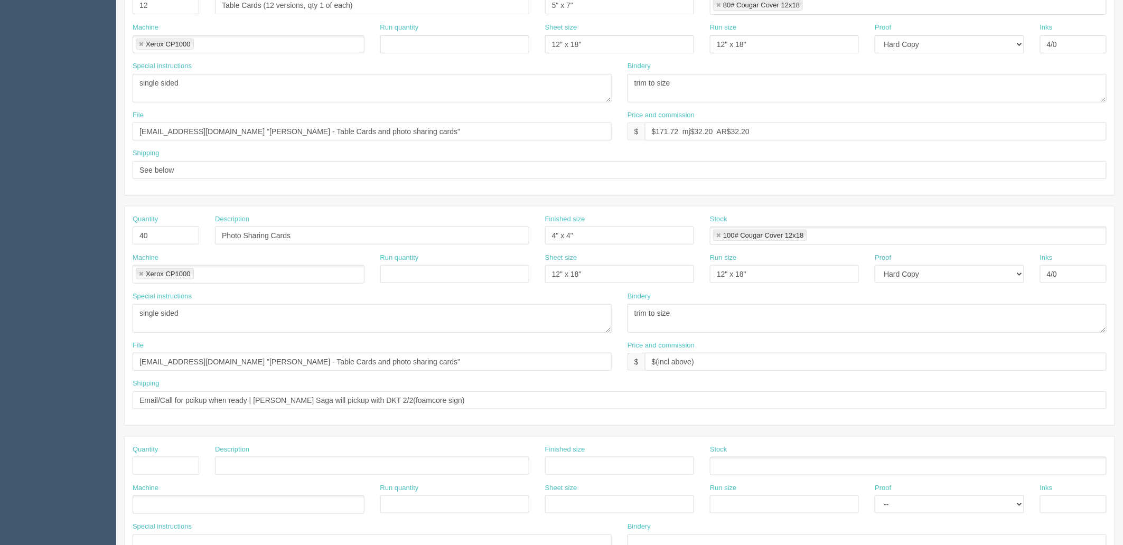
scroll to position [352, 0]
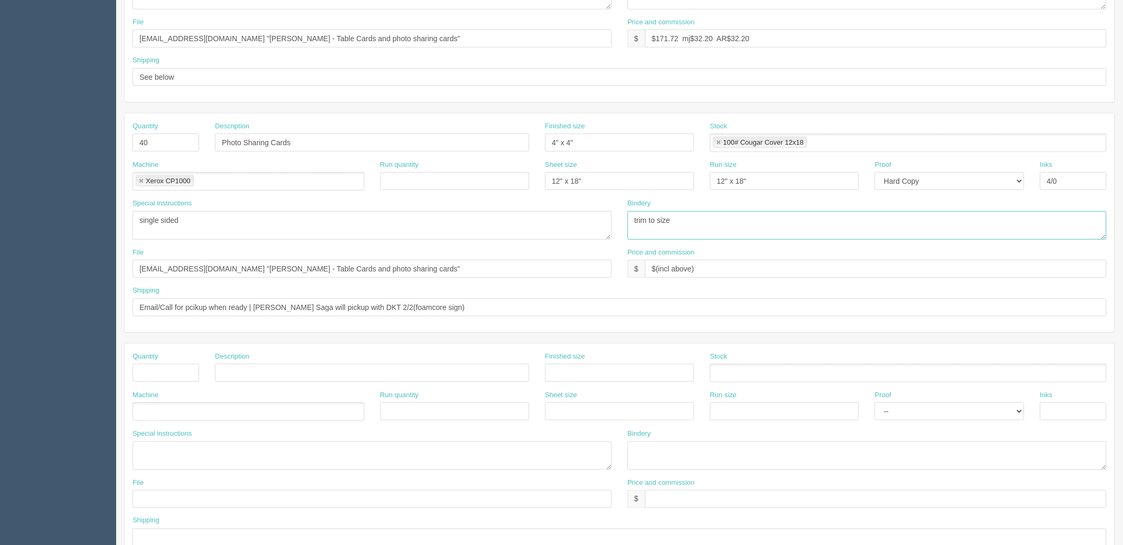
click at [699, 220] on textarea "trim to size" at bounding box center [866, 225] width 479 height 29
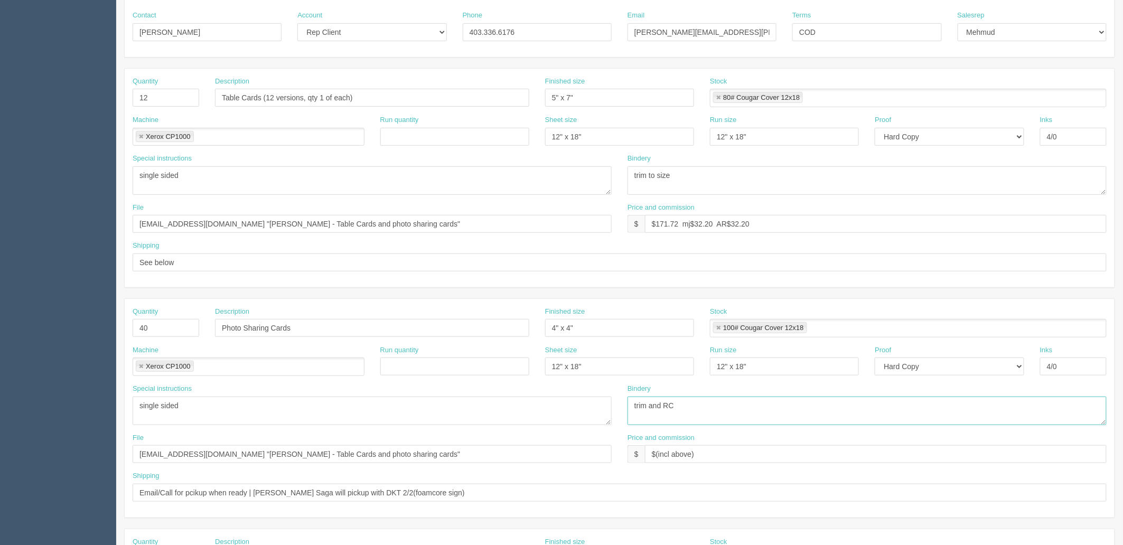
scroll to position [234, 0]
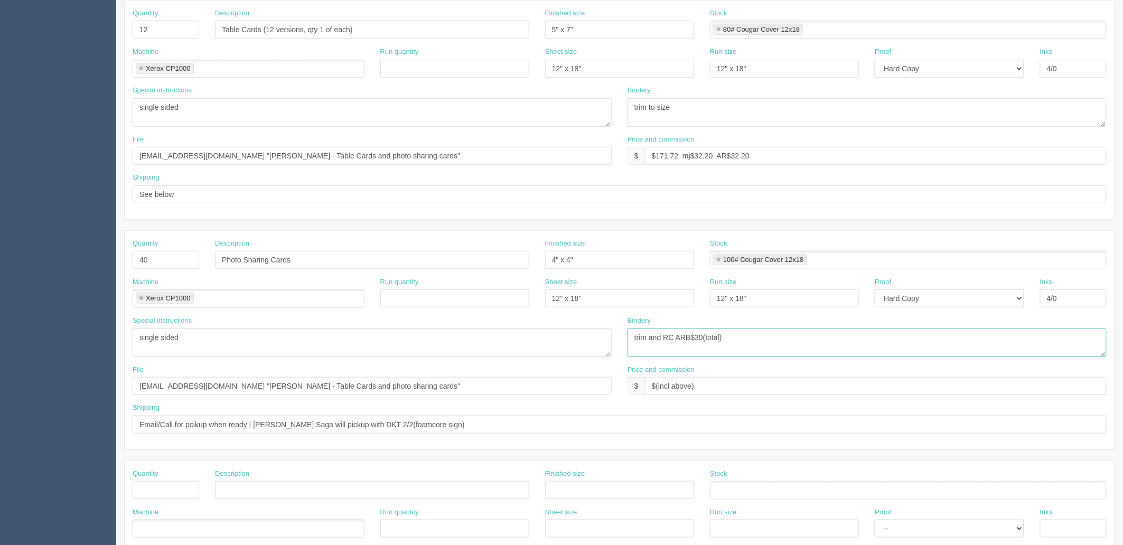
click at [674, 333] on textarea "trim to size" at bounding box center [866, 342] width 479 height 29
click at [831, 341] on textarea "trim to size" at bounding box center [866, 342] width 479 height 29
click at [799, 335] on textarea "trim to size" at bounding box center [866, 342] width 479 height 29
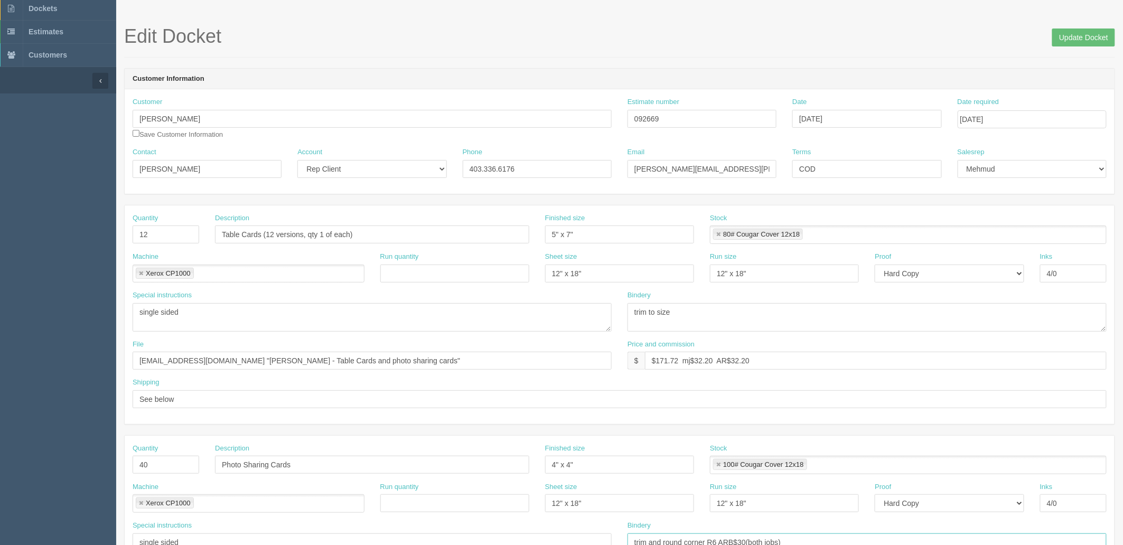
scroll to position [0, 0]
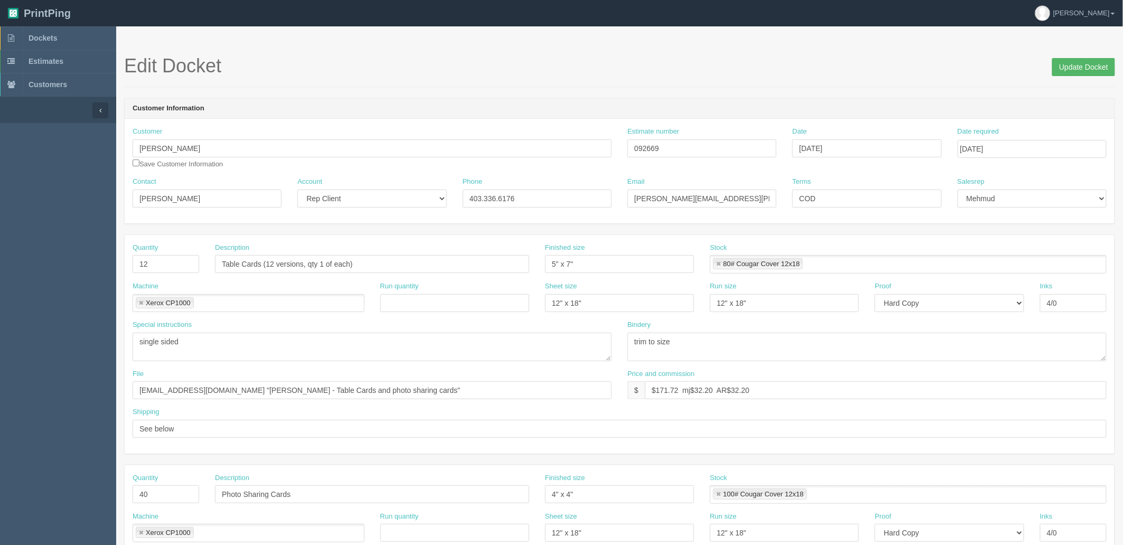
type textarea "trim and round corner R6 ARB$30(both jobs)"
click at [1076, 69] on input "Update Docket" at bounding box center [1083, 67] width 63 height 18
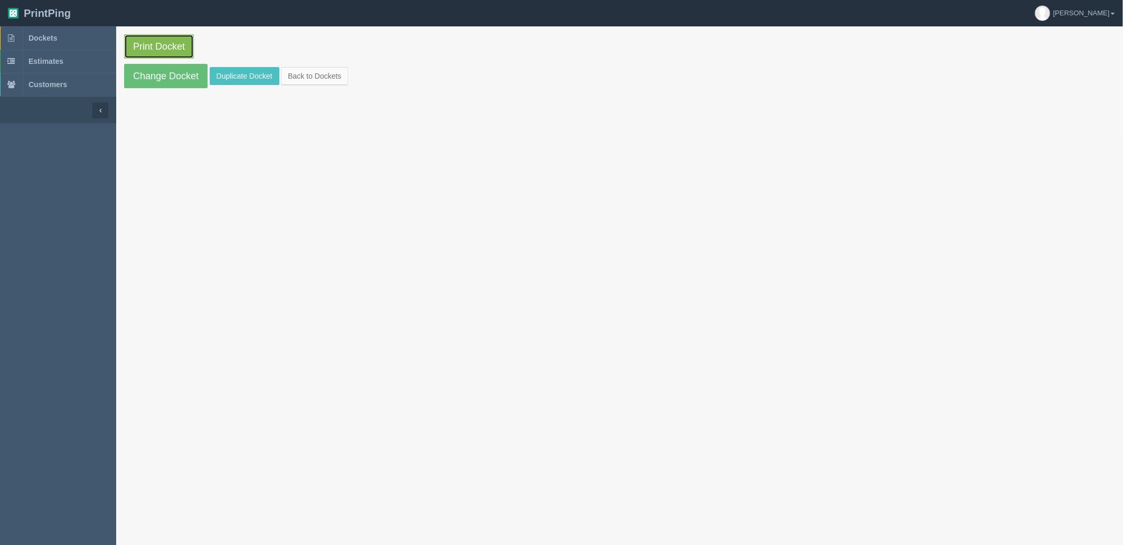
click at [151, 43] on link "Print Docket" at bounding box center [159, 46] width 70 height 24
click at [83, 40] on link "Dockets" at bounding box center [58, 37] width 116 height 23
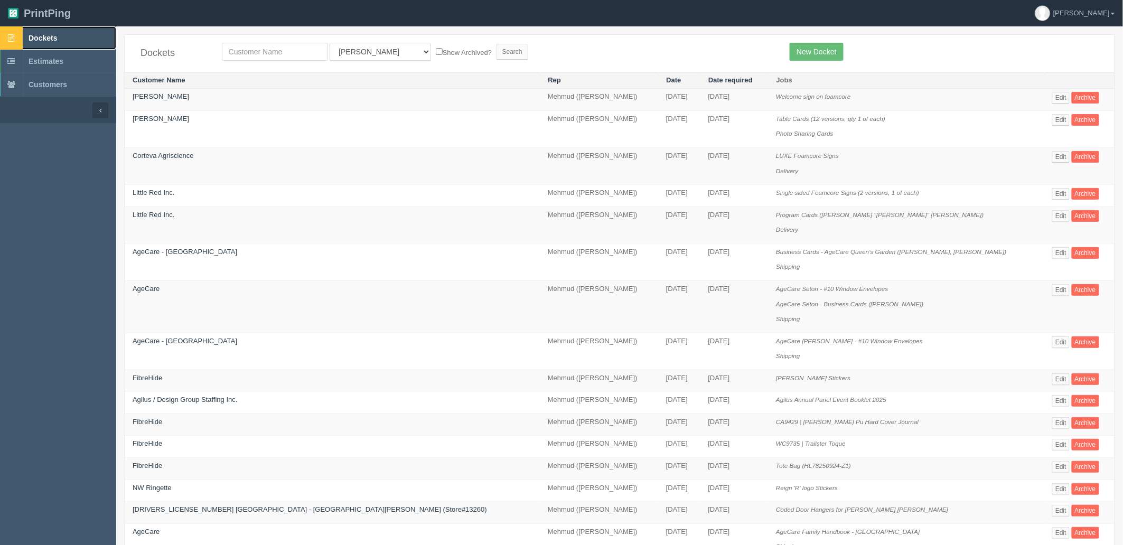
click at [87, 37] on link "Dockets" at bounding box center [58, 37] width 116 height 23
click at [57, 34] on span "Dockets" at bounding box center [43, 38] width 29 height 8
click at [1052, 119] on link "Edit" at bounding box center [1060, 120] width 17 height 12
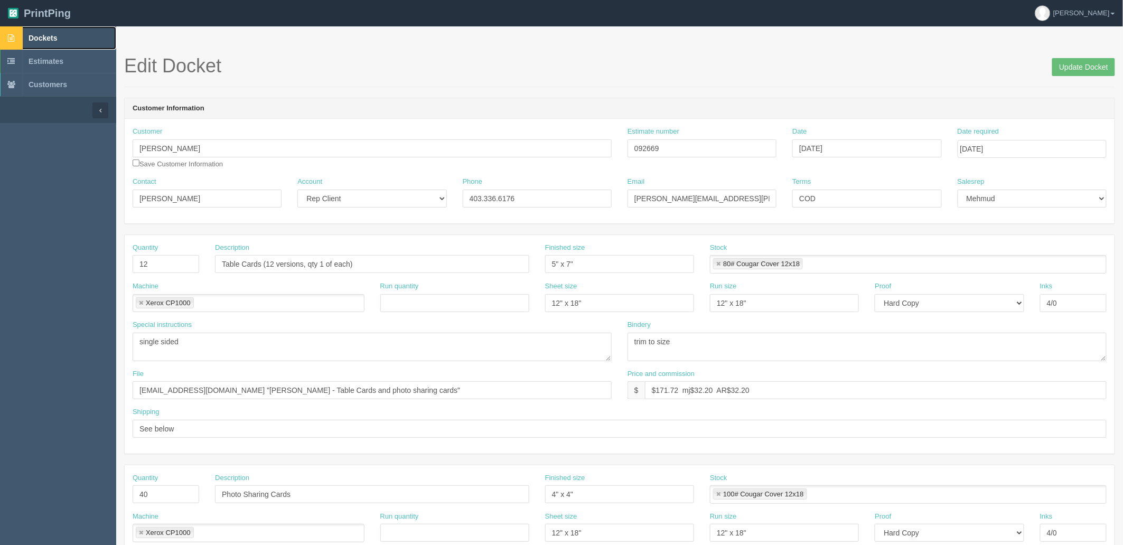
click at [67, 36] on link "Dockets" at bounding box center [58, 37] width 116 height 23
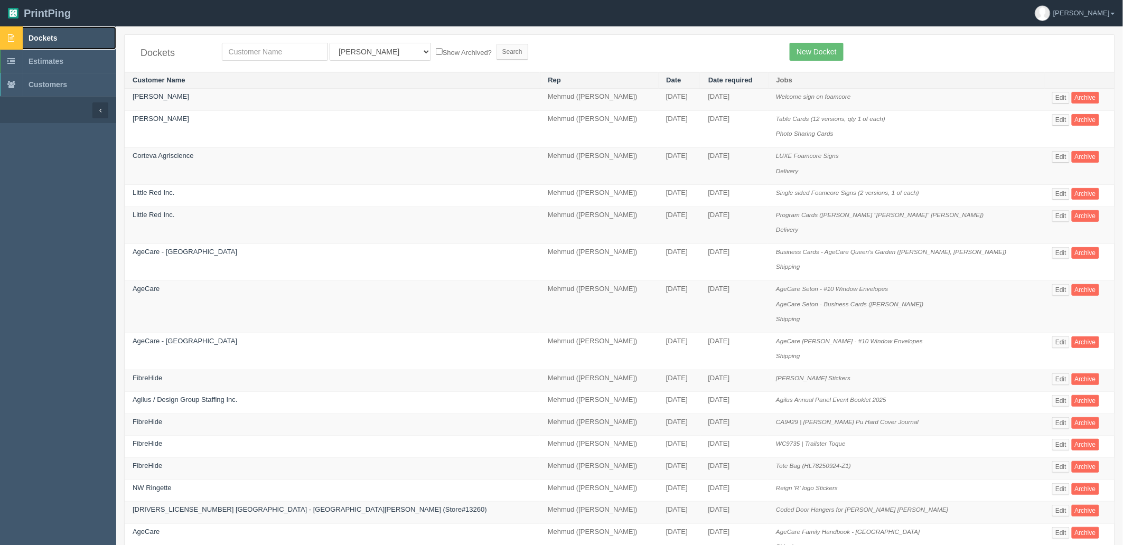
click at [63, 37] on link "Dockets" at bounding box center [58, 37] width 116 height 23
click at [285, 53] on input "text" at bounding box center [275, 52] width 106 height 18
type input "elevate"
click at [496, 44] on input "Search" at bounding box center [512, 52] width 32 height 16
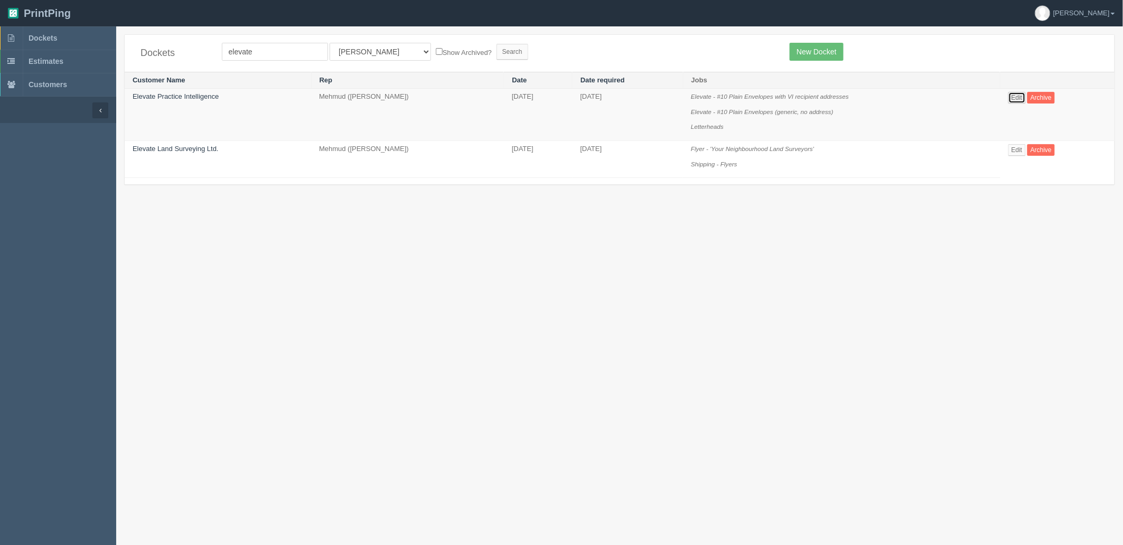
click at [1016, 97] on link "Edit" at bounding box center [1016, 98] width 17 height 12
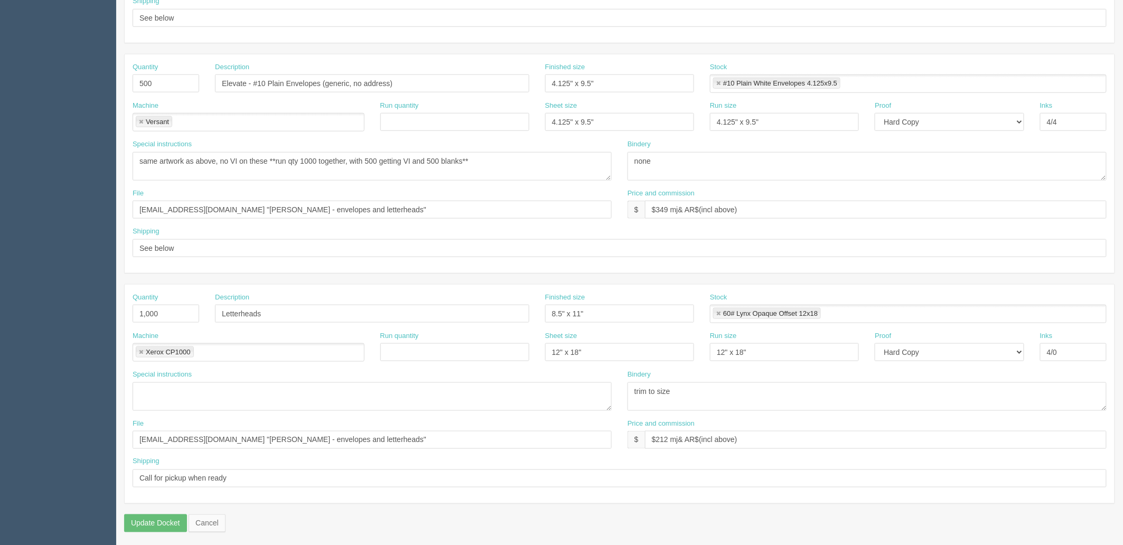
scroll to position [62, 0]
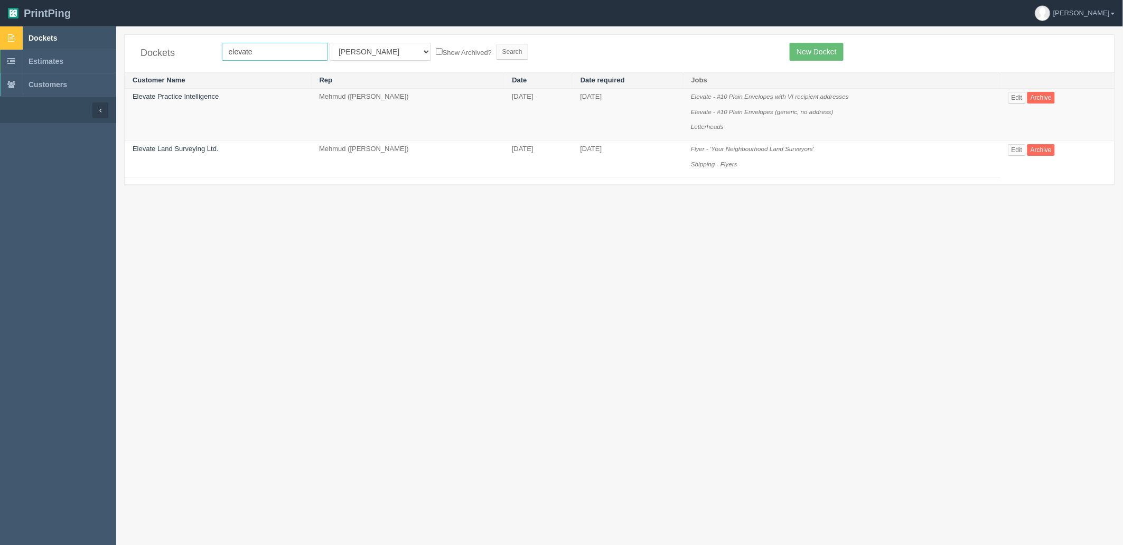
drag, startPoint x: 271, startPoint y: 49, endPoint x: 91, endPoint y: 48, distance: 180.6
click at [99, 49] on section "Dockets Estimates Customers" at bounding box center [561, 298] width 1123 height 545
type input "giono"
click at [496, 44] on input "Search" at bounding box center [512, 52] width 32 height 16
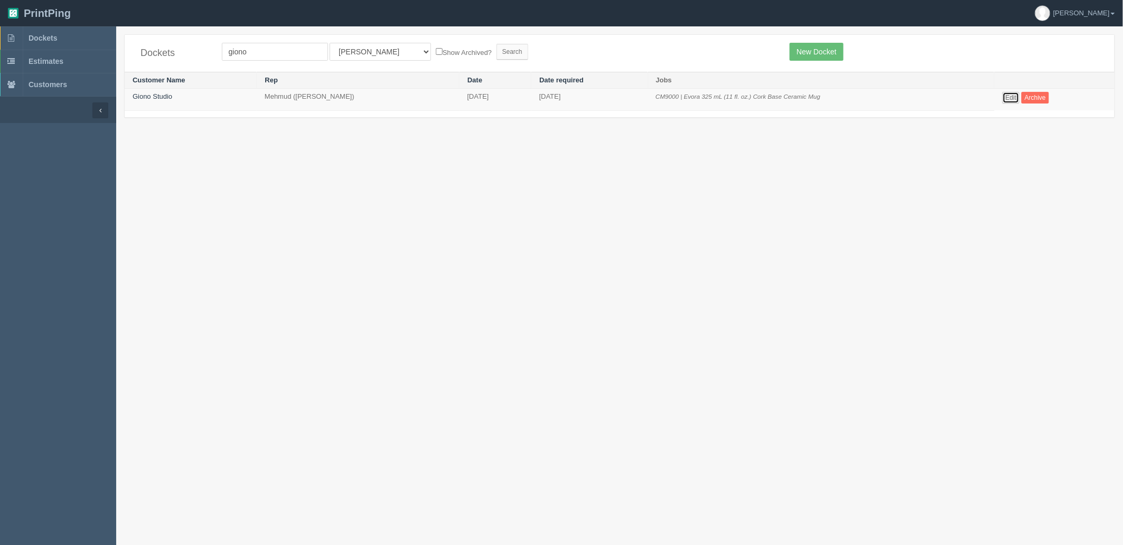
click at [1010, 99] on link "Edit" at bounding box center [1010, 98] width 17 height 12
drag, startPoint x: 250, startPoint y: 51, endPoint x: 53, endPoint y: 36, distance: 197.5
click at [54, 37] on section "Dockets Estimates Customers" at bounding box center [561, 298] width 1123 height 545
type input "sunmet"
click at [496, 44] on input "Search" at bounding box center [512, 52] width 32 height 16
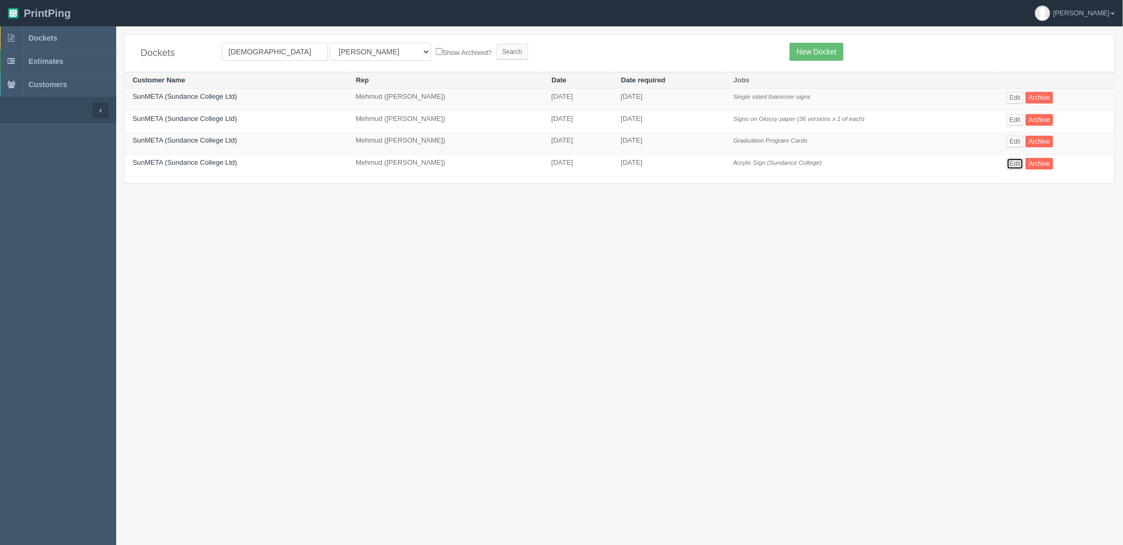
click at [1018, 163] on link "Edit" at bounding box center [1015, 164] width 17 height 12
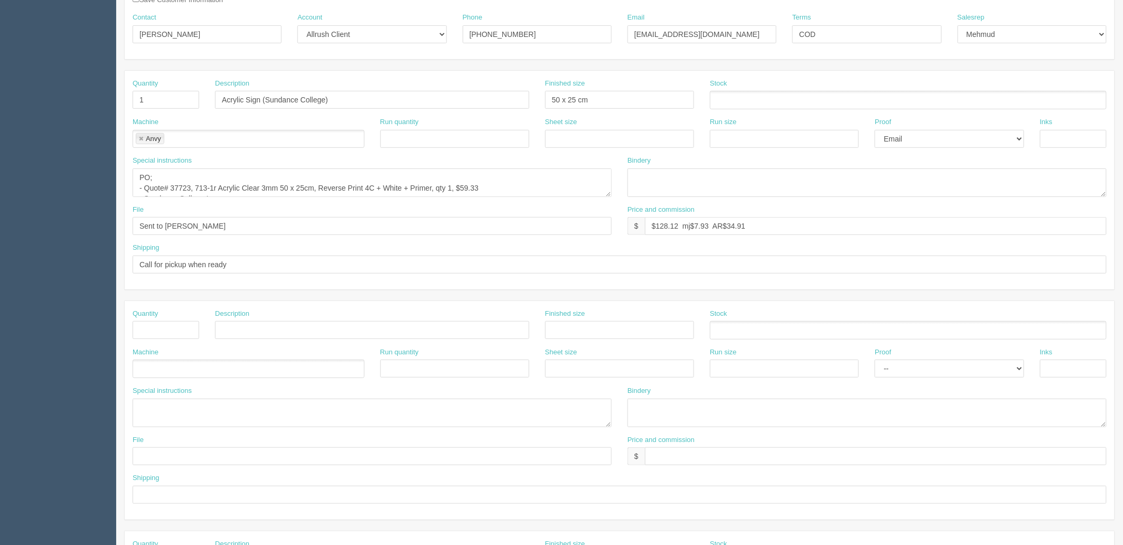
scroll to position [59, 0]
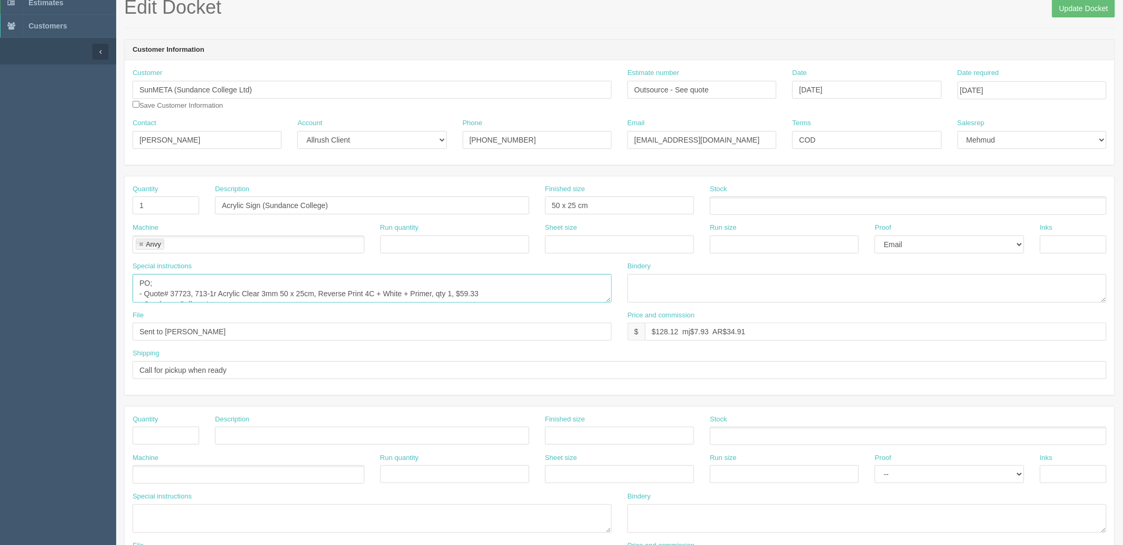
click at [561, 276] on textarea "PO; - Quote# 37723, 713-1r Acrylic Clear 3mm 50 x 25cm, Reverse Print 4C + Whit…" at bounding box center [372, 288] width 479 height 29
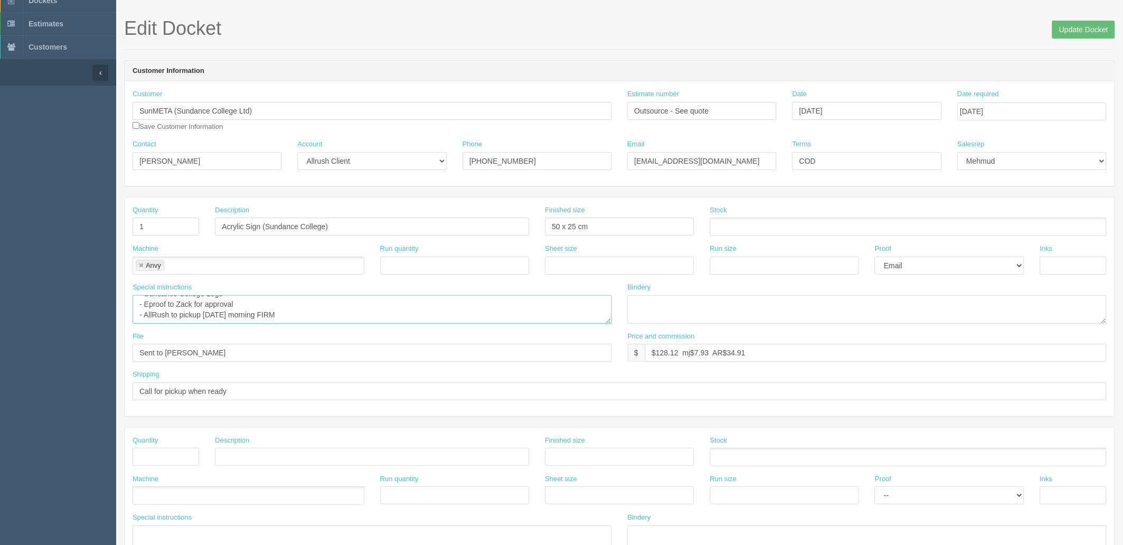
scroll to position [0, 0]
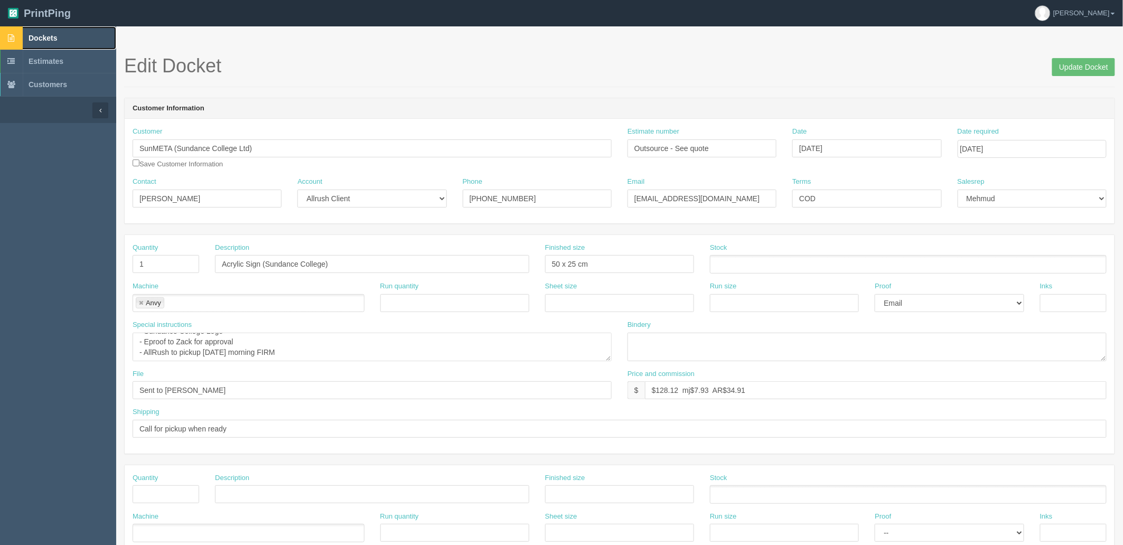
click at [74, 39] on link "Dockets" at bounding box center [58, 37] width 116 height 23
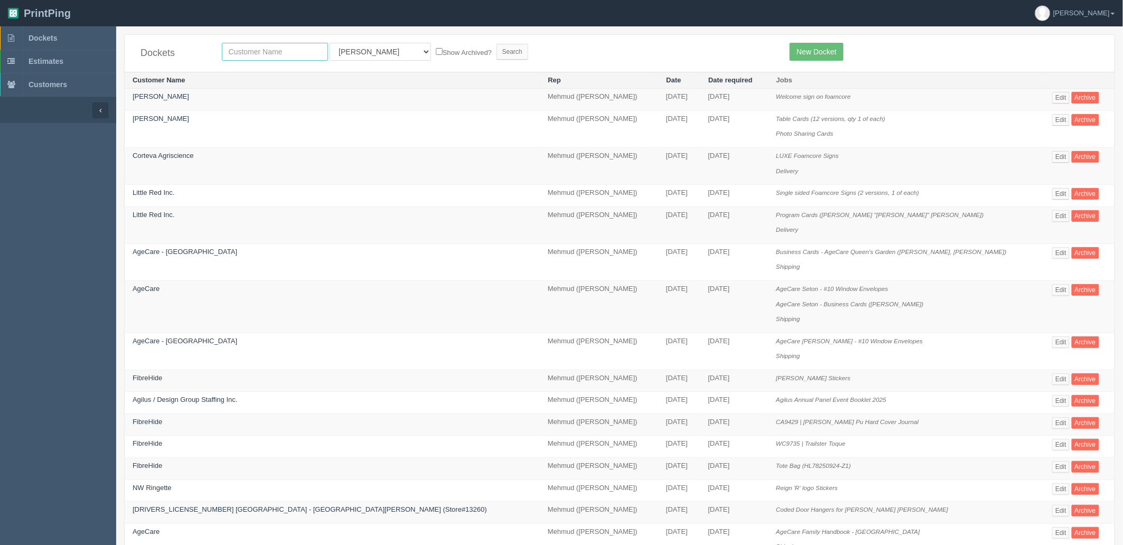
click at [279, 50] on input "text" at bounding box center [275, 52] width 106 height 18
click at [818, 50] on link "New Docket" at bounding box center [816, 52] width 53 height 18
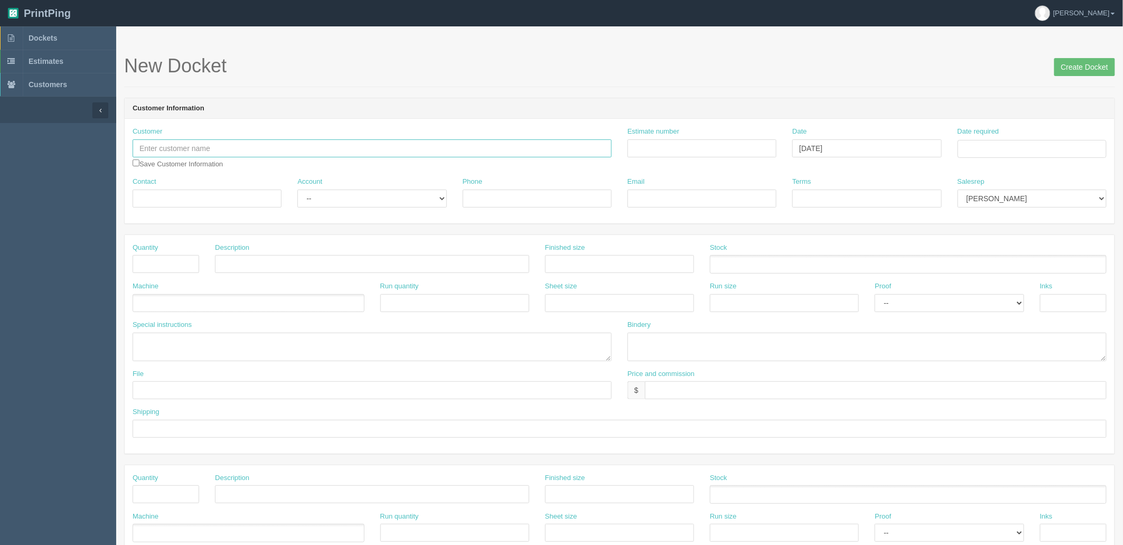
click at [221, 148] on input "text" at bounding box center [372, 148] width 479 height 18
type input "[PERSON_NAME]"
type input "Moe"
type input "403-993-6999"
type input "info@allrush.ca"
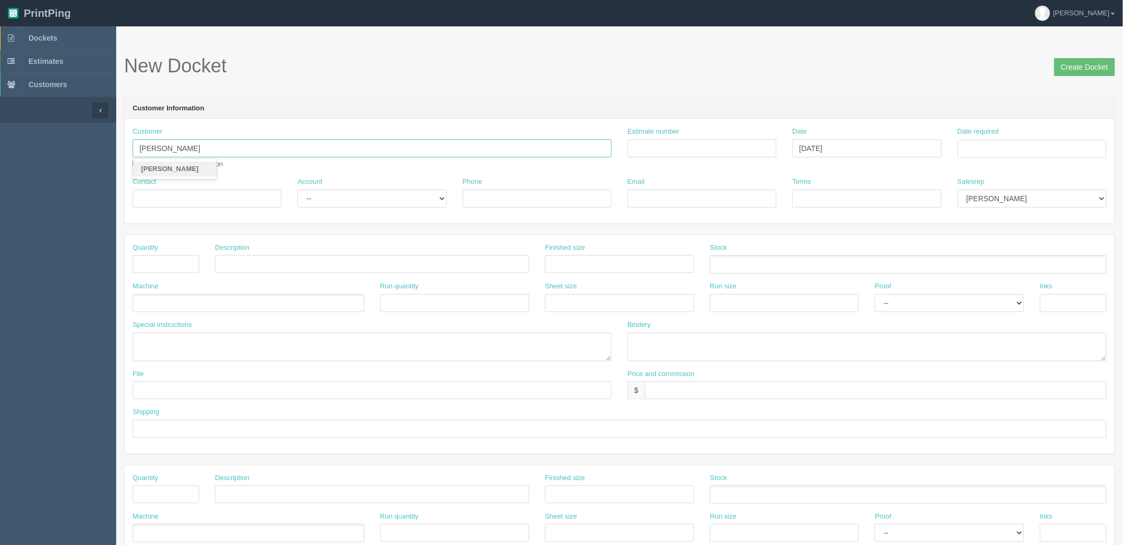
type input "Due on receipt"
type input "Moe Jamal"
click at [183, 200] on input "Moe" at bounding box center [207, 199] width 149 height 18
drag, startPoint x: 190, startPoint y: 198, endPoint x: 27, endPoint y: 199, distance: 162.7
click at [29, 199] on section "Dockets Estimates Customers" at bounding box center [561, 492] width 1123 height 933
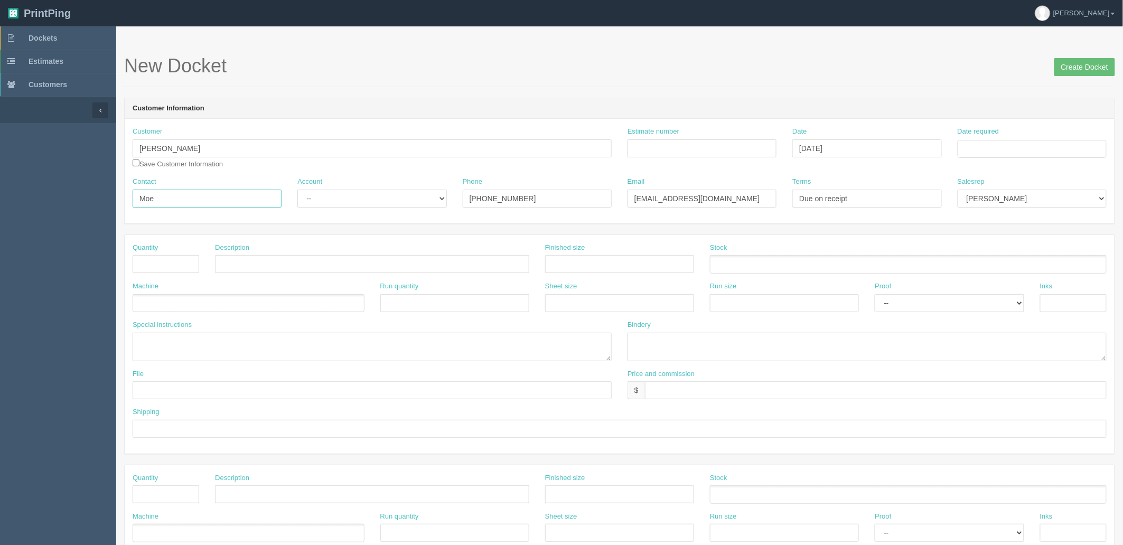
click at [169, 199] on input "Moe" at bounding box center [207, 199] width 149 height 18
drag, startPoint x: 175, startPoint y: 198, endPoint x: -11, endPoint y: 187, distance: 185.7
click at [0, 187] on html "PrintPing Zack Edit account ( zack@allrush.ca ) Logout Dockets Estimates" at bounding box center [561, 479] width 1123 height 959
type input "Mehmud Jina"
select select "Rep Client"
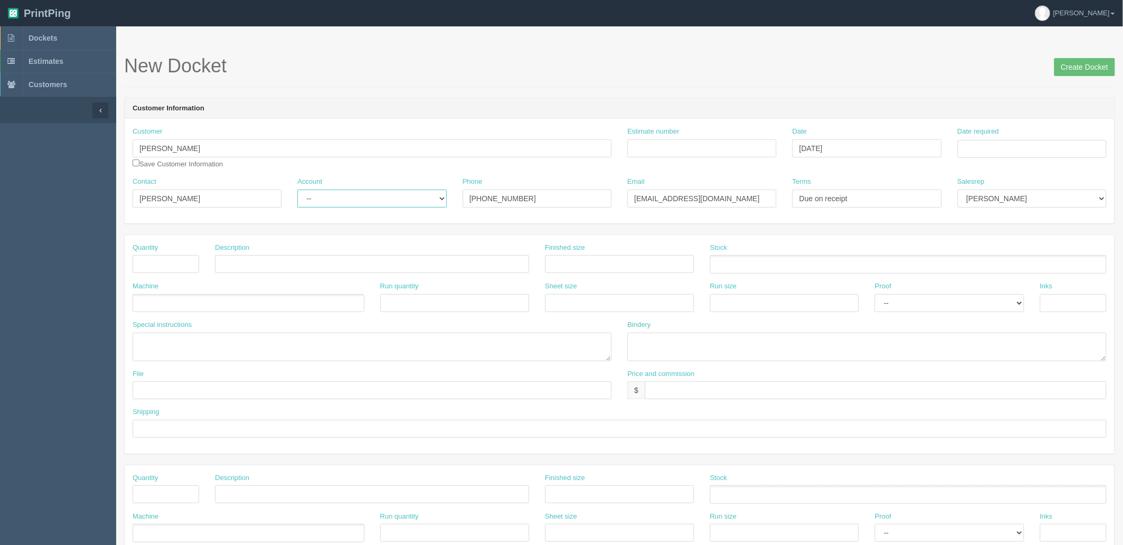
click at [297, 190] on select "-- Existing Client Allrush Client Rep Client" at bounding box center [371, 199] width 149 height 18
type input "mjina@allrush.ca/moe@allrush.ca"
type input "COD(while pickup)"
select select "8"
click at [690, 149] on input "Estimate number" at bounding box center [701, 148] width 149 height 18
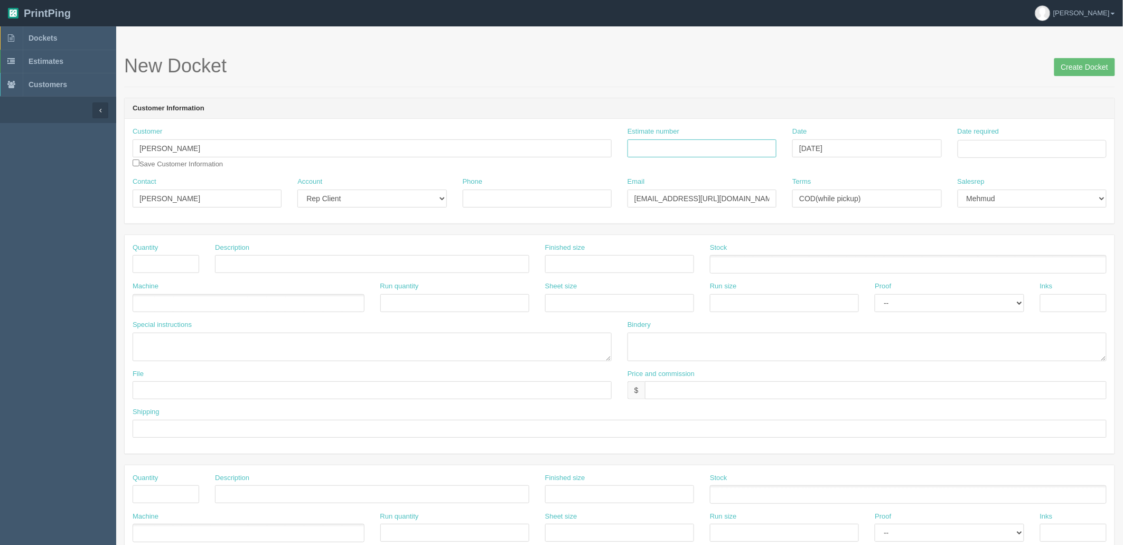
click at [724, 147] on input "Estimate number" at bounding box center [701, 148] width 149 height 18
click at [710, 149] on input "Estimate number" at bounding box center [701, 148] width 149 height 18
click at [645, 200] on input "mjina@allrush.ca/moe@allrush.ca" at bounding box center [701, 199] width 149 height 18
drag, startPoint x: 692, startPoint y: 198, endPoint x: 578, endPoint y: 193, distance: 113.6
click at [582, 196] on div "Contact Mehmud Jina Account -- Existing Client Allrush Client Rep Client Phone …" at bounding box center [620, 196] width 990 height 39
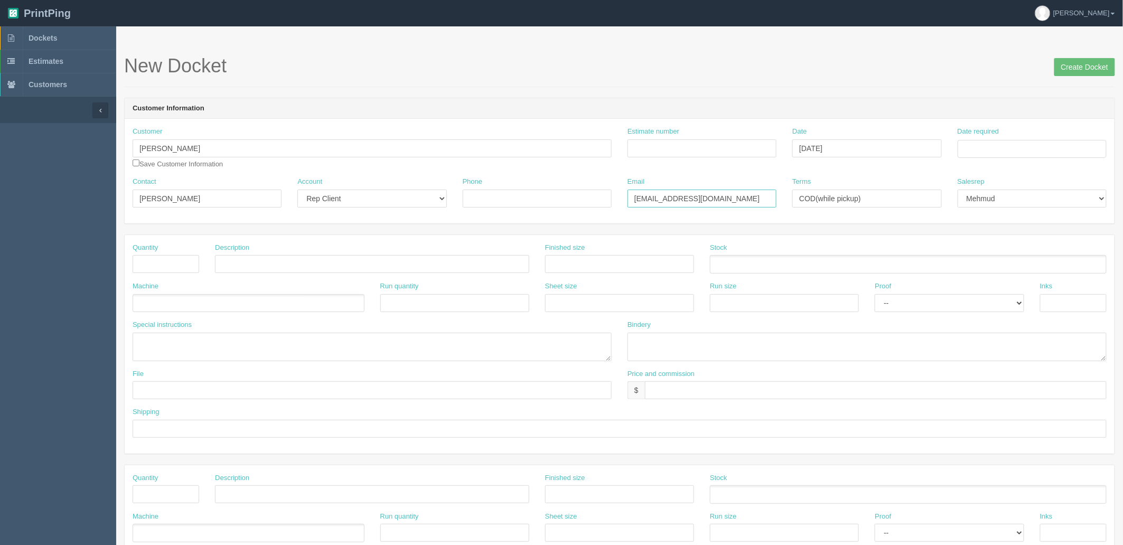
drag, startPoint x: 292, startPoint y: 170, endPoint x: 237, endPoint y: 167, distance: 55.5
click at [240, 168] on div "Customer Moe Jamal Moe Jamal Save Customer Information Estimate number Date Sep…" at bounding box center [620, 171] width 990 height 105
type input "moe@allrush.ca"
drag, startPoint x: 144, startPoint y: 187, endPoint x: -75, endPoint y: 183, distance: 219.2
click at [0, 183] on html "PrintPing Zack Edit account ( zack@allrush.ca ) Logout Dockets Estimates" at bounding box center [561, 479] width 1123 height 959
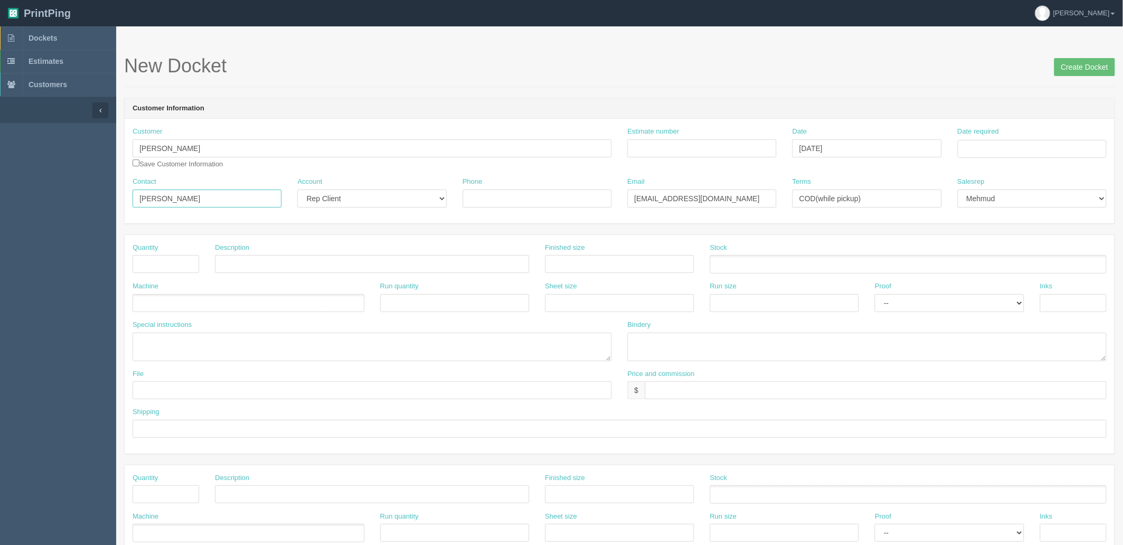
type input "[PERSON_NAME]"
click at [988, 150] on input "Date required" at bounding box center [1031, 149] width 149 height 18
click at [993, 266] on td "30" at bounding box center [996, 265] width 13 height 15
click at [1027, 265] on td "2" at bounding box center [1025, 265] width 14 height 15
click at [1013, 207] on td "1" at bounding box center [1009, 205] width 15 height 15
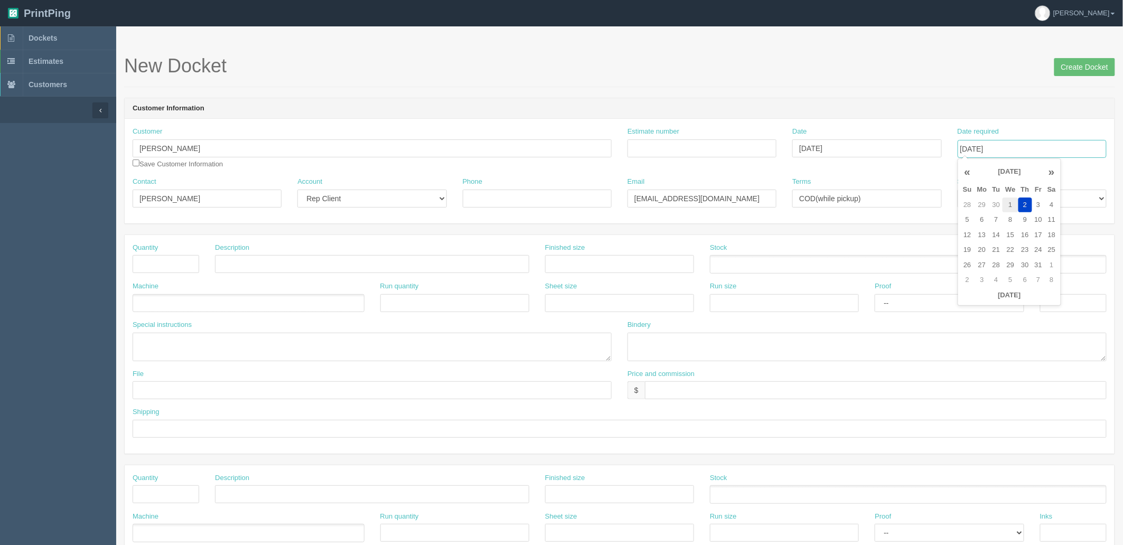
type input "October 1, 2025"
drag, startPoint x: 847, startPoint y: 69, endPoint x: 732, endPoint y: 103, distance: 120.0
click at [847, 69] on h1 "New Docket Create Docket" at bounding box center [619, 65] width 991 height 21
click at [698, 145] on input "Estimate number" at bounding box center [701, 148] width 149 height 18
type input "092677"
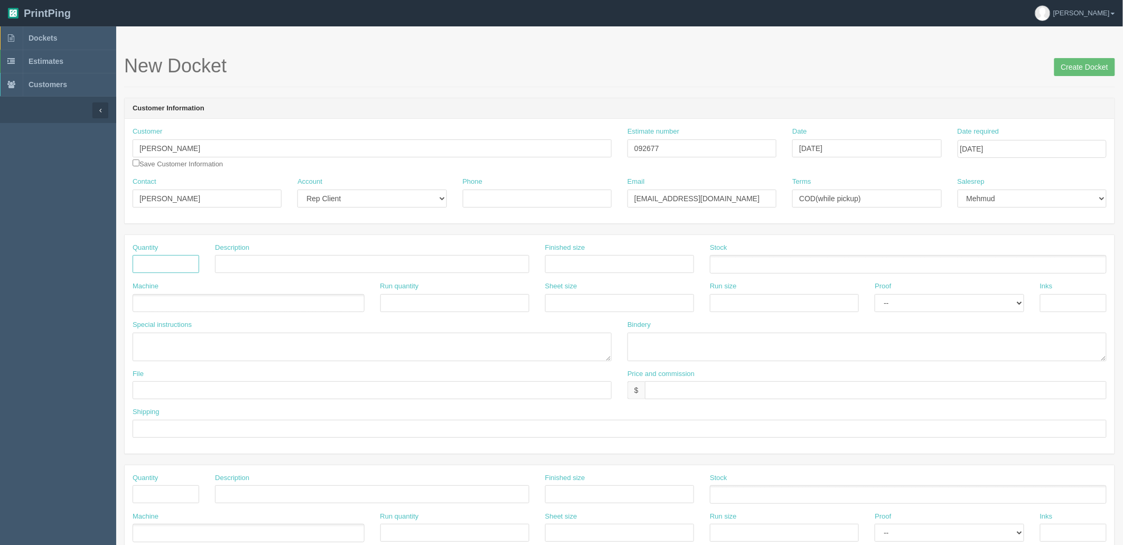
click at [180, 258] on input "text" at bounding box center [166, 264] width 67 height 18
type input "8"
type input "Coroplast Signs (Anon)"
click at [150, 304] on ul at bounding box center [249, 303] width 232 height 18
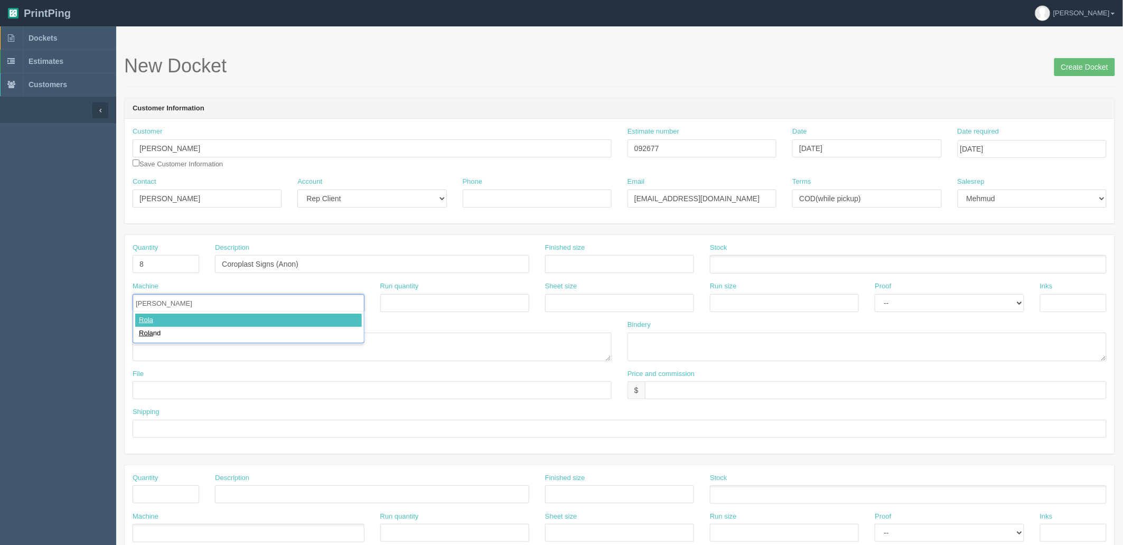
type input "Roland"
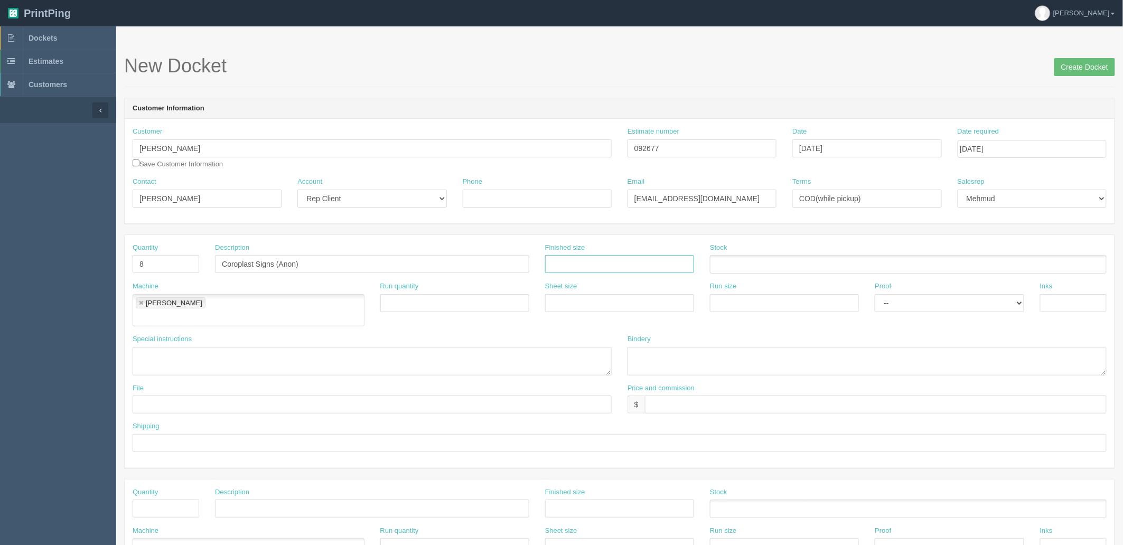
click at [582, 265] on input "text" at bounding box center [619, 264] width 149 height 18
click at [568, 267] on input "text" at bounding box center [619, 264] width 149 height 18
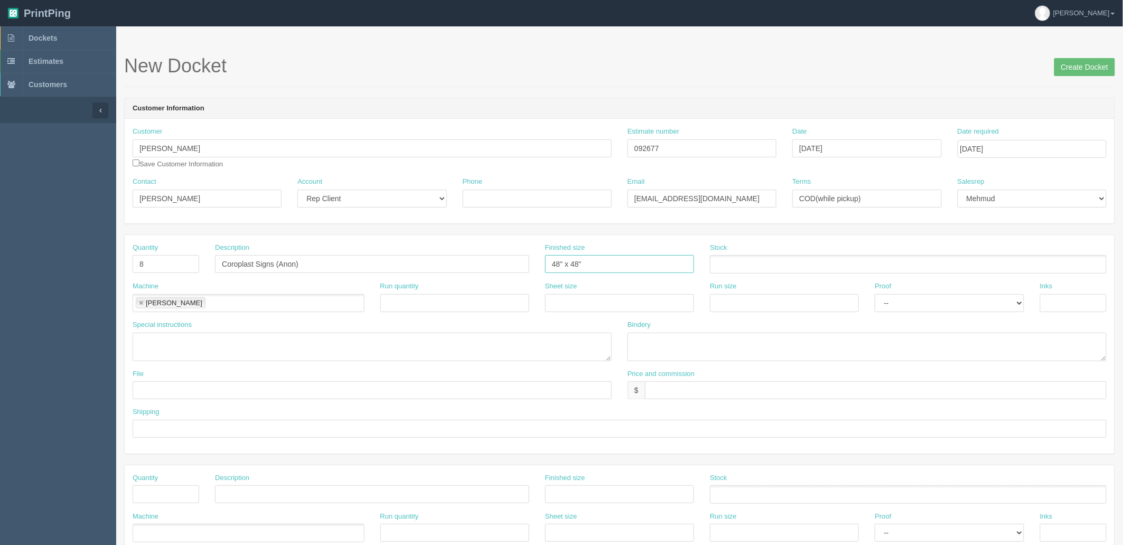
type input "48" x 48""
click at [758, 264] on ul at bounding box center [908, 264] width 397 height 18
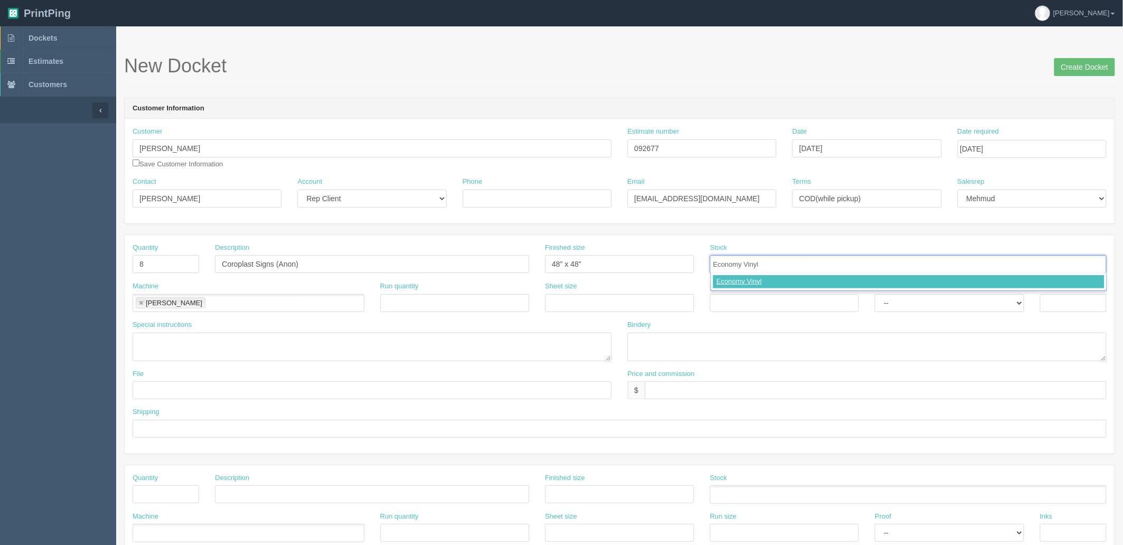
type input "Economy Vinyl"
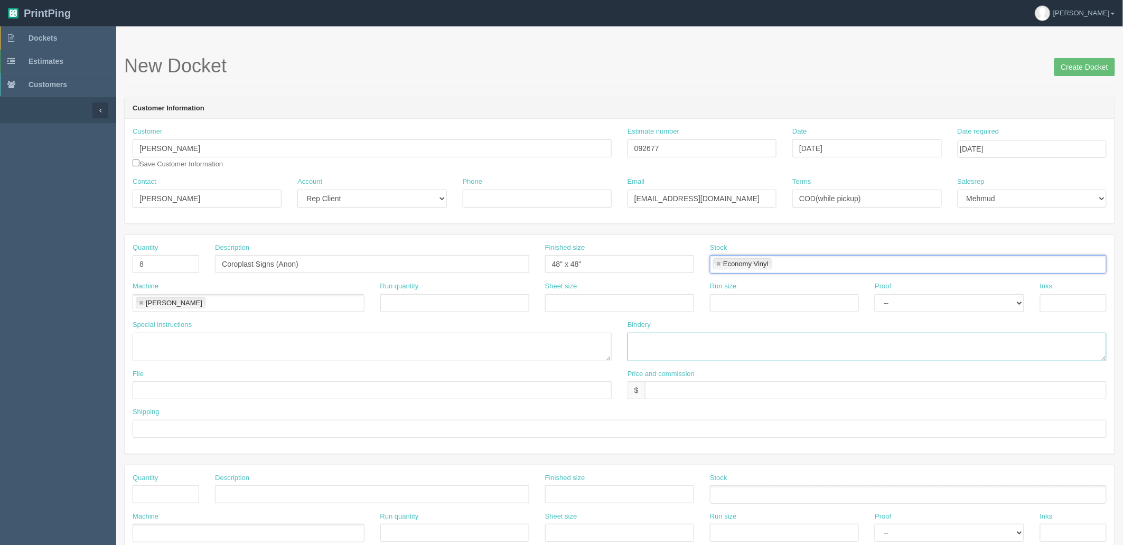
click at [710, 347] on textarea at bounding box center [866, 347] width 479 height 29
type textarea "trim, mount, horizontal flutes ARB$"
drag, startPoint x: 595, startPoint y: 342, endPoint x: 586, endPoint y: 342, distance: 9.0
click at [595, 342] on textarea at bounding box center [372, 347] width 479 height 29
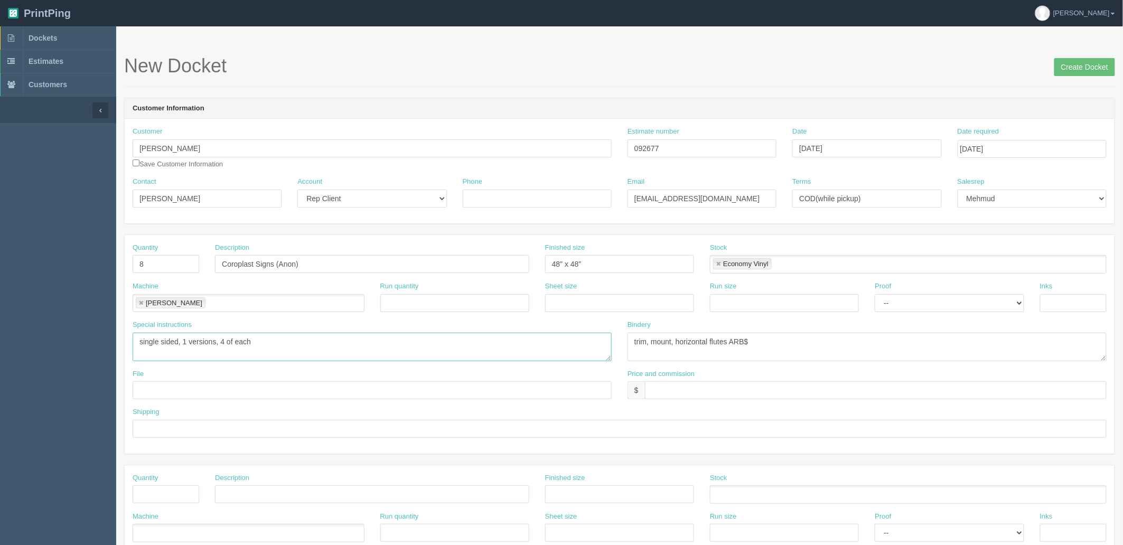
type textarea "single sided, 1 versions, 4 of each"
click at [804, 345] on textarea "trim, mount, horizontal flutes ARB$" at bounding box center [866, 347] width 479 height 29
type textarea "trim, mount, horizontal flutes ARB$123.65"
click at [78, 38] on link "Dockets" at bounding box center [58, 37] width 116 height 23
click at [672, 392] on input "text" at bounding box center [876, 390] width 462 height 18
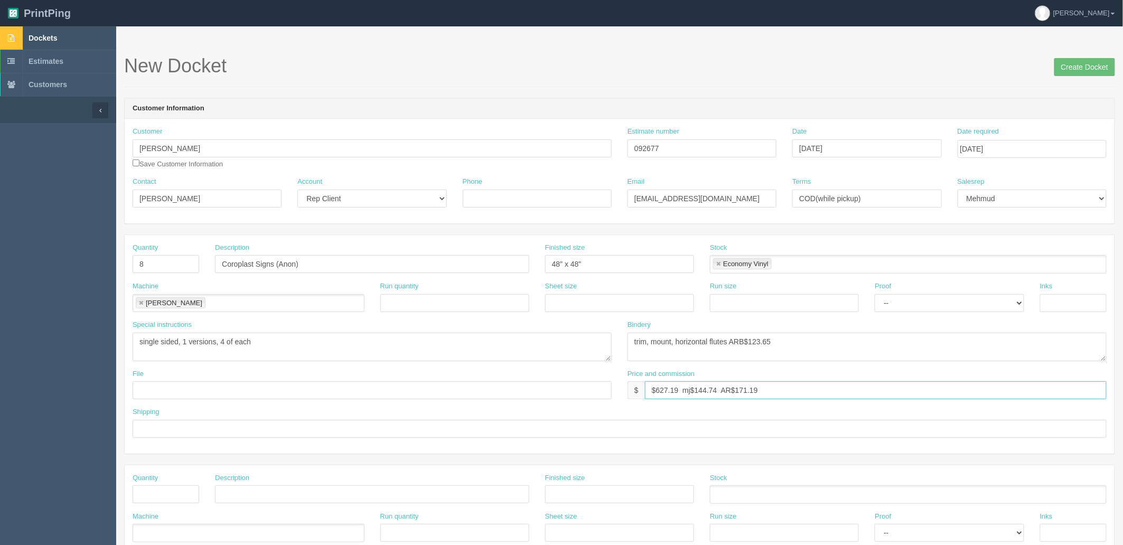
type input "$627.19 mj$144.74 AR$171.19"
click at [372, 355] on textarea "single sided, 1 versions, 4 of each" at bounding box center [372, 347] width 479 height 29
type textarea "single sided, 1 versions, 4 of each | ***HC Proof to Mebs only***"
click at [899, 305] on select "-- Email Hard Copy" at bounding box center [949, 303] width 149 height 18
select select "Hard Copy"
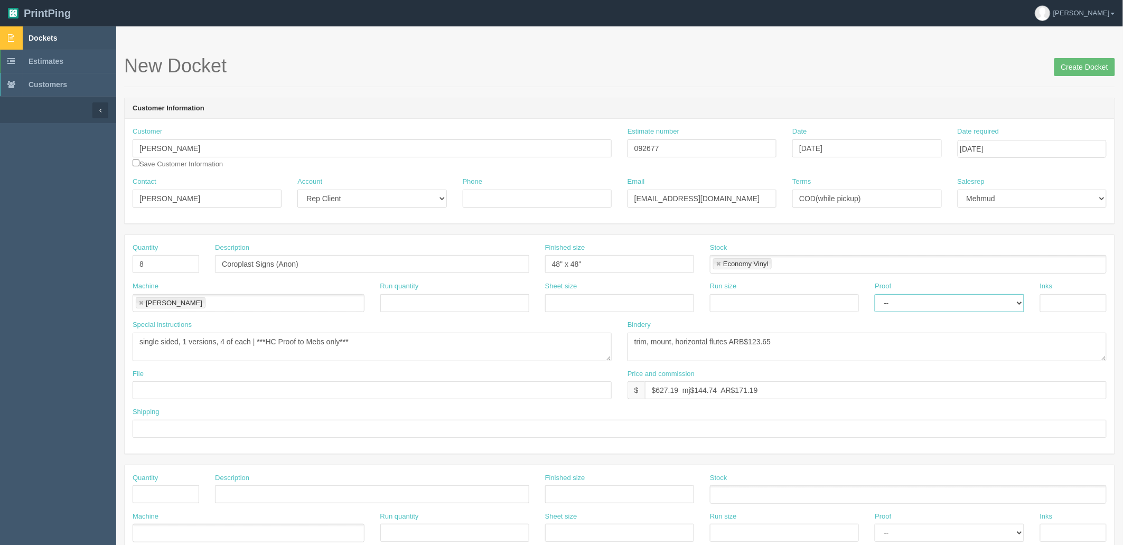
click at [875, 294] on select "-- Email Hard Copy" at bounding box center [949, 303] width 149 height 18
click at [1065, 303] on input "text" at bounding box center [1073, 303] width 67 height 18
type input "4/0"
click at [358, 265] on input "Coroplast Signs (Anon)" at bounding box center [372, 264] width 314 height 18
click at [277, 261] on input "Coroplast Signs (Anon)" at bounding box center [372, 264] width 314 height 18
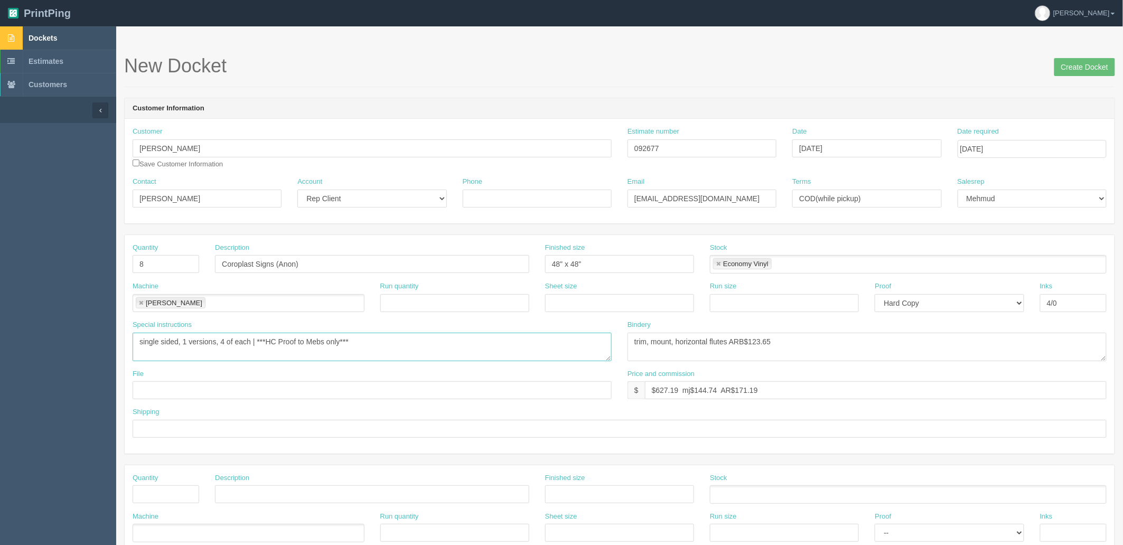
click at [219, 341] on textarea "single sided, 1 versions, 4 of each | ***HC Proof to Mebs only***" at bounding box center [372, 347] width 479 height 29
type textarea "single sided, 2 versions, qty 4 of each | ***HC Proof to Mebs only***"
click at [312, 262] on input "Coroplast Signs (Anon)" at bounding box center [372, 264] width 314 height 18
type input "Coroplast Signs 2 versions, 4 of each (Anon)"
click at [483, 342] on textarea "single sided, 2 versions, qty 4 of each | ***HC Proof to Mebs only***" at bounding box center [372, 347] width 479 height 29
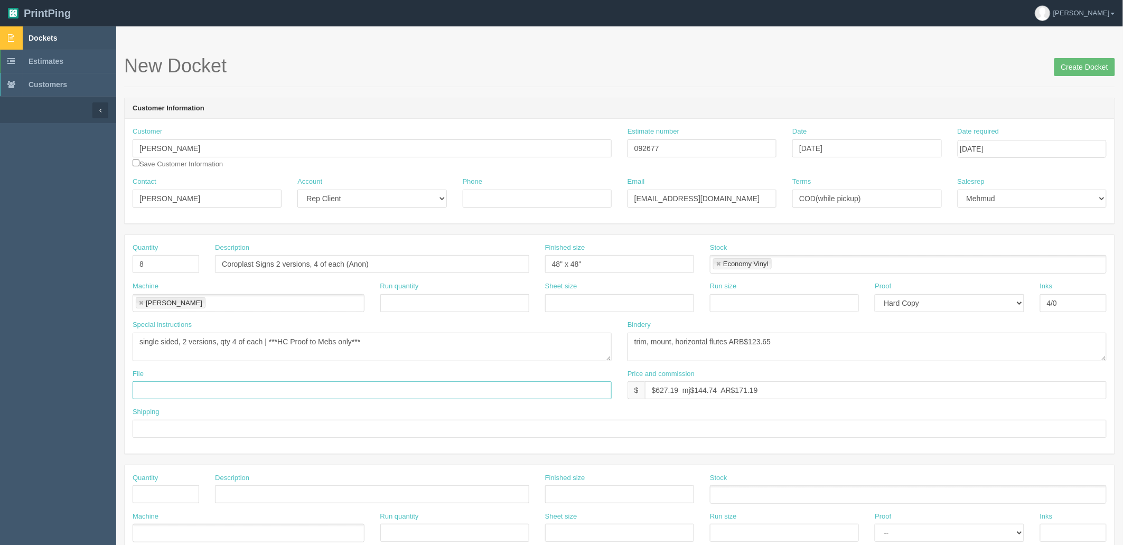
click at [185, 384] on input "text" at bounding box center [372, 390] width 479 height 18
click at [230, 389] on input "files@allrush.ca" at bounding box center [372, 390] width 479 height 18
drag, startPoint x: 192, startPoint y: 148, endPoint x: -2, endPoint y: 148, distance: 193.8
click at [0, 148] on html "PrintPing Zack Edit account ( zack@allrush.ca ) Logout Dockets Estimates" at bounding box center [561, 479] width 1123 height 959
click at [257, 388] on input "files@allrush.ca "" at bounding box center [372, 390] width 479 height 18
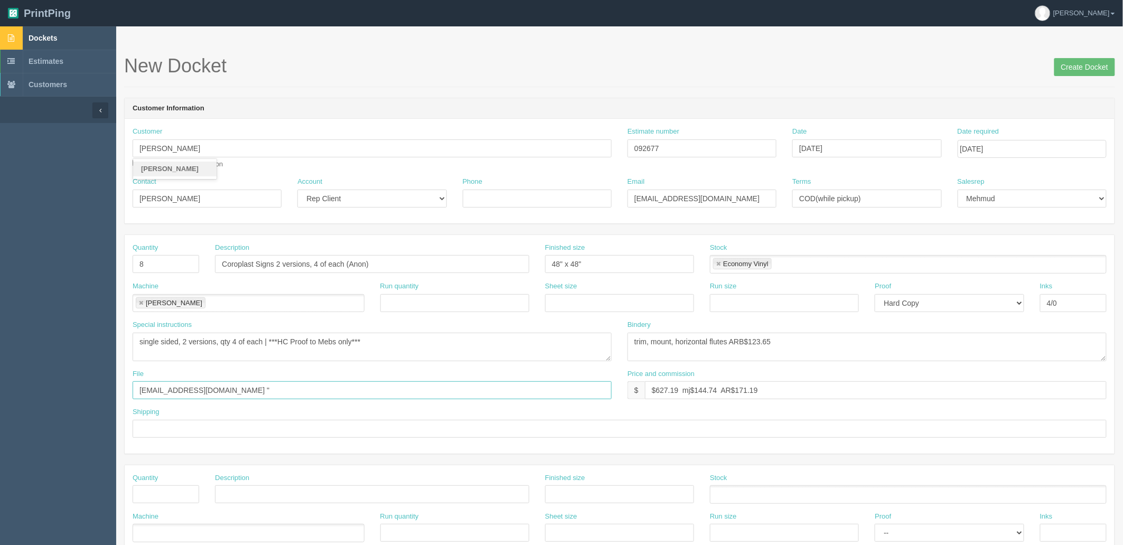
paste input "Moe Jamal"
type input "files@allrush.ca "Moe Jamal - Coro signs for Anon""
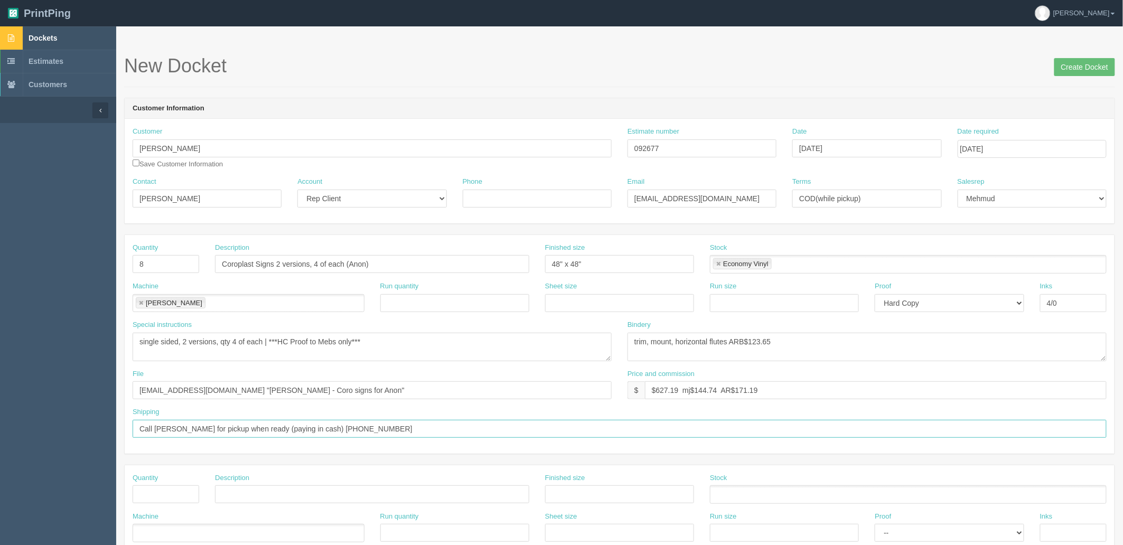
click at [289, 427] on input "Call Emma for pickup when ready (paying in cash) 825-431-1377" at bounding box center [620, 429] width 974 height 18
type input "Call Emma for pickup when ready (paying in cash when picking up) 825-431-1377"
click at [563, 194] on input "Phone" at bounding box center [537, 199] width 149 height 18
click at [449, 431] on input "Call Emma for pickup when ready (paying in cash when picking up) 825-431-1377" at bounding box center [620, 429] width 974 height 18
click at [275, 263] on input "Coroplast Signs 2 versions, 4 of each (Anon)" at bounding box center [372, 264] width 314 height 18
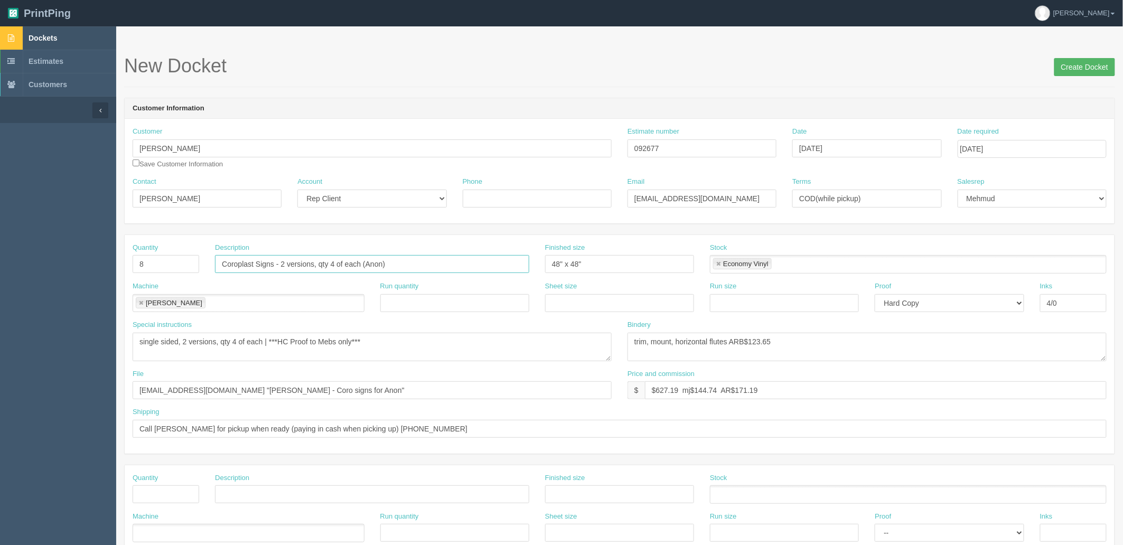
type input "Coroplast Signs - 2 versions, qty 4 of each (Anon)"
click at [1078, 65] on input "Create Docket" at bounding box center [1084, 67] width 61 height 18
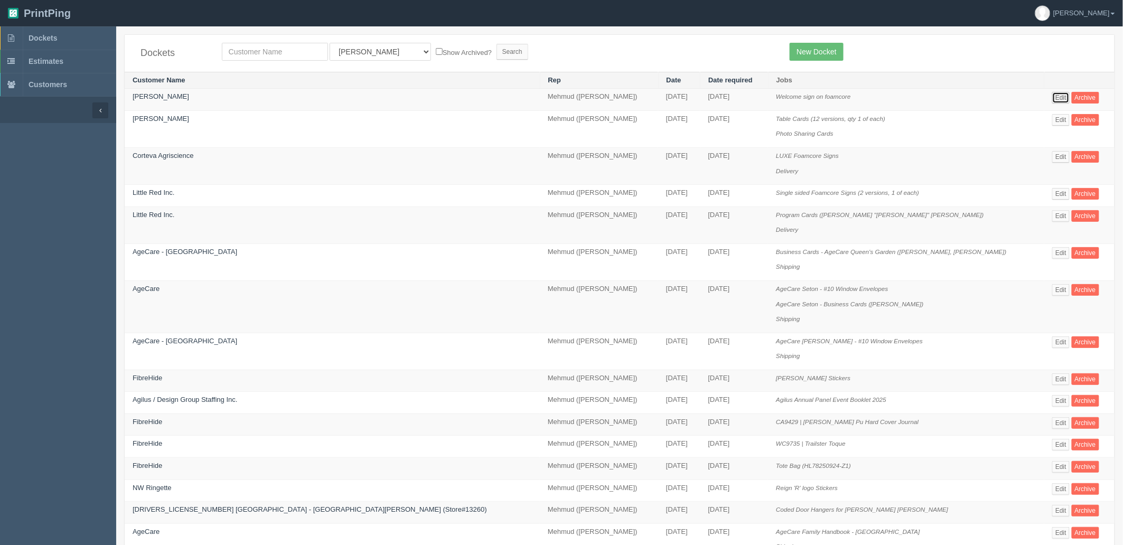
click at [1052, 101] on link "Edit" at bounding box center [1060, 98] width 17 height 12
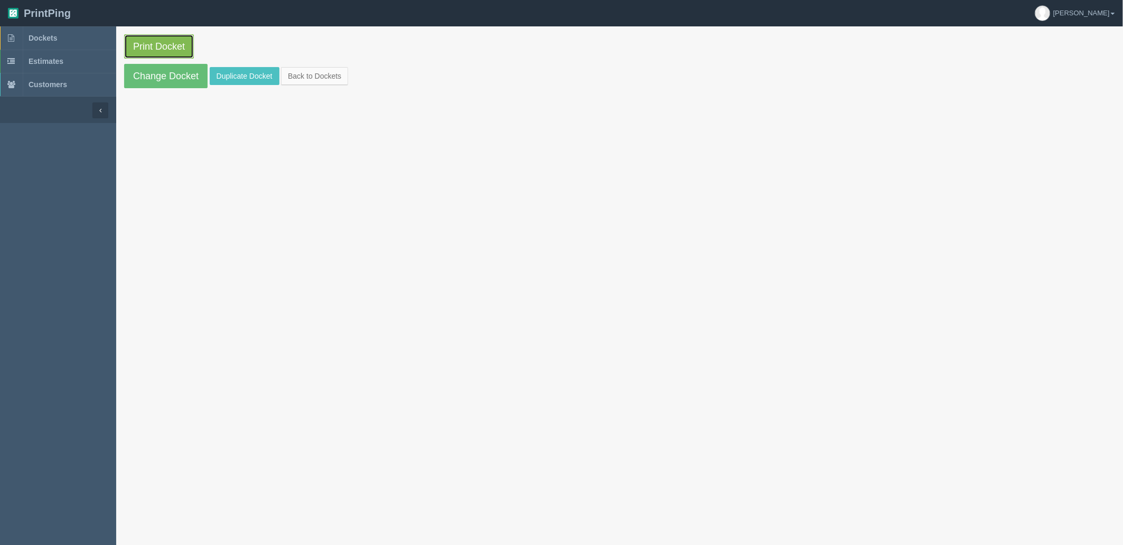
click at [146, 42] on link "Print Docket" at bounding box center [159, 46] width 70 height 24
click at [82, 39] on link "Dockets" at bounding box center [58, 37] width 116 height 23
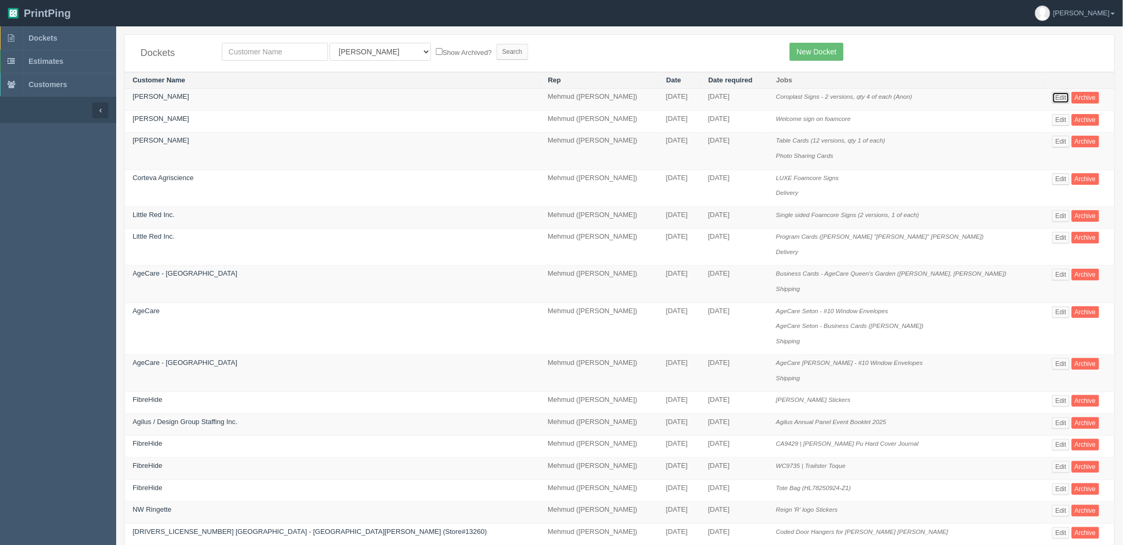
click at [1052, 99] on link "Edit" at bounding box center [1060, 98] width 17 height 12
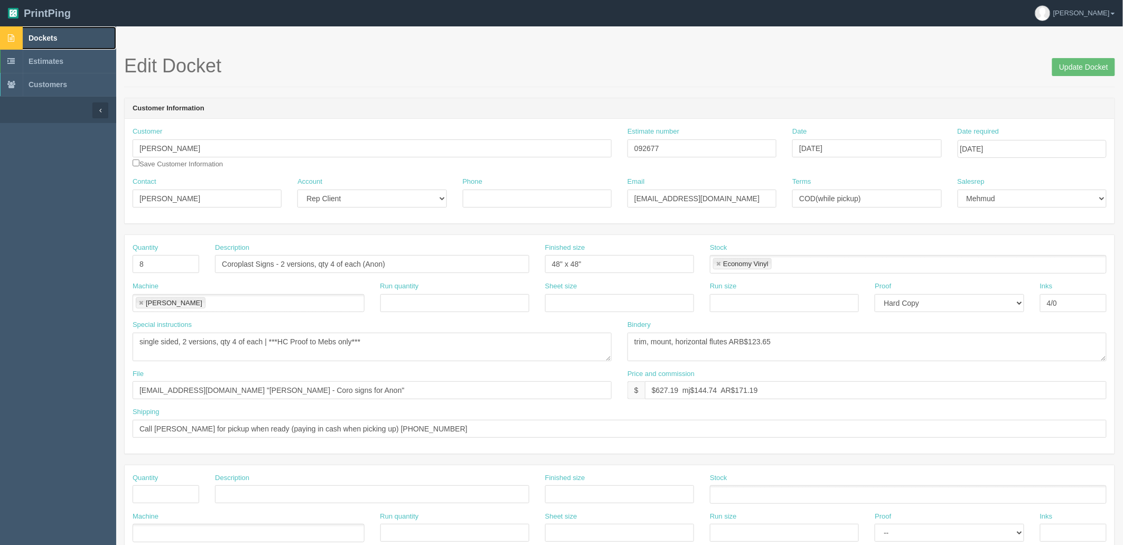
click at [36, 36] on span "Dockets" at bounding box center [43, 38] width 29 height 8
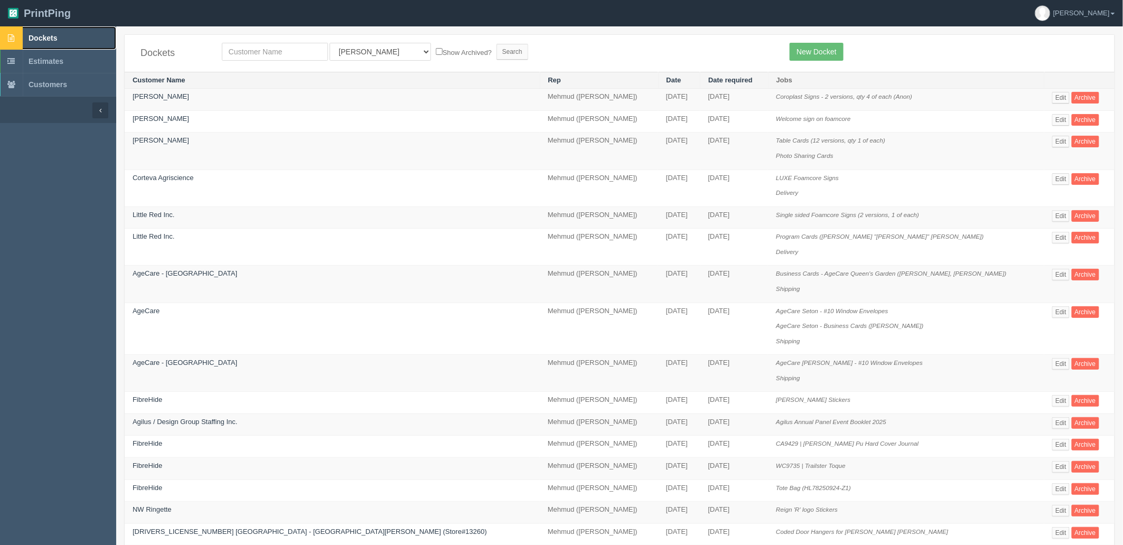
click at [68, 38] on link "Dockets" at bounding box center [58, 37] width 116 height 23
click at [1052, 123] on link "Edit" at bounding box center [1060, 120] width 17 height 12
click at [1052, 120] on link "Edit" at bounding box center [1060, 120] width 17 height 12
click at [1052, 142] on link "Edit" at bounding box center [1060, 142] width 17 height 12
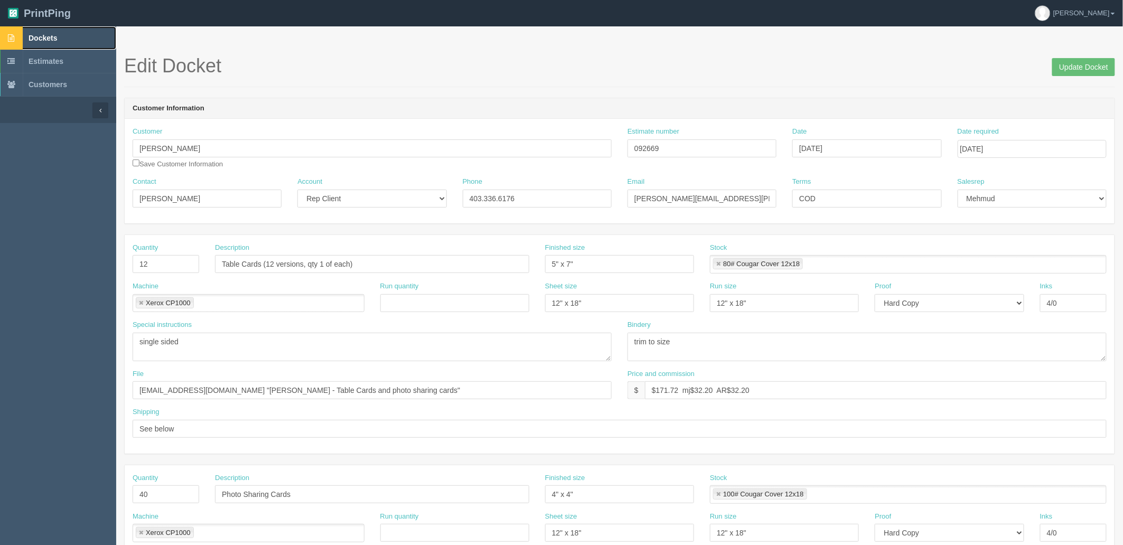
click at [44, 42] on span "Dockets" at bounding box center [43, 38] width 29 height 8
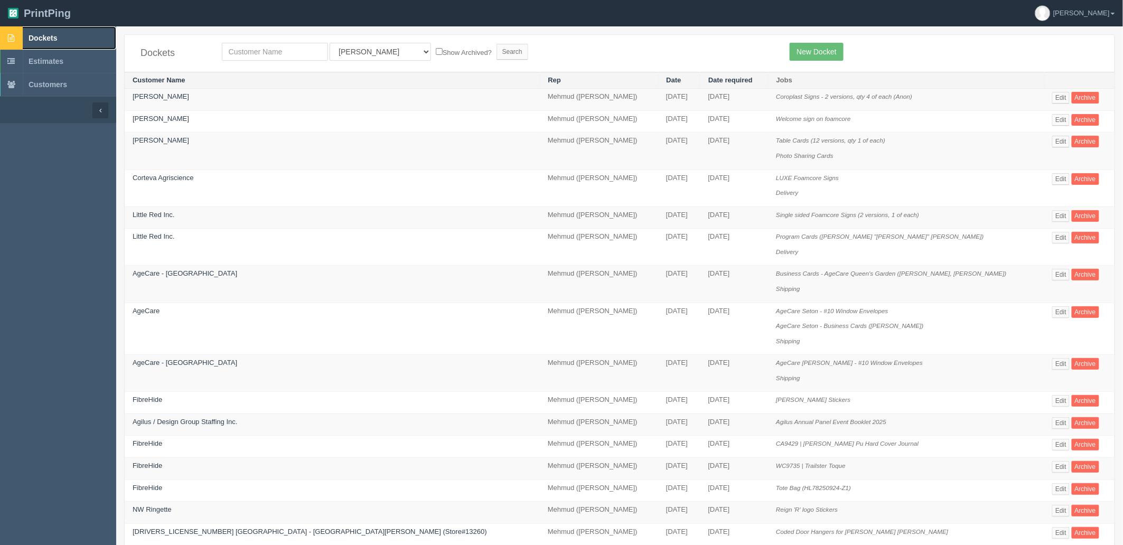
click at [59, 44] on link "Dockets" at bounding box center [58, 37] width 116 height 23
click at [302, 49] on input "text" at bounding box center [275, 52] width 106 height 18
type input "westj"
click at [496, 44] on input "Search" at bounding box center [512, 52] width 32 height 16
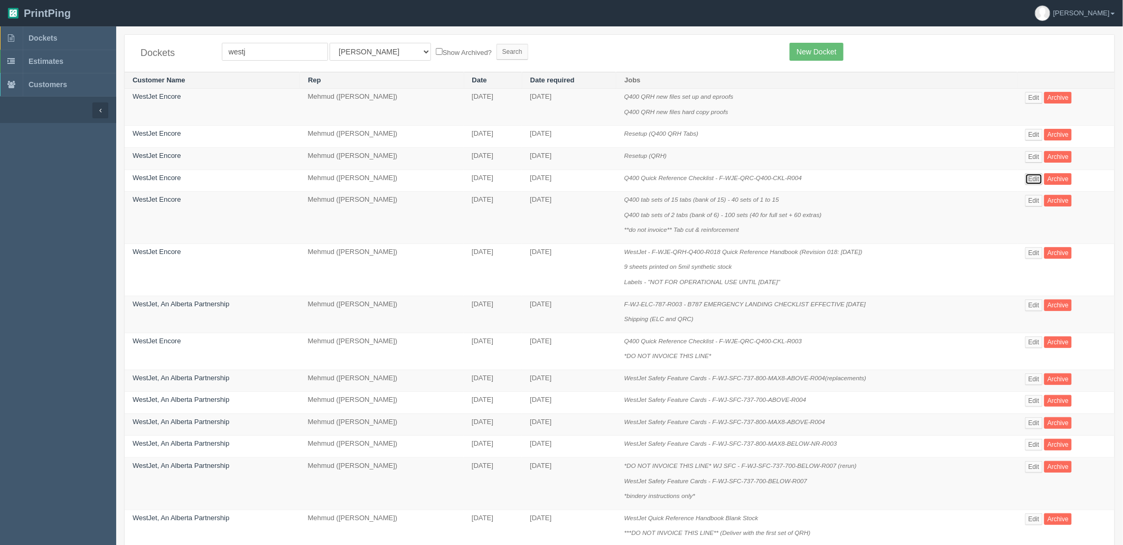
click at [1035, 175] on link "Edit" at bounding box center [1033, 179] width 17 height 12
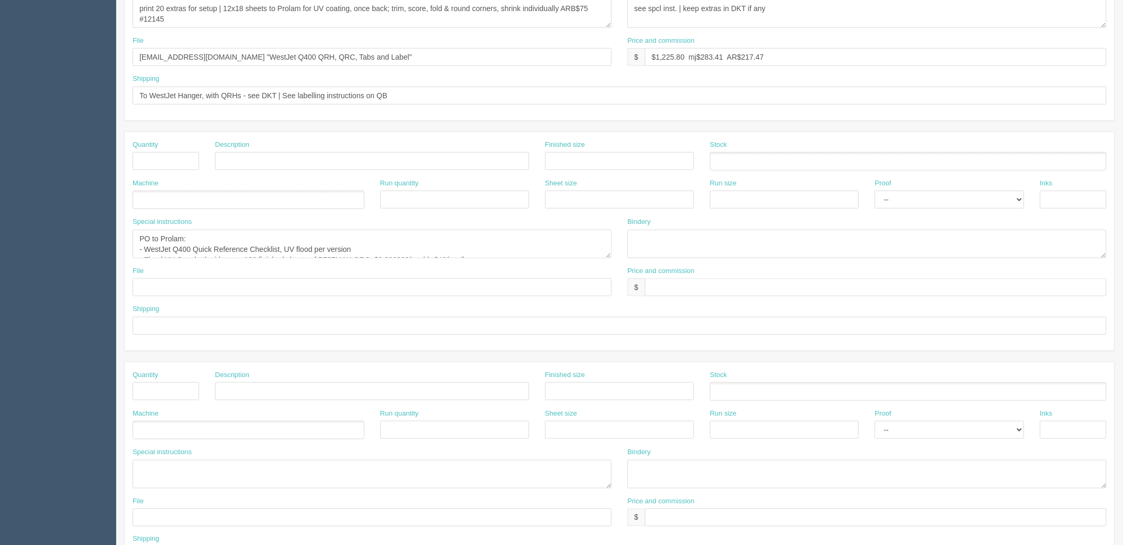
scroll to position [352, 0]
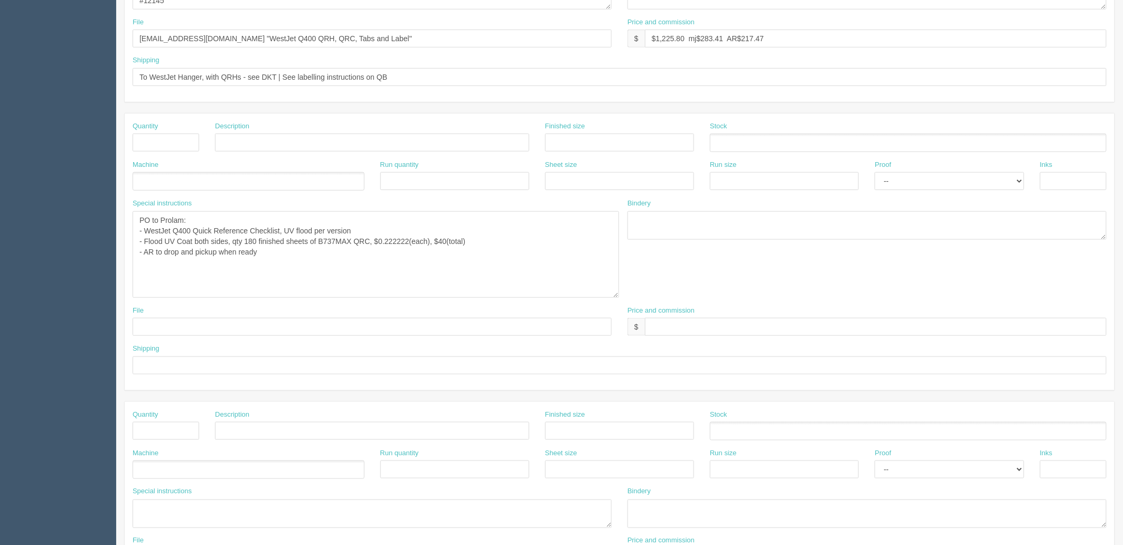
drag, startPoint x: 608, startPoint y: 236, endPoint x: 615, endPoint y: 295, distance: 59.0
click at [615, 295] on textarea "PO to Prolam: - WestJet Q400 Quick Reference Checklist, UV flood per version - …" at bounding box center [376, 254] width 486 height 87
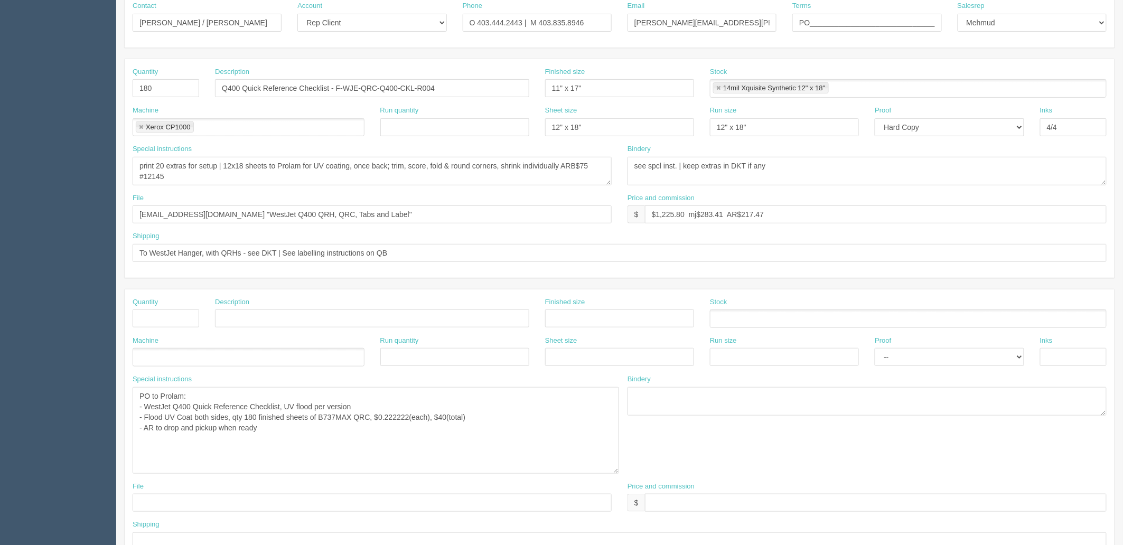
scroll to position [0, 0]
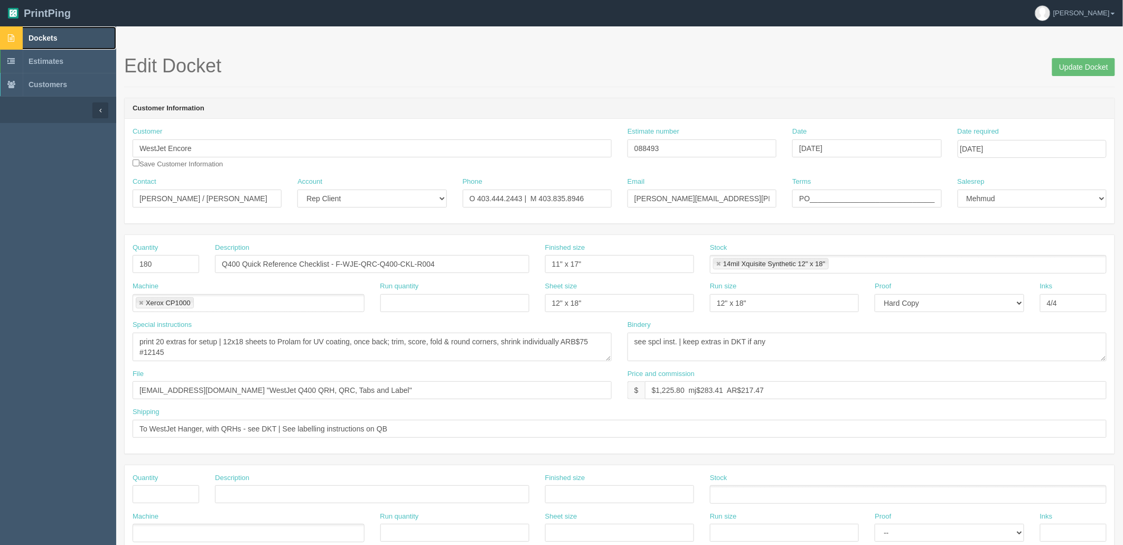
click at [41, 34] on span "Dockets" at bounding box center [43, 38] width 29 height 8
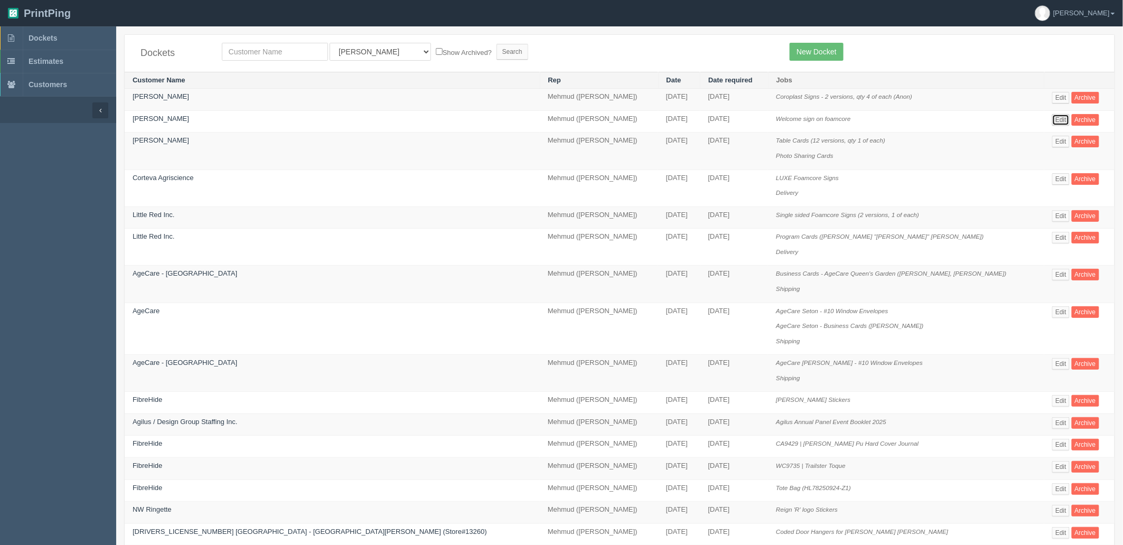
click at [1052, 124] on link "Edit" at bounding box center [1060, 120] width 17 height 12
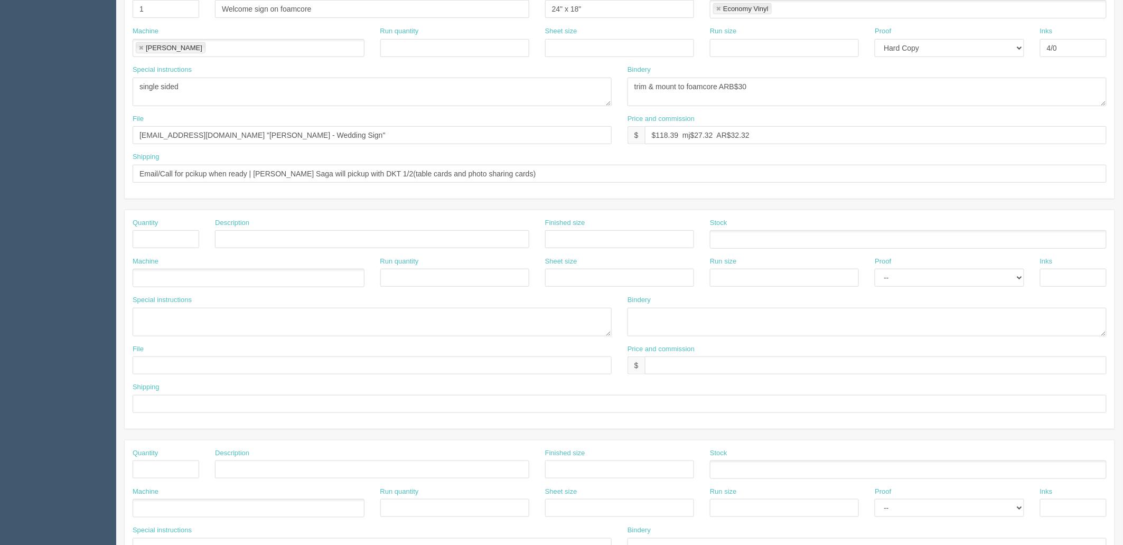
scroll to position [293, 0]
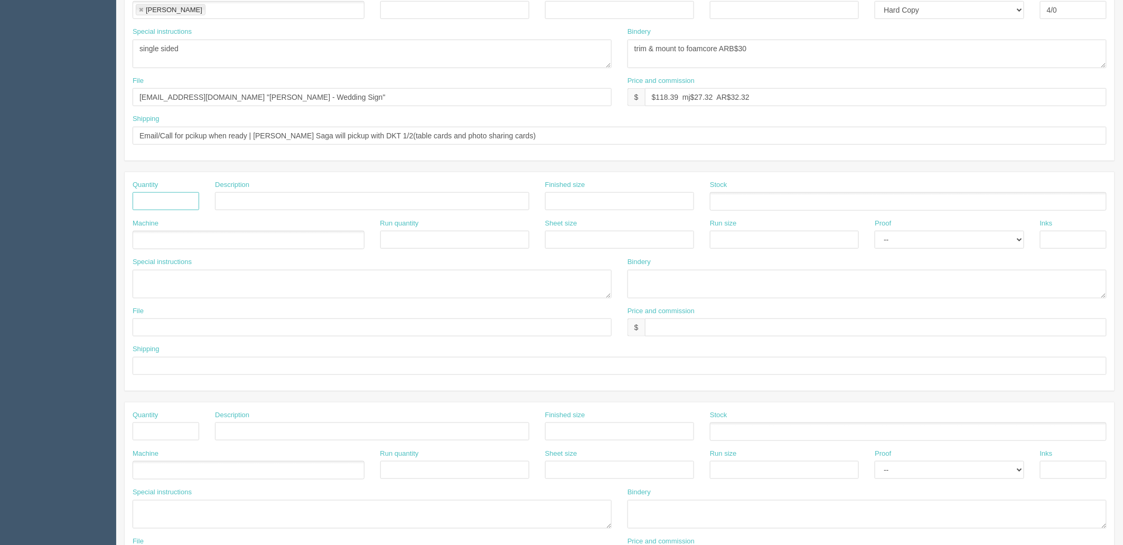
drag, startPoint x: 170, startPoint y: 199, endPoint x: 168, endPoint y: 194, distance: 5.7
click at [170, 199] on input "text" at bounding box center [166, 201] width 67 height 18
type input "1"
type input "Credit $100"
click at [176, 236] on ul at bounding box center [249, 240] width 232 height 18
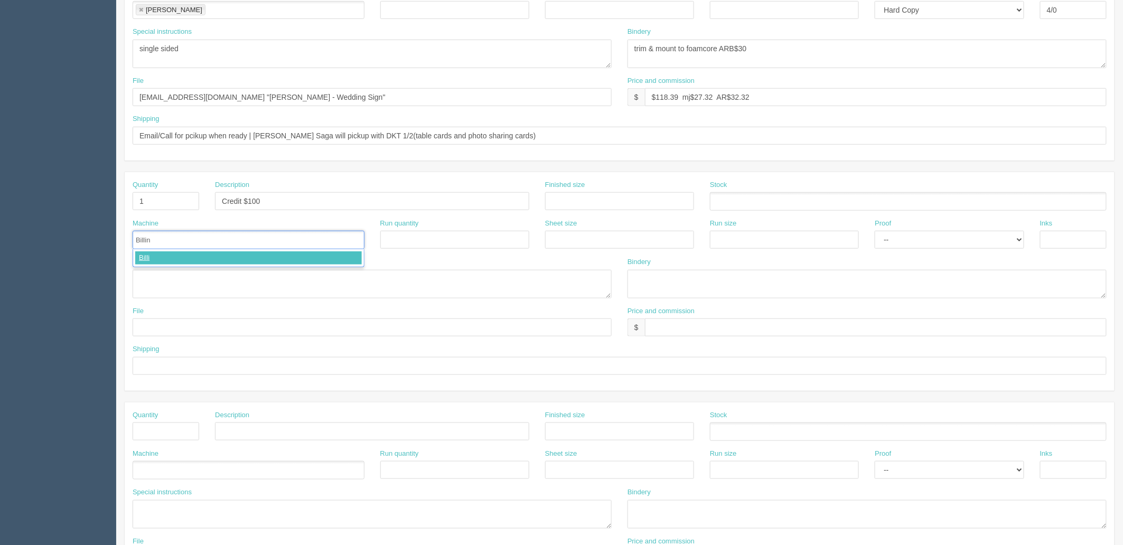
type input "Billing"
click at [655, 322] on input "text" at bounding box center [876, 327] width 462 height 18
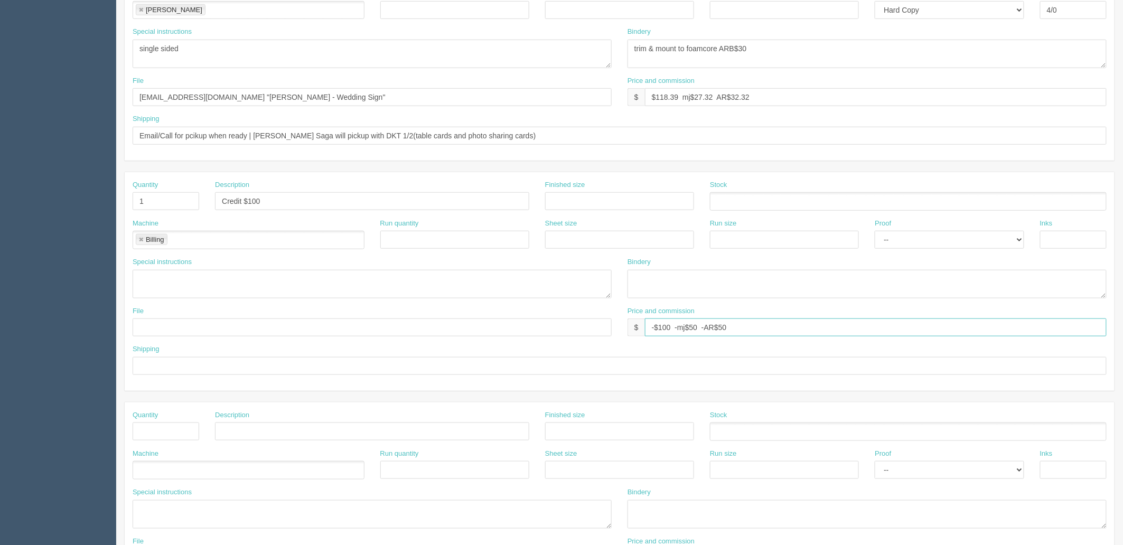
type input "-$100 -mj$50 -AR$50"
click at [231, 279] on textarea at bounding box center [372, 284] width 479 height 29
type textarea "credit approved by Mebs, as its her wedding signs"
click at [239, 329] on input "text" at bounding box center [372, 327] width 479 height 18
type input "na"
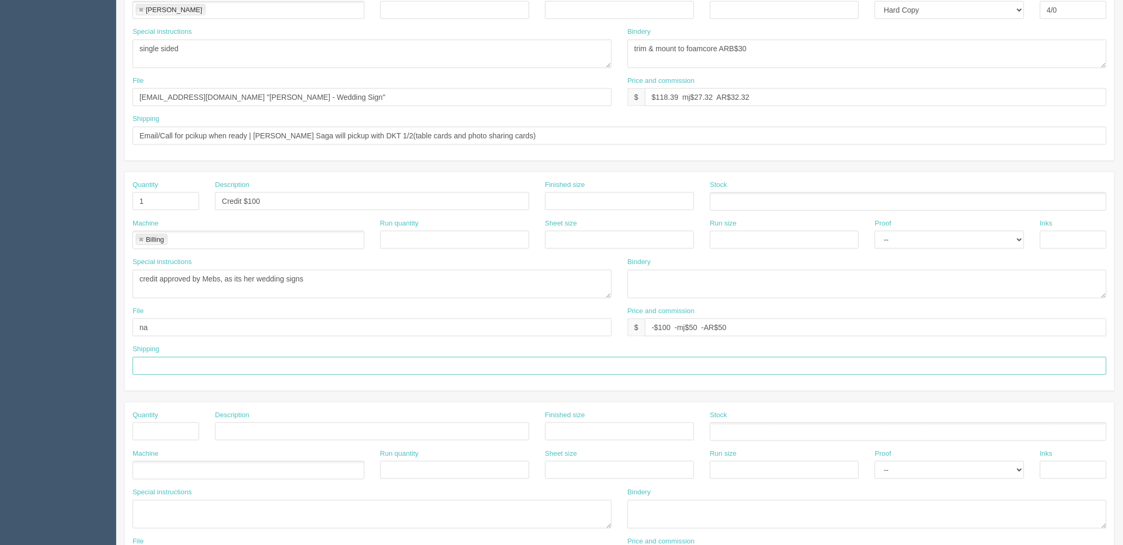
click at [177, 367] on input "text" at bounding box center [620, 366] width 974 height 18
type input "na"
click at [351, 271] on textarea "credit approved by Mebs, as its her wedding signs" at bounding box center [372, 284] width 479 height 29
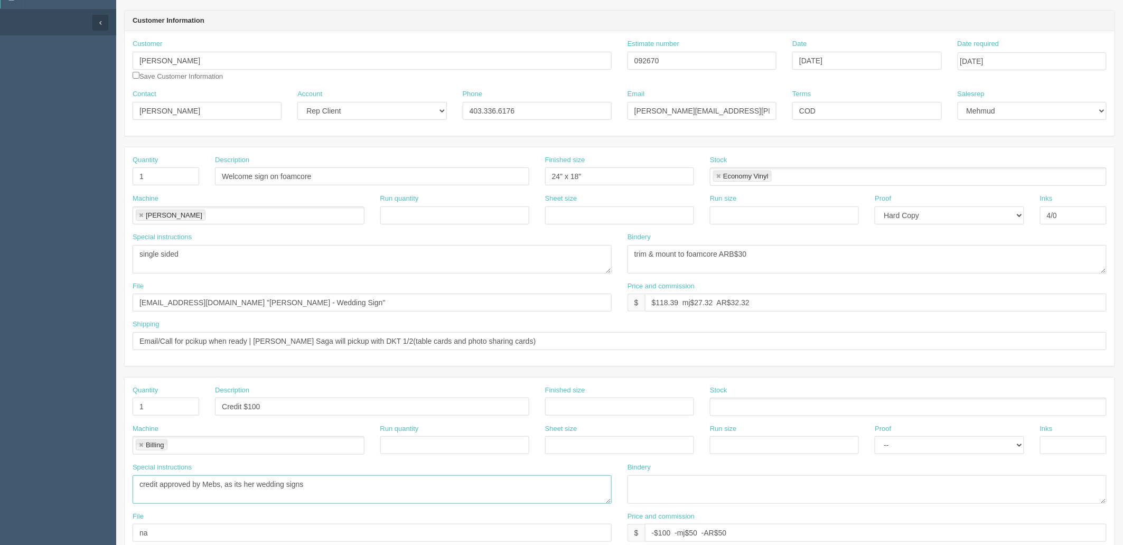
scroll to position [0, 0]
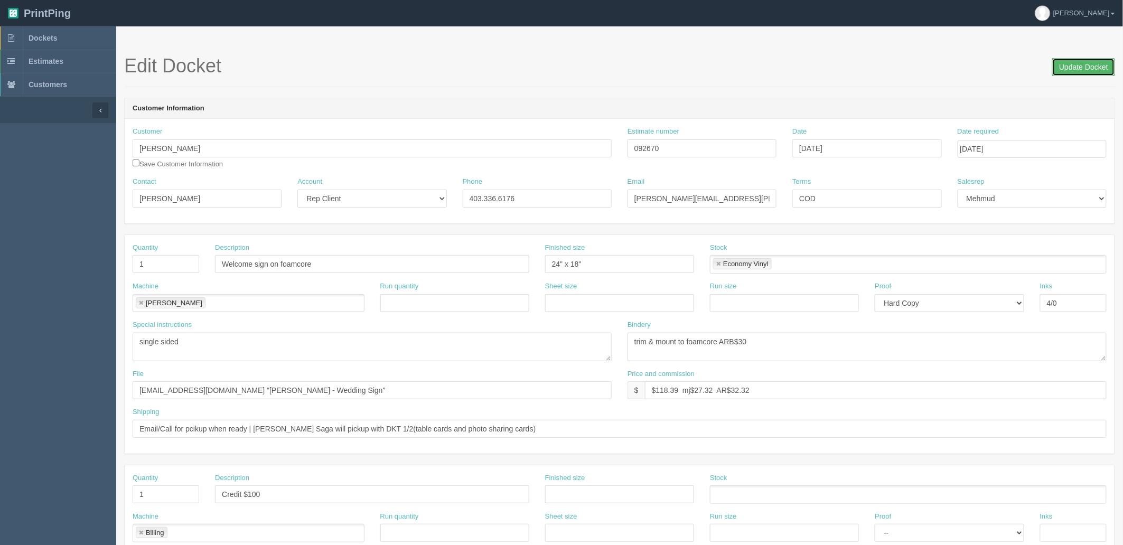
click at [1073, 65] on input "Update Docket" at bounding box center [1083, 67] width 63 height 18
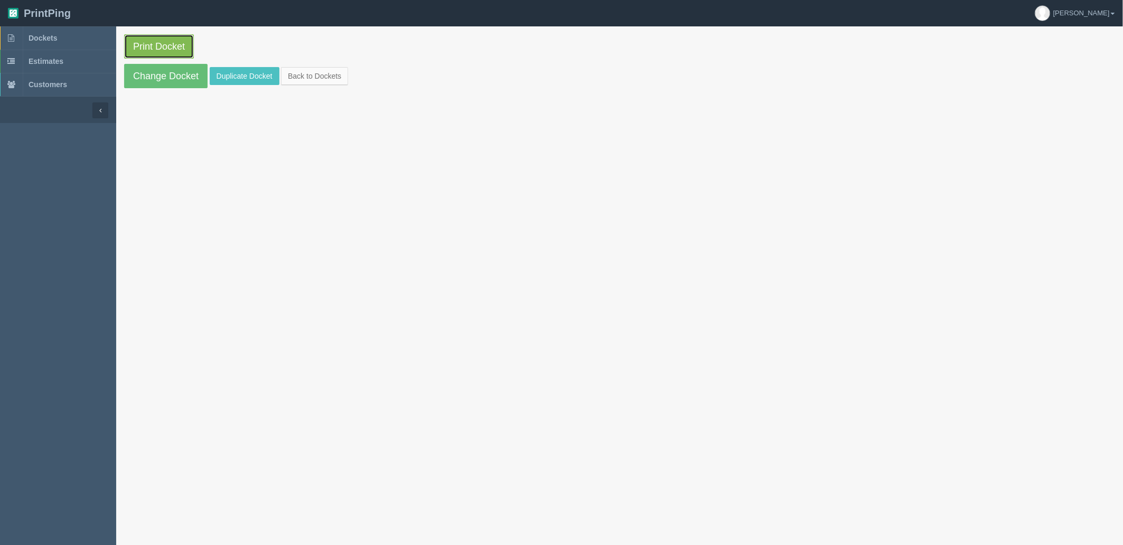
click at [149, 40] on link "Print Docket" at bounding box center [159, 46] width 70 height 24
drag, startPoint x: 70, startPoint y: 41, endPoint x: 275, endPoint y: 14, distance: 206.1
click at [70, 40] on link "Dockets" at bounding box center [58, 37] width 116 height 23
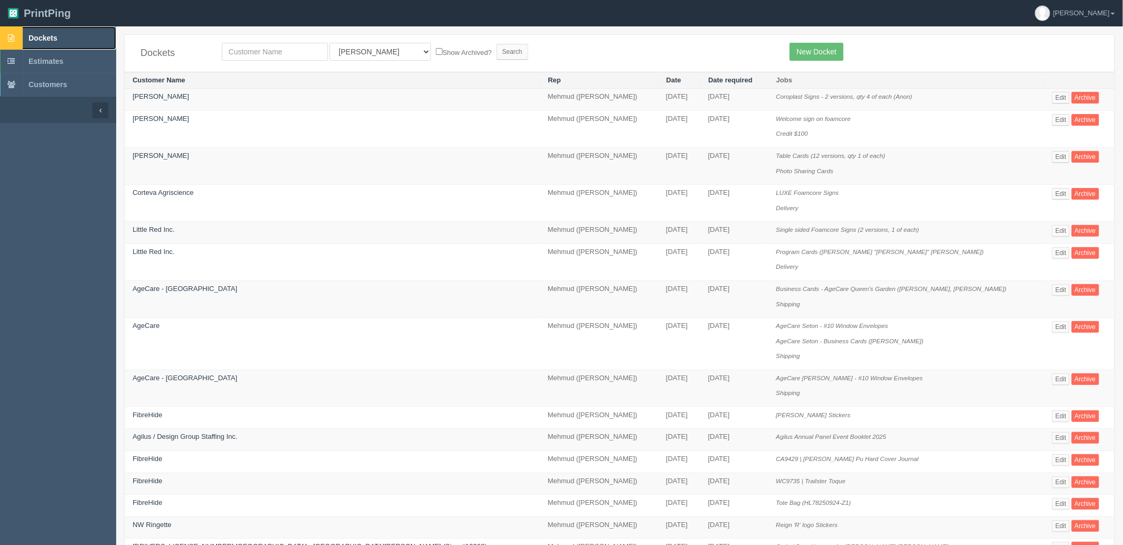
click at [57, 34] on span "Dockets" at bounding box center [43, 38] width 29 height 8
click at [289, 50] on input "text" at bounding box center [275, 52] width 106 height 18
type input "westj"
click at [496, 44] on input "Search" at bounding box center [512, 52] width 32 height 16
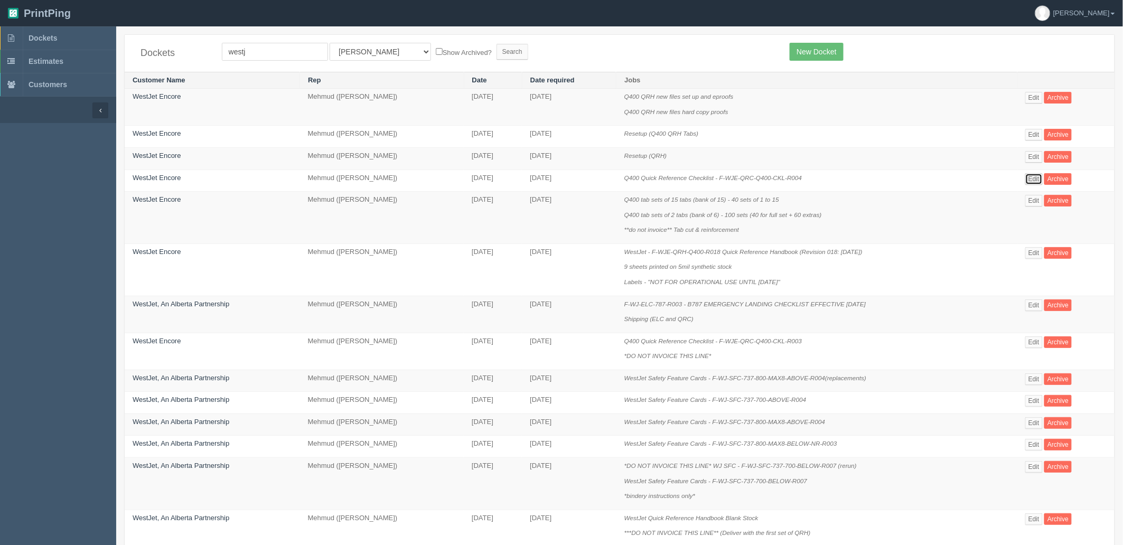
click at [1032, 180] on link "Edit" at bounding box center [1033, 179] width 17 height 12
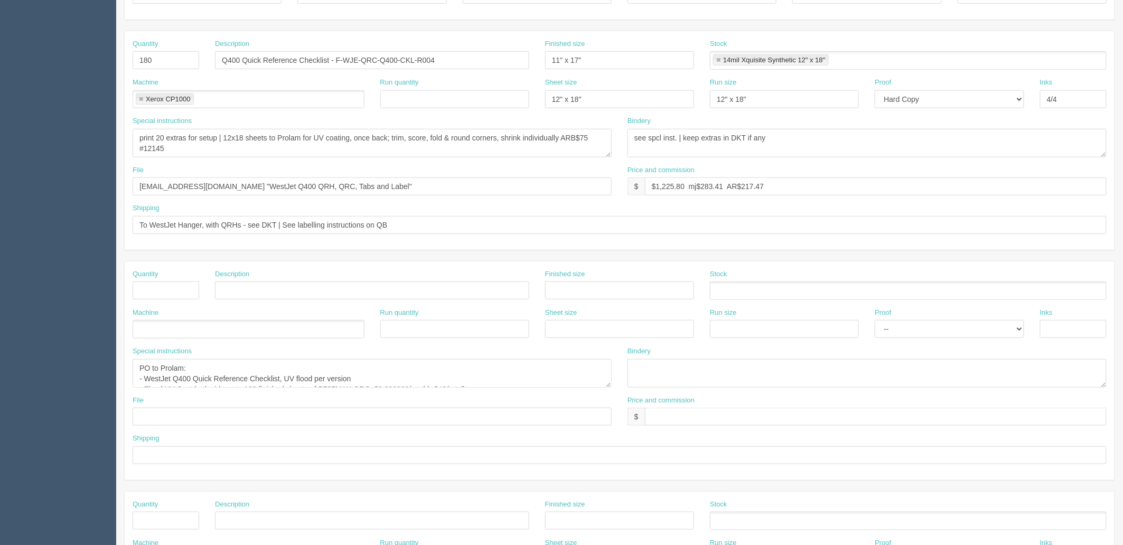
scroll to position [293, 0]
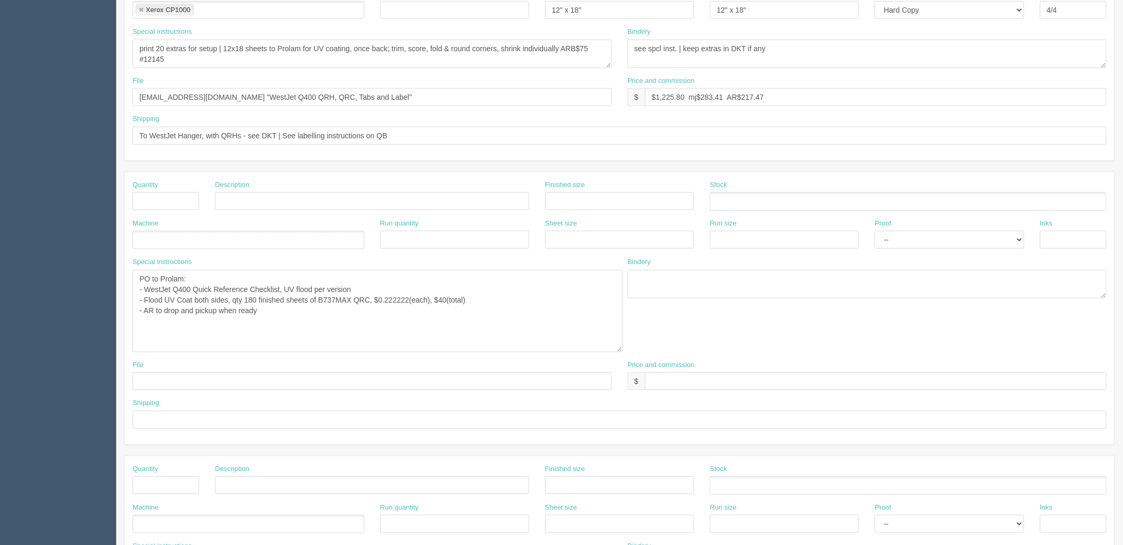
drag, startPoint x: 608, startPoint y: 297, endPoint x: 619, endPoint y: 351, distance: 55.5
click at [619, 351] on textarea "PO to Prolam: - WestJet Q400 Quick Reference Checklist, UV flood per version - …" at bounding box center [378, 311] width 490 height 82
click at [402, 318] on textarea "PO to Prolam: - WestJet Q400 Quick Reference Checklist, UV flood per version - …" at bounding box center [378, 311] width 490 height 82
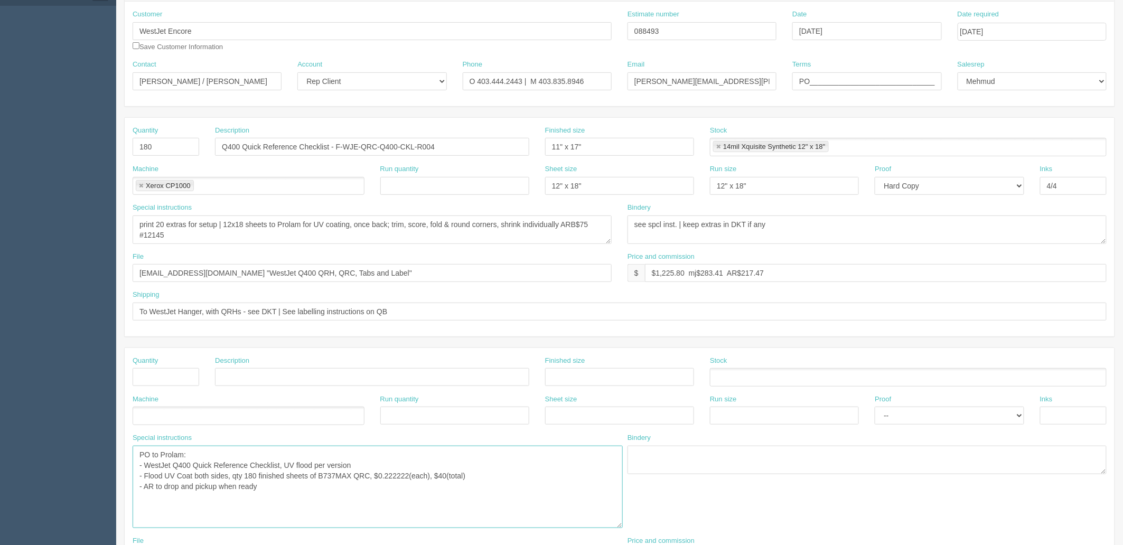
scroll to position [0, 0]
